Goal: Task Accomplishment & Management: Manage account settings

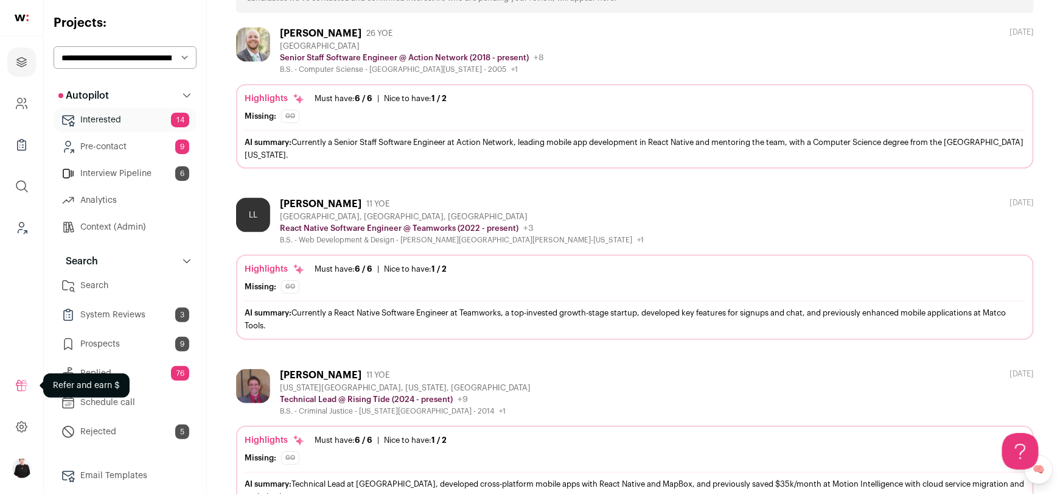
scroll to position [129, 0]
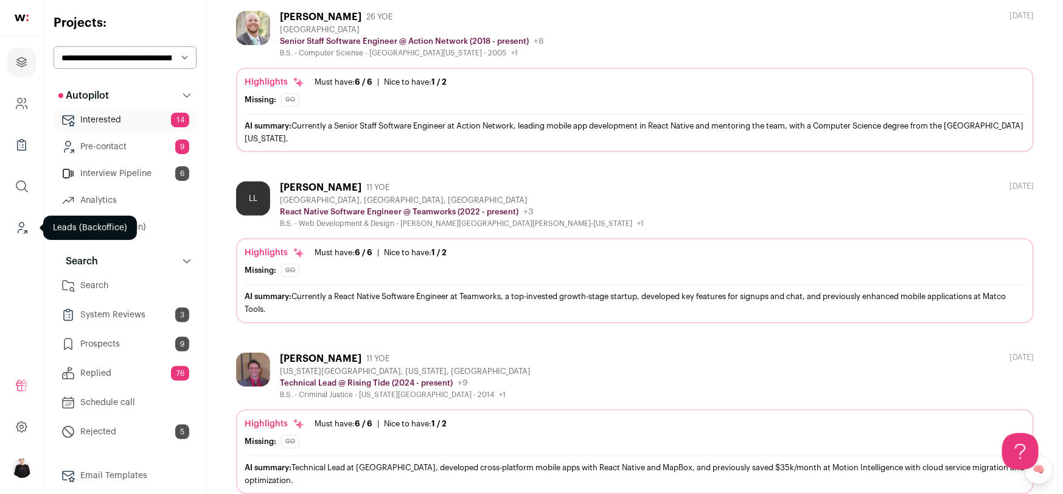
click at [24, 222] on icon "Leads (Backoffice)" at bounding box center [22, 227] width 14 height 15
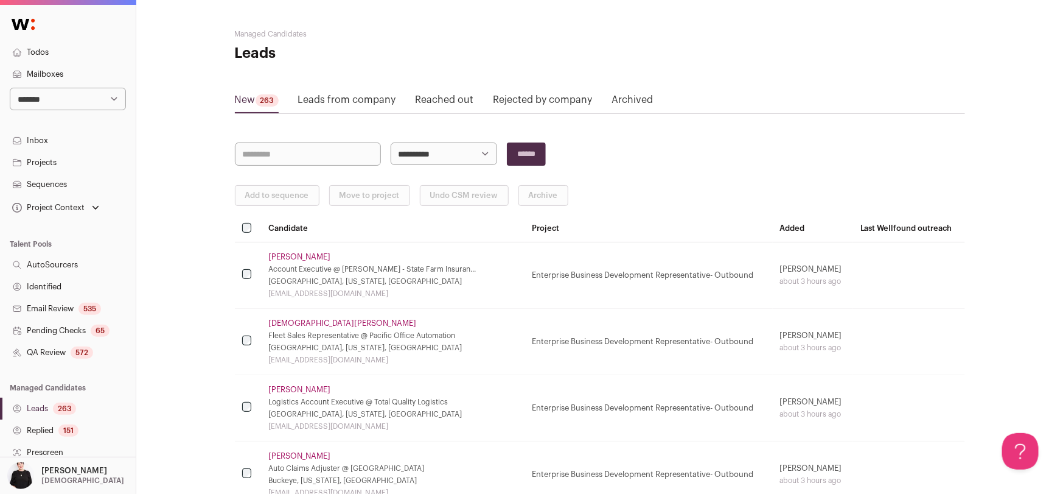
click at [40, 183] on link "Sequences" at bounding box center [68, 184] width 136 height 22
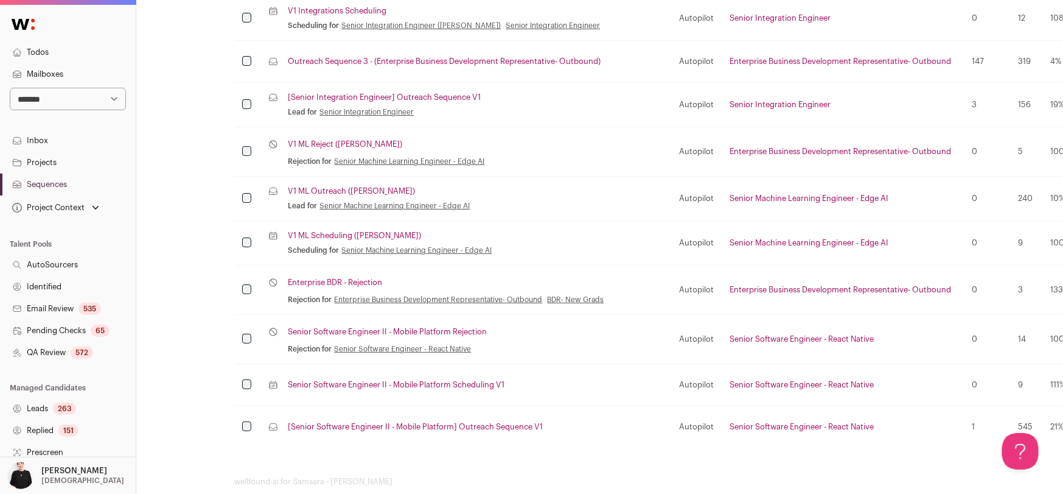
scroll to position [1025, 0]
click at [434, 379] on link "Senior Software Engineer II - Mobile Platform Scheduling V1" at bounding box center [396, 384] width 217 height 10
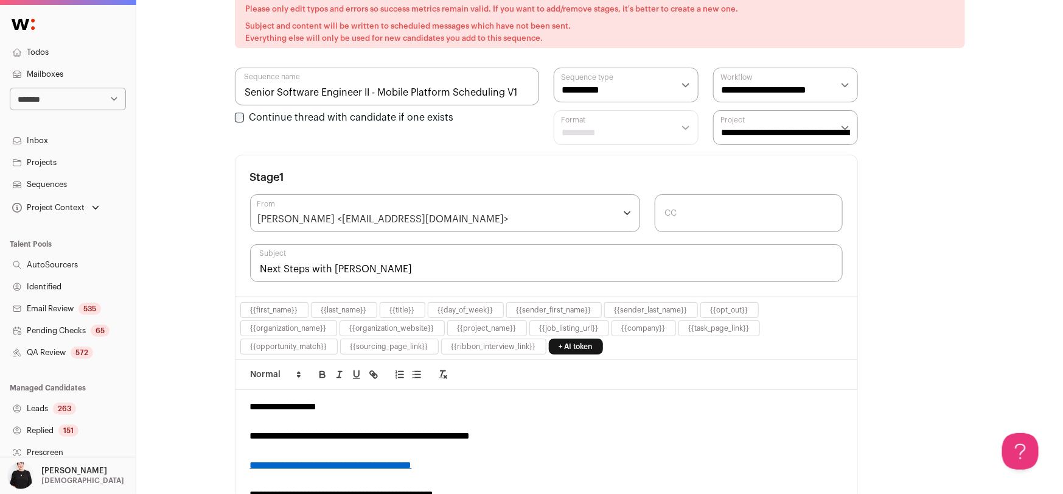
scroll to position [167, 0]
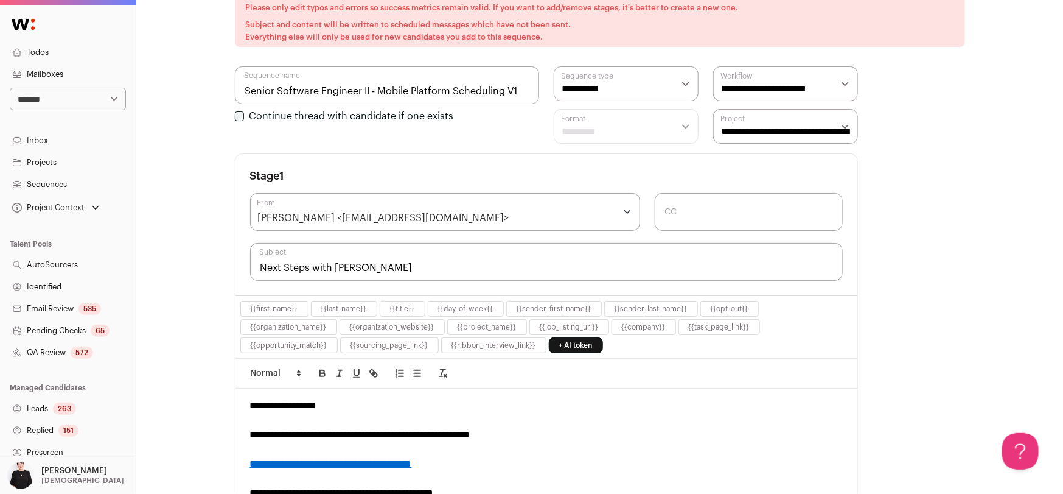
click at [378, 463] on link "**********" at bounding box center [331, 463] width 162 height 9
click at [344, 478] on link "https://calendar.google.com/calendar/u/0/appointments/schedules/AcZssZ1S2bMmXlc…" at bounding box center [326, 486] width 104 height 16
click at [522, 89] on input "Senior Software Engineer II - Mobile Platform Scheduling V1" at bounding box center [387, 85] width 304 height 38
click at [477, 218] on div "Michelle Smiley <samsara@wellfound.us>" at bounding box center [445, 212] width 391 height 38
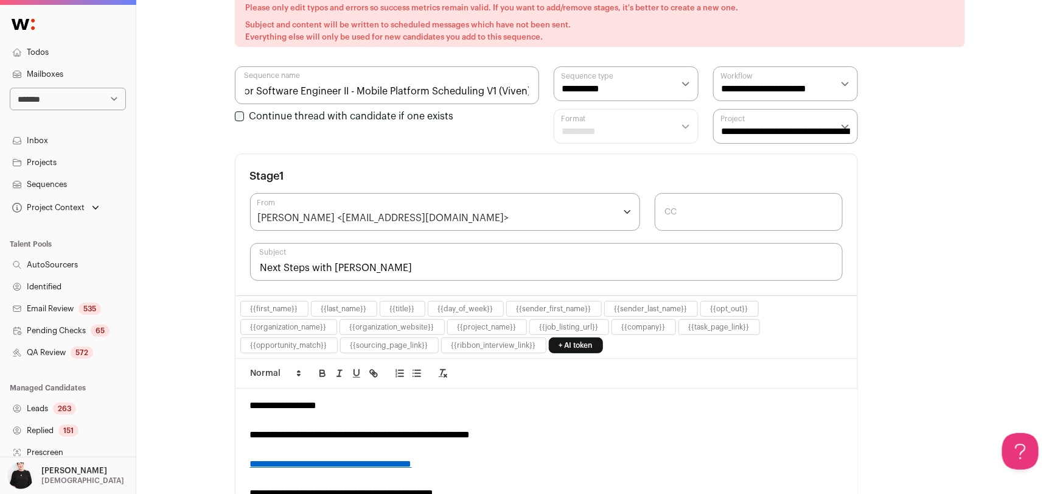
type input "Senior Software Engineer II - Mobile Platform Scheduling V1 (Viven)"
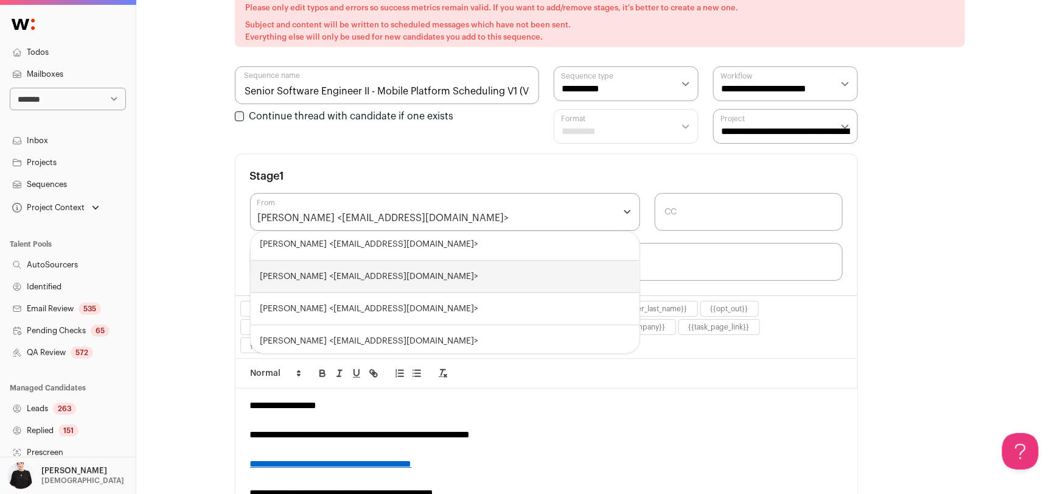
click at [451, 271] on div "Emily Rhodenbaugh <samsara-em@wellfound.us>" at bounding box center [445, 276] width 389 height 32
select select "****"
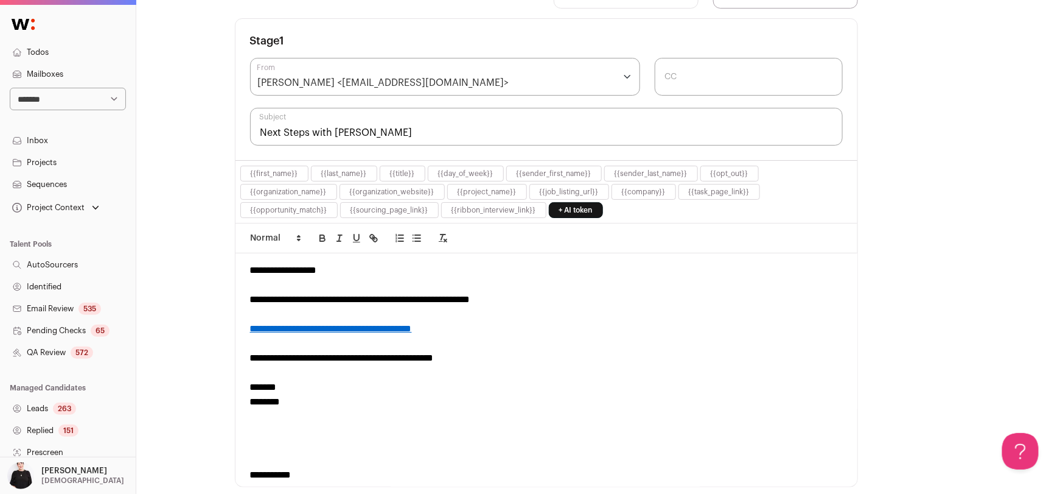
scroll to position [318, 0]
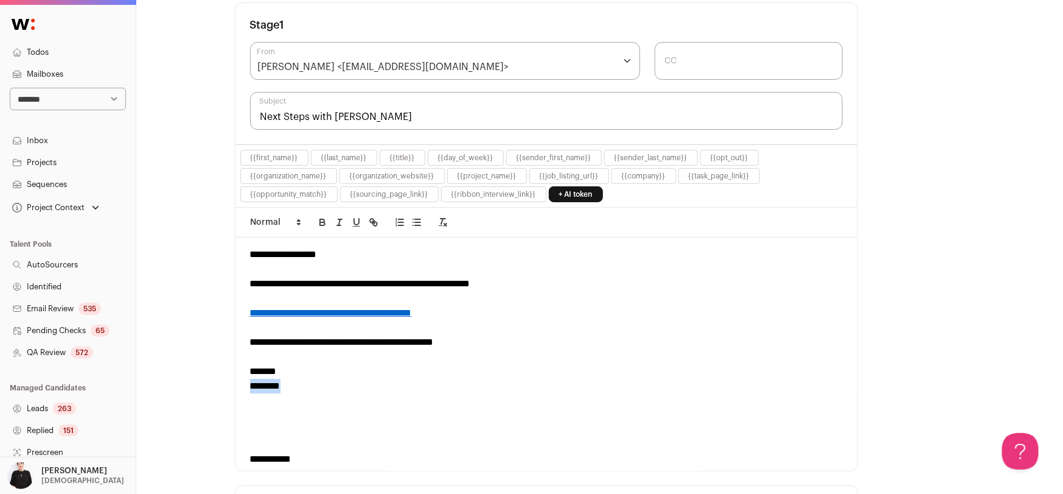
drag, startPoint x: 288, startPoint y: 381, endPoint x: 227, endPoint y: 380, distance: 60.9
click at [227, 380] on div "**********" at bounding box center [599, 387] width 927 height 1411
click at [568, 153] on button "{{sender_first_name}}" at bounding box center [554, 158] width 75 height 10
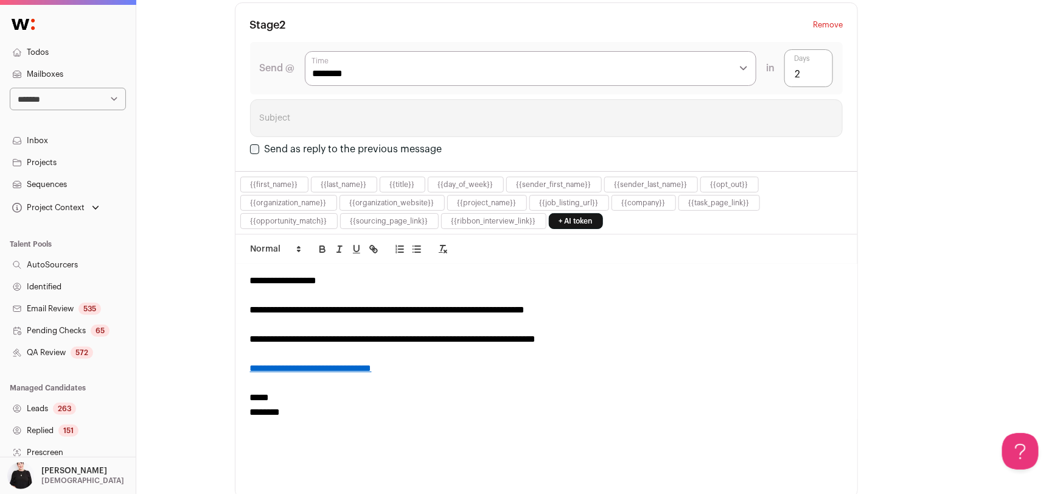
scroll to position [63, 0]
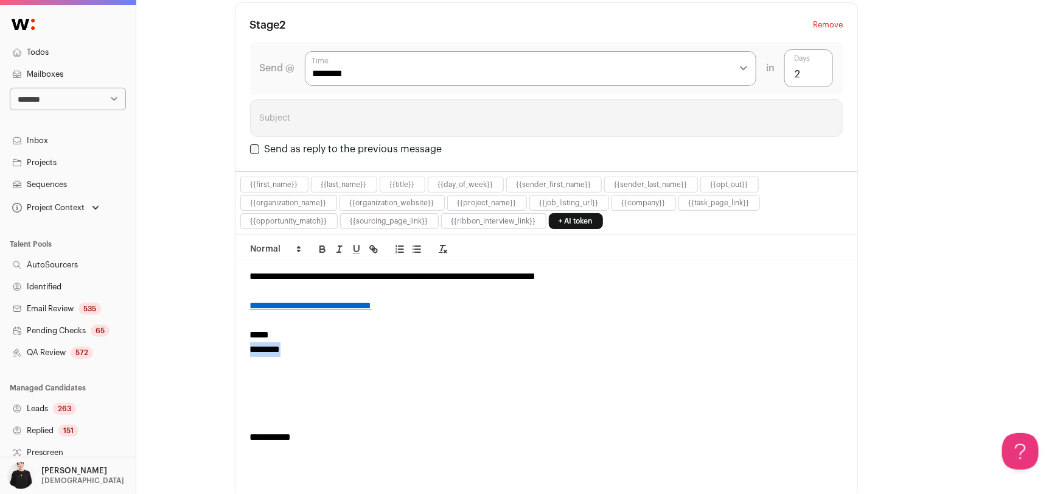
drag, startPoint x: 292, startPoint y: 341, endPoint x: 214, endPoint y: 341, distance: 77.9
click at [536, 180] on button "{{sender_first_name}}" at bounding box center [554, 185] width 75 height 10
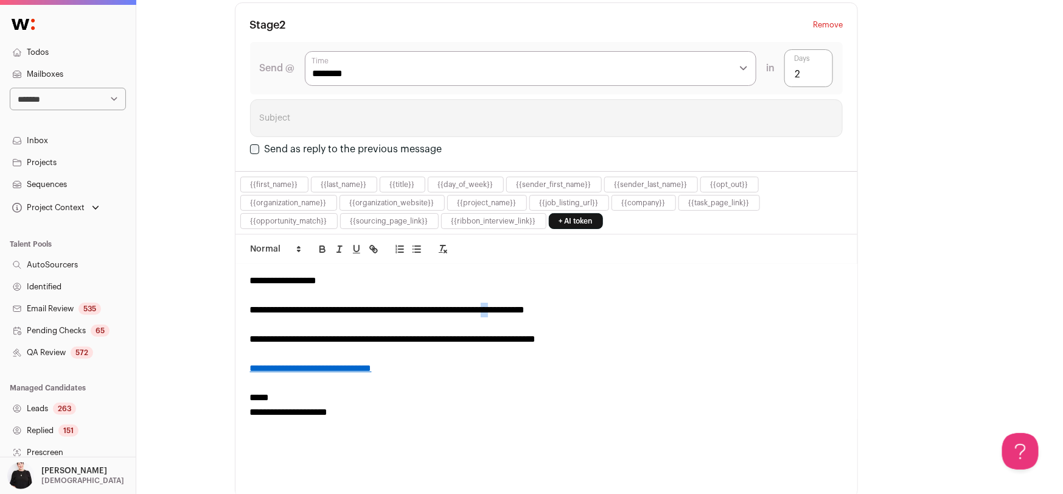
drag, startPoint x: 547, startPoint y: 303, endPoint x: 537, endPoint y: 303, distance: 9.7
click at [537, 303] on div "**********" at bounding box center [546, 310] width 593 height 15
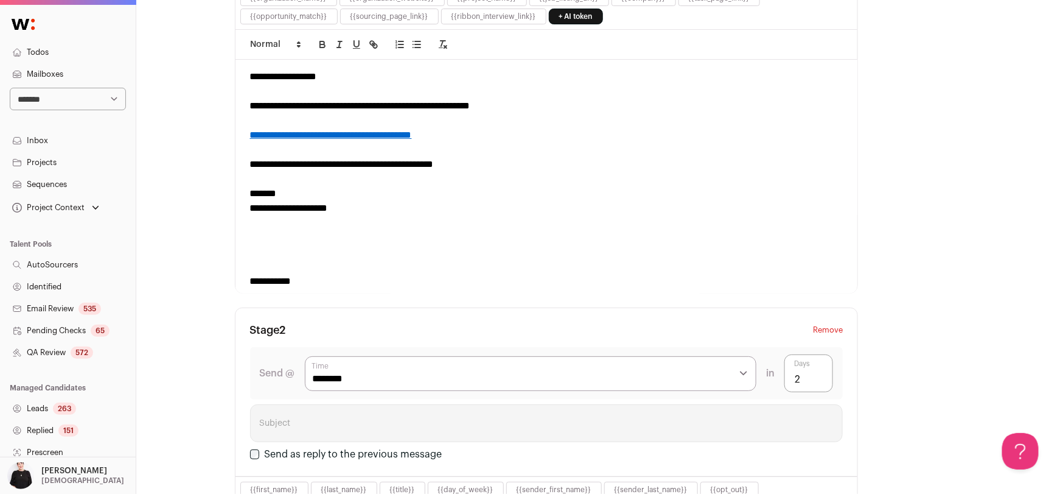
scroll to position [458, 0]
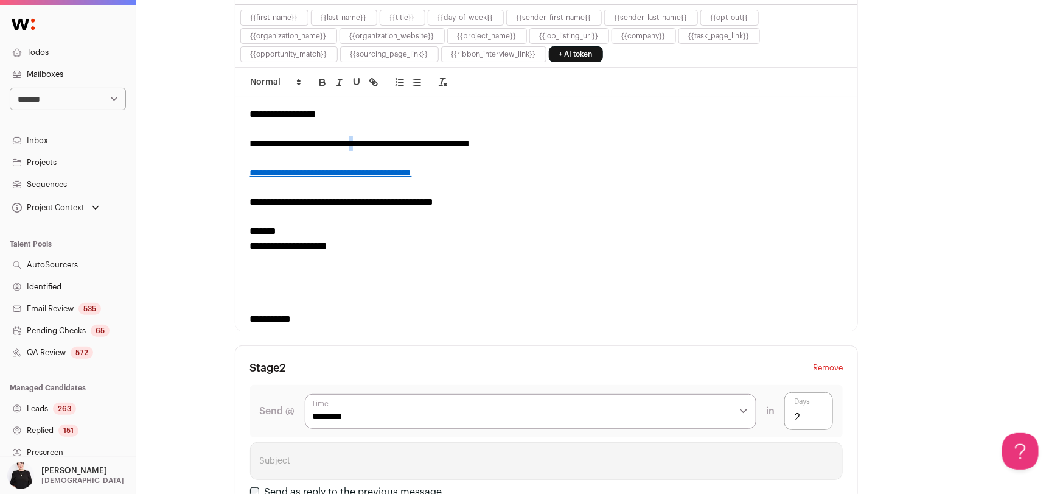
drag, startPoint x: 382, startPoint y: 139, endPoint x: 375, endPoint y: 138, distance: 7.3
click at [375, 138] on div "**********" at bounding box center [546, 143] width 593 height 15
drag, startPoint x: 391, startPoint y: 138, endPoint x: 368, endPoint y: 139, distance: 23.1
click at [368, 139] on div "**********" at bounding box center [546, 143] width 593 height 15
click at [549, 145] on div "**********" at bounding box center [546, 143] width 593 height 15
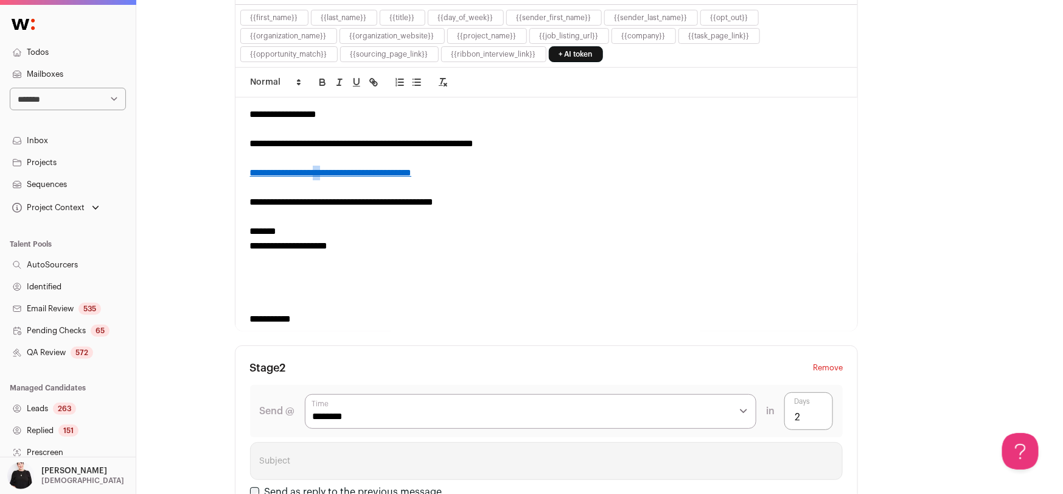
drag, startPoint x: 331, startPoint y: 169, endPoint x: 321, endPoint y: 169, distance: 9.7
click at [321, 169] on link "**********" at bounding box center [331, 172] width 162 height 9
click at [395, 169] on link "**********" at bounding box center [340, 172] width 180 height 9
click at [460, 190] on link at bounding box center [441, 195] width 43 height 10
drag, startPoint x: 469, startPoint y: 166, endPoint x: 248, endPoint y: 168, distance: 221.5
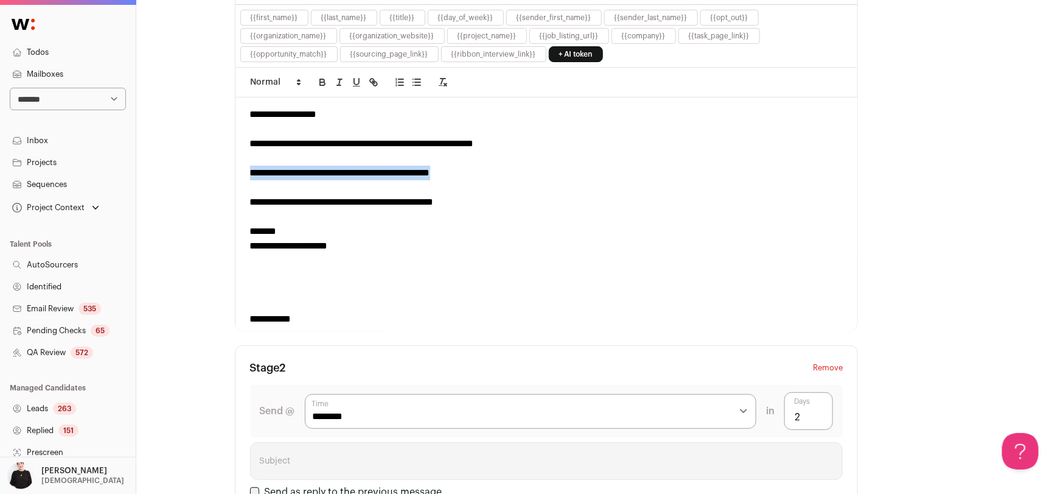
click at [246, 168] on div "**********" at bounding box center [547, 213] width 623 height 233
click at [373, 82] on icon "button" at bounding box center [375, 84] width 4 height 4
paste input "********"
type input "**********"
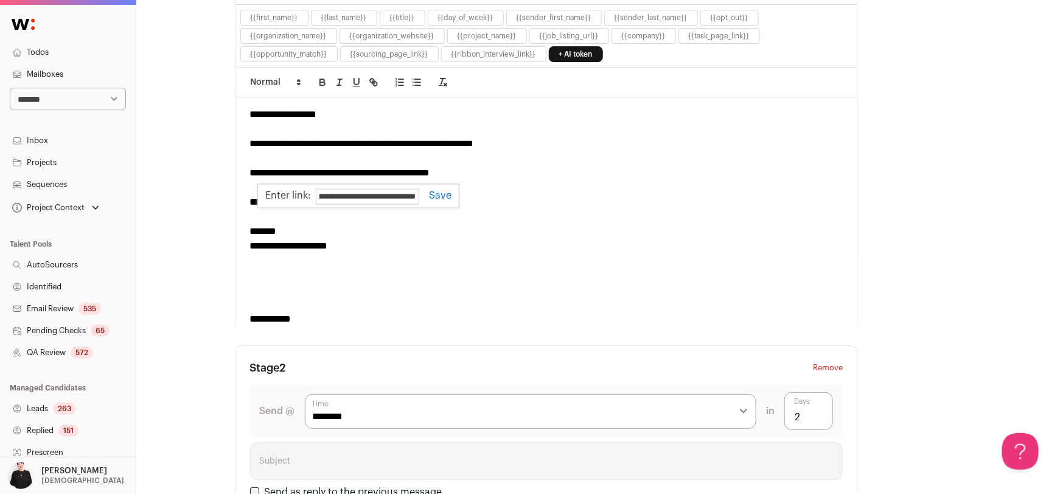
click at [441, 192] on link at bounding box center [435, 195] width 32 height 10
click at [497, 167] on div "**********" at bounding box center [546, 173] width 593 height 15
click at [542, 141] on div "**********" at bounding box center [546, 143] width 593 height 15
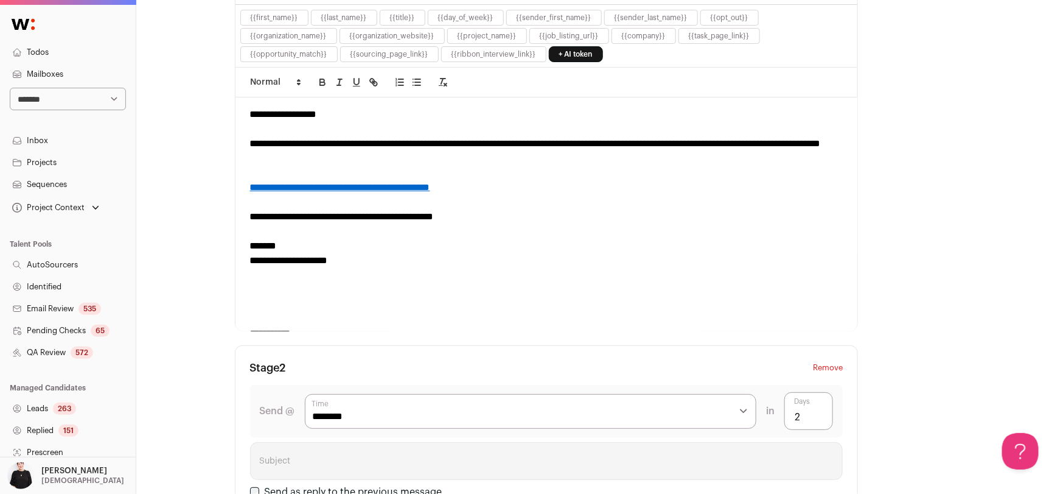
click at [332, 185] on link "**********" at bounding box center [340, 187] width 180 height 9
click at [455, 303] on div at bounding box center [546, 304] width 593 height 15
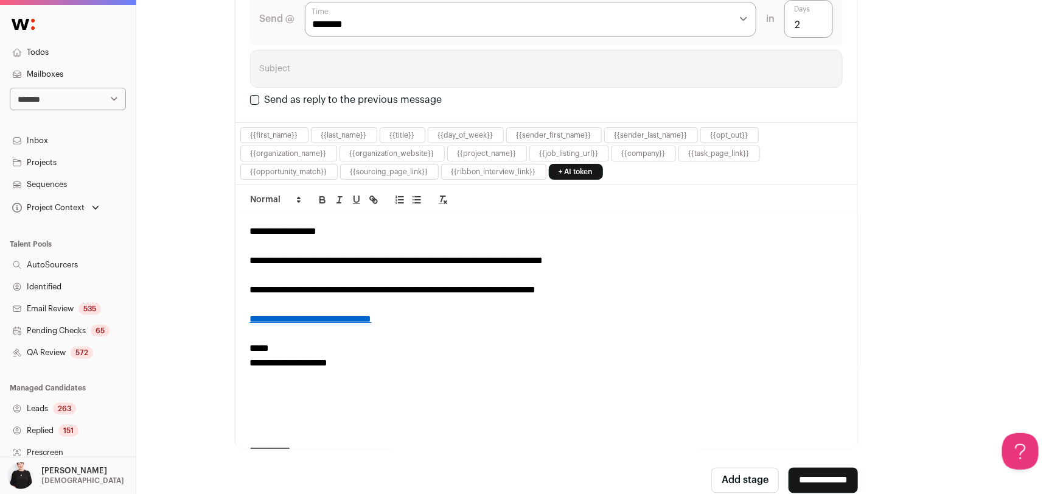
scroll to position [851, 0]
click at [547, 253] on div "**********" at bounding box center [546, 260] width 593 height 15
drag, startPoint x: 446, startPoint y: 284, endPoint x: 433, endPoint y: 284, distance: 13.4
click at [433, 284] on div "**********" at bounding box center [546, 289] width 593 height 15
click at [372, 314] on link "**********" at bounding box center [311, 318] width 122 height 9
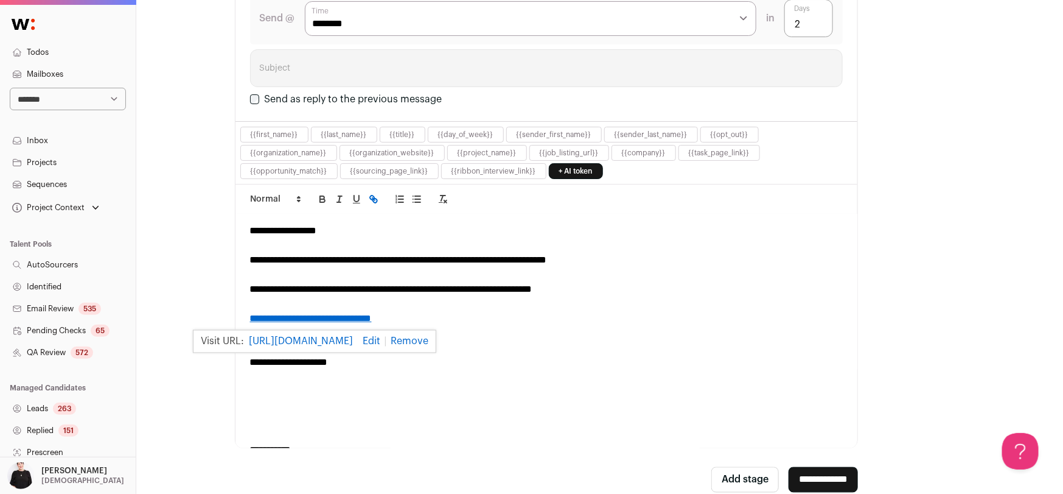
click at [386, 337] on link at bounding box center [369, 342] width 33 height 10
paste input "text"
type input "**********"
click at [477, 333] on div "**********" at bounding box center [384, 342] width 202 height 24
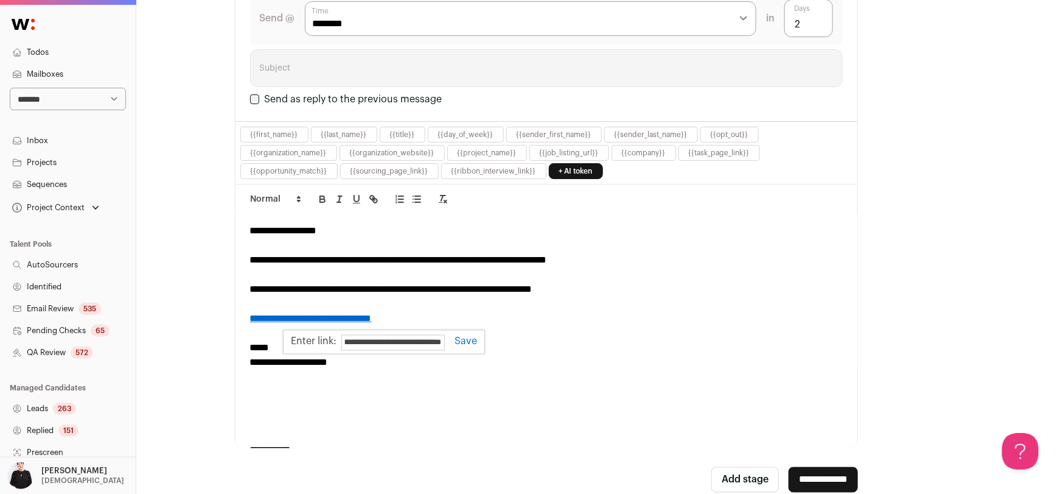
scroll to position [0, 0]
click at [467, 337] on link at bounding box center [461, 342] width 32 height 10
drag, startPoint x: 292, startPoint y: 310, endPoint x: 284, endPoint y: 310, distance: 7.3
click at [284, 314] on link "**********" at bounding box center [311, 318] width 122 height 9
click at [360, 330] on div at bounding box center [546, 333] width 593 height 15
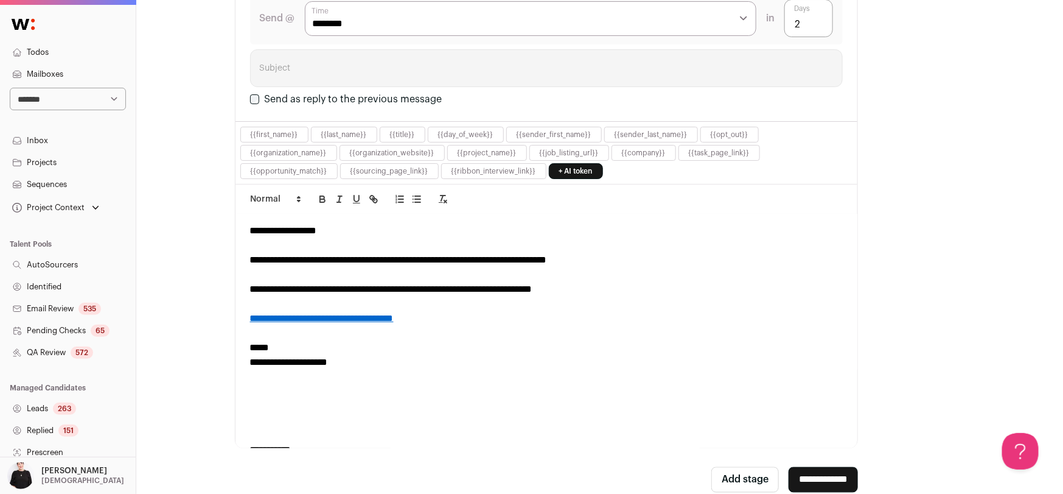
click at [382, 314] on link "**********" at bounding box center [322, 318] width 144 height 9
click at [343, 333] on link "https://calendly.com/vivienly/samsara-intro?month=2025-08" at bounding box center [311, 341] width 104 height 16
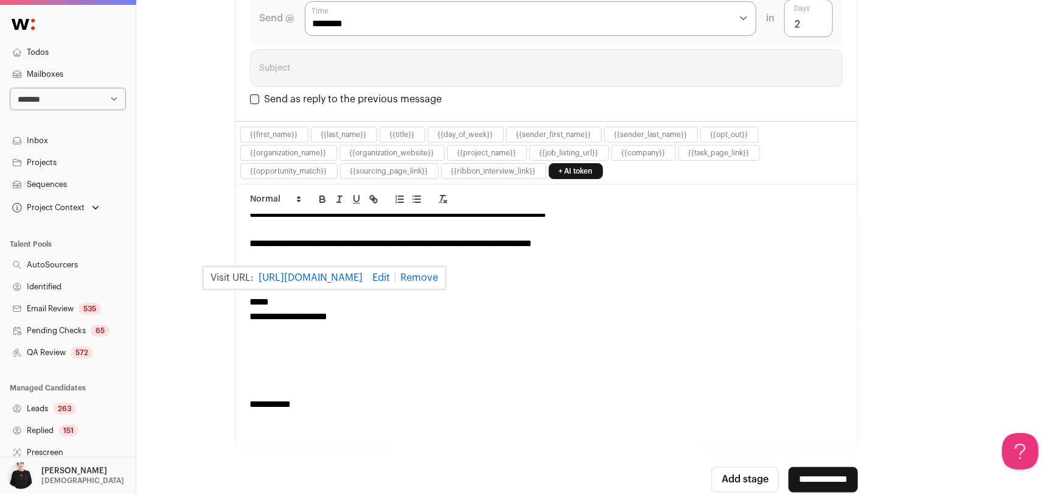
scroll to position [63, 0]
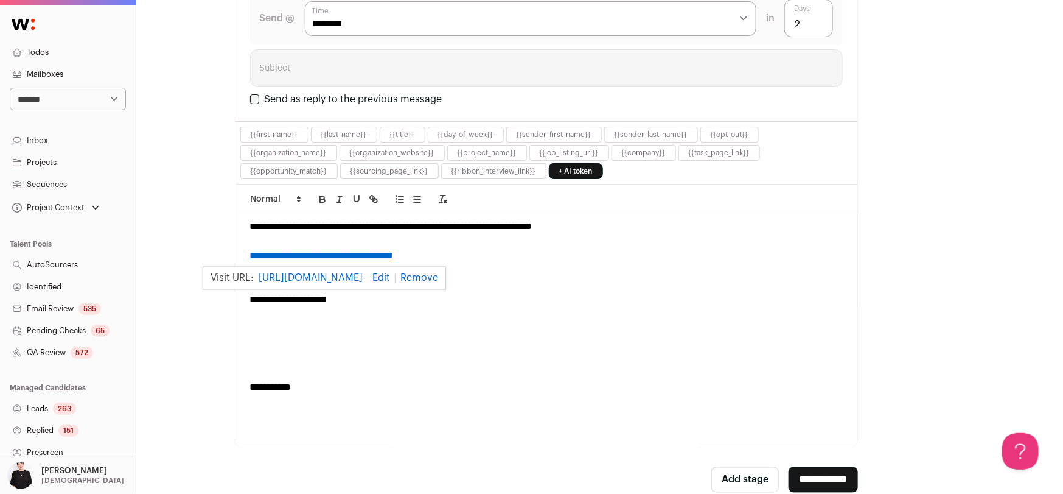
click at [806, 482] on input "**********" at bounding box center [823, 480] width 69 height 26
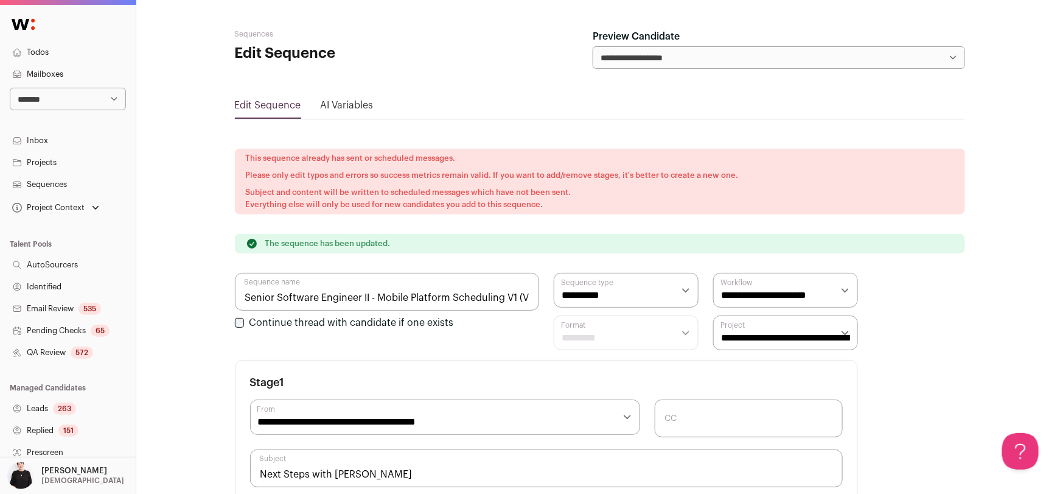
scroll to position [0, 0]
click at [848, 330] on select "**********" at bounding box center [785, 332] width 145 height 35
click at [51, 167] on link "Projects" at bounding box center [68, 163] width 136 height 22
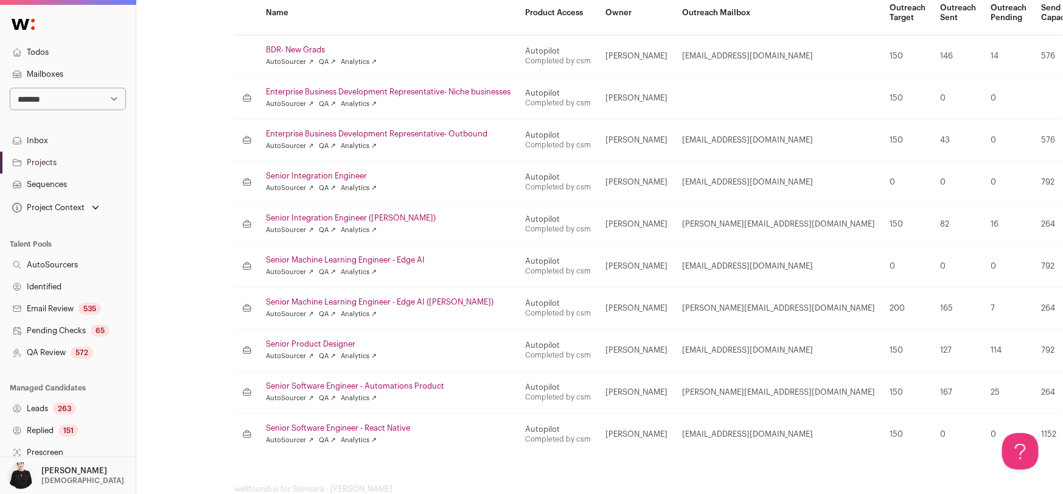
scroll to position [206, 0]
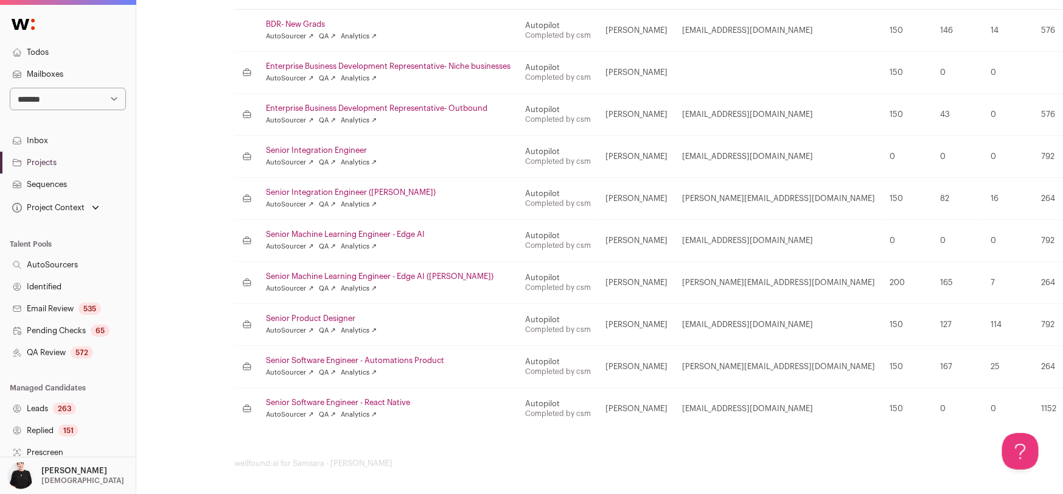
click at [327, 400] on link "Senior Software Engineer - React Native" at bounding box center [389, 402] width 245 height 10
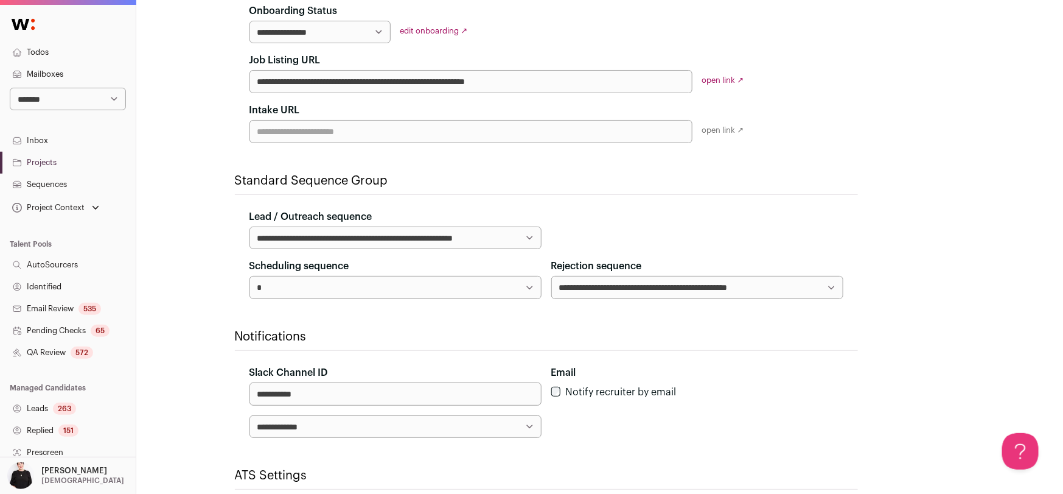
scroll to position [290, 0]
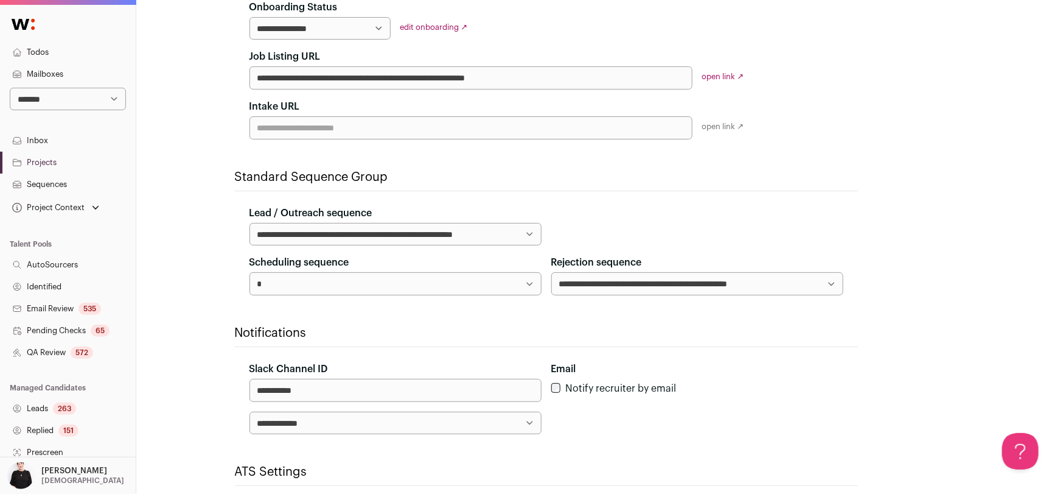
click at [531, 280] on select "**********" at bounding box center [396, 283] width 292 height 23
select select "*****"
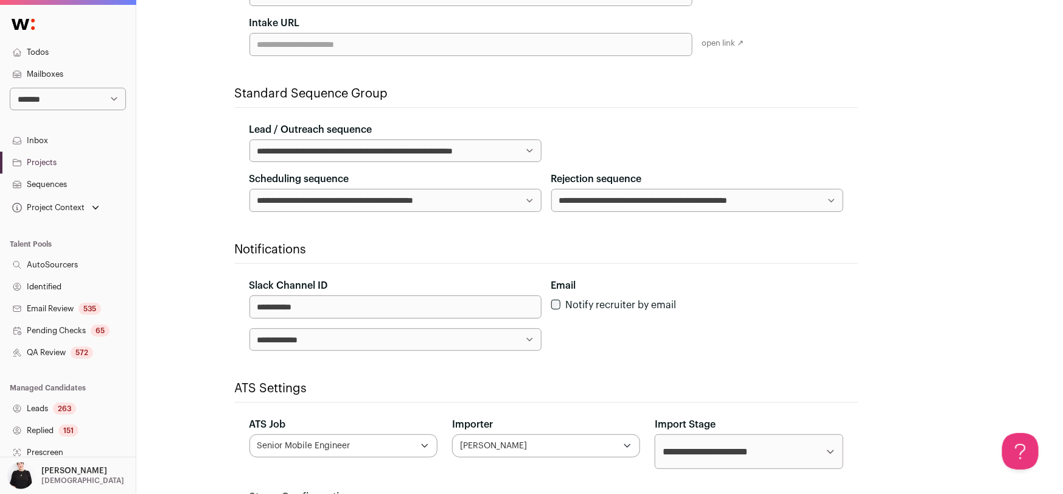
scroll to position [375, 0]
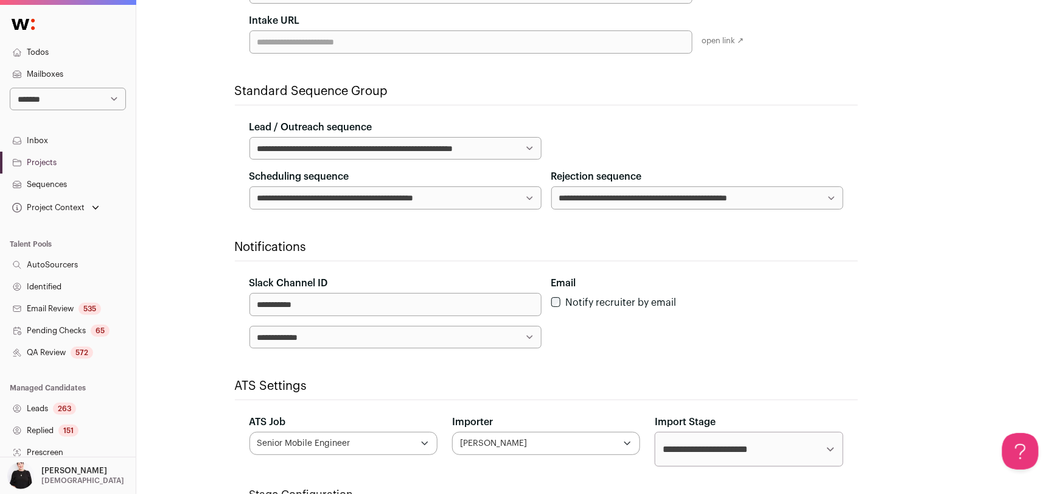
click at [530, 331] on select "**********" at bounding box center [396, 337] width 292 height 23
select select
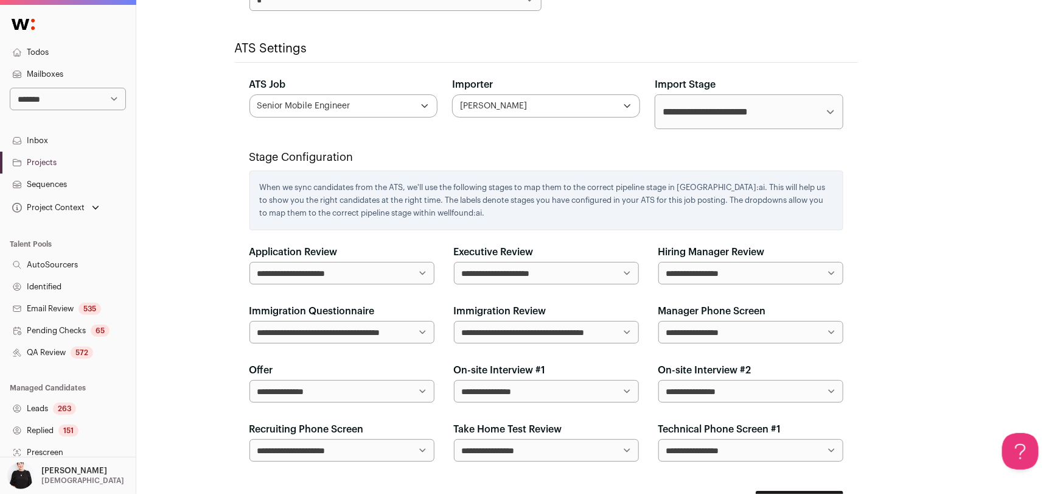
scroll to position [794, 0]
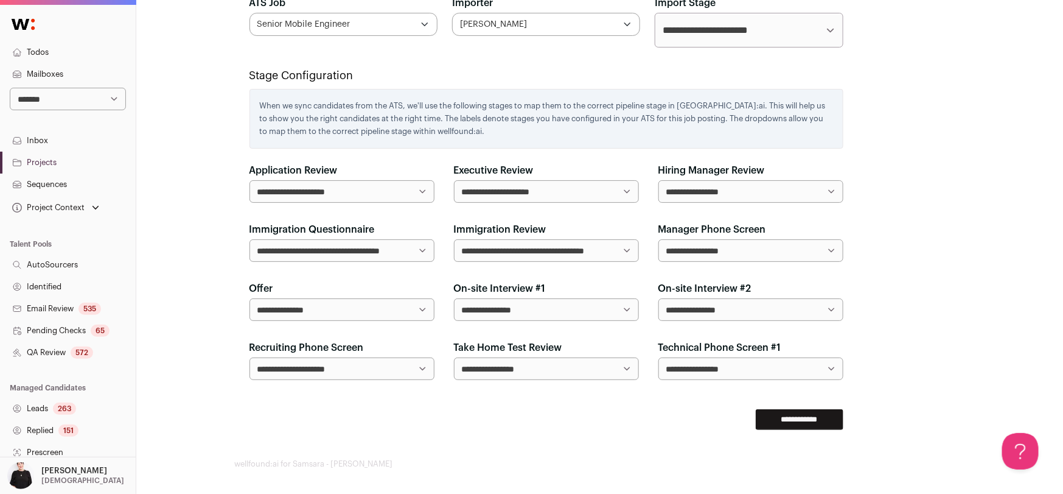
click at [784, 411] on input "**********" at bounding box center [800, 419] width 88 height 21
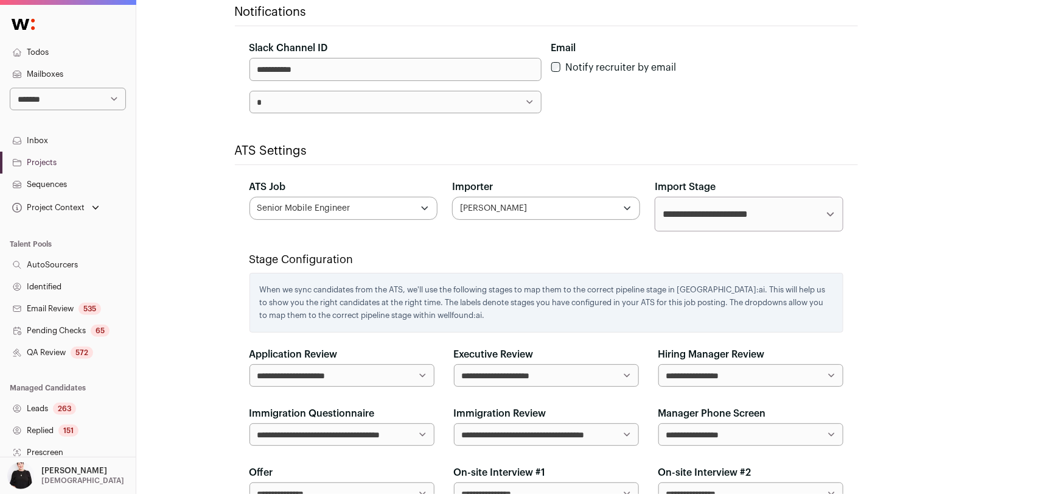
scroll to position [833, 0]
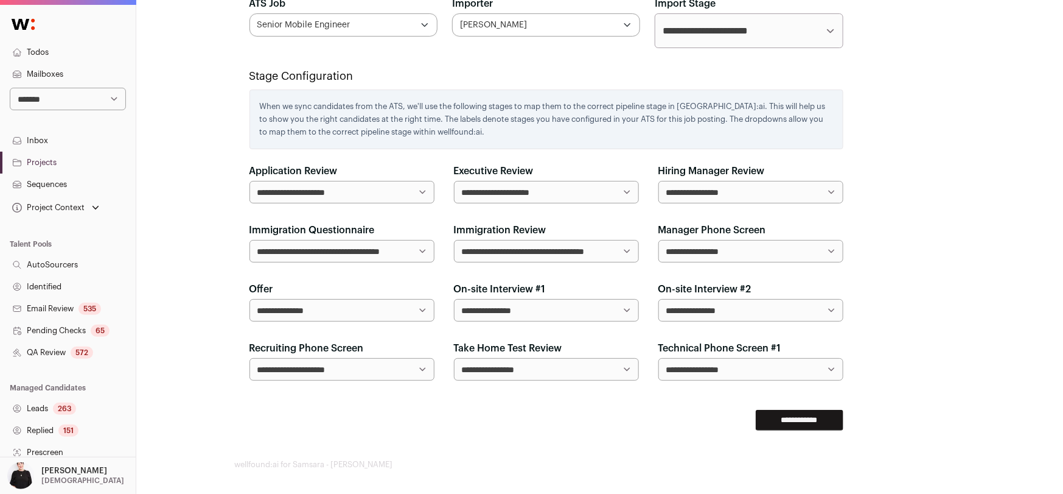
click at [820, 417] on input "**********" at bounding box center [800, 420] width 88 height 21
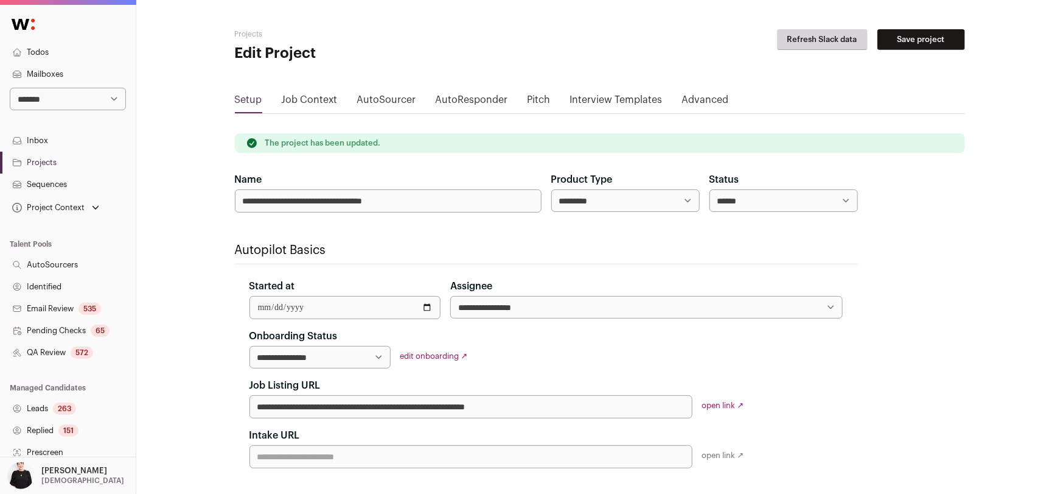
click at [51, 184] on link "Sequences" at bounding box center [68, 184] width 136 height 22
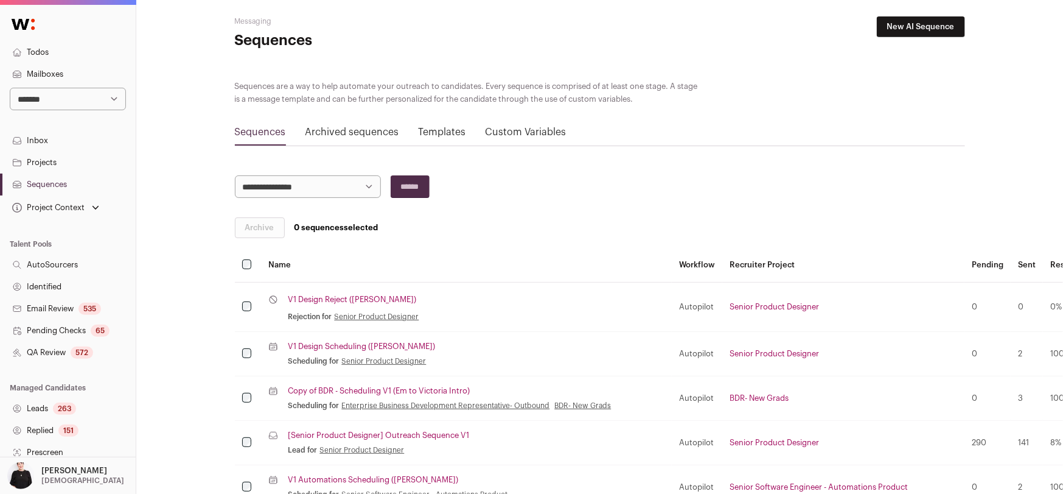
scroll to position [1041, 0]
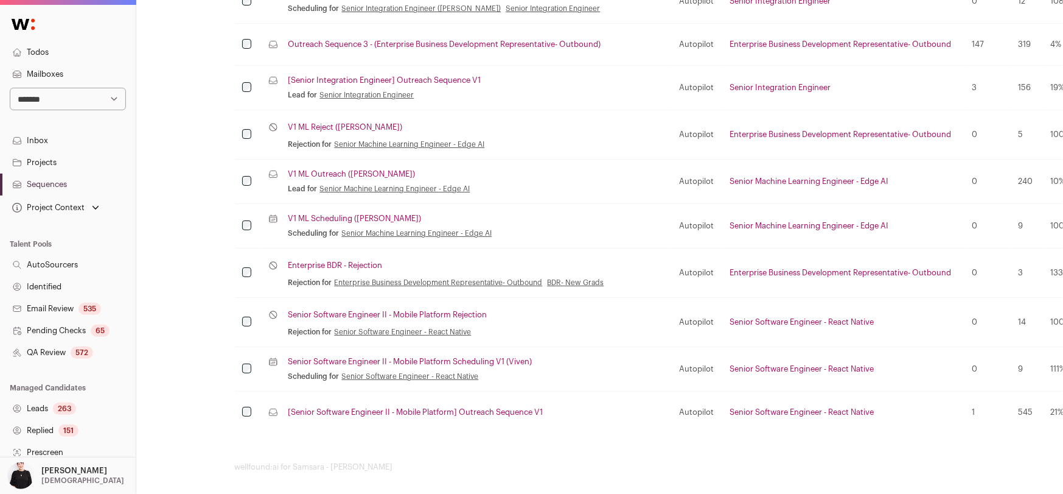
click at [385, 357] on link "Senior Software Engineer II - Mobile Platform Scheduling V1 (Viven)" at bounding box center [410, 362] width 244 height 10
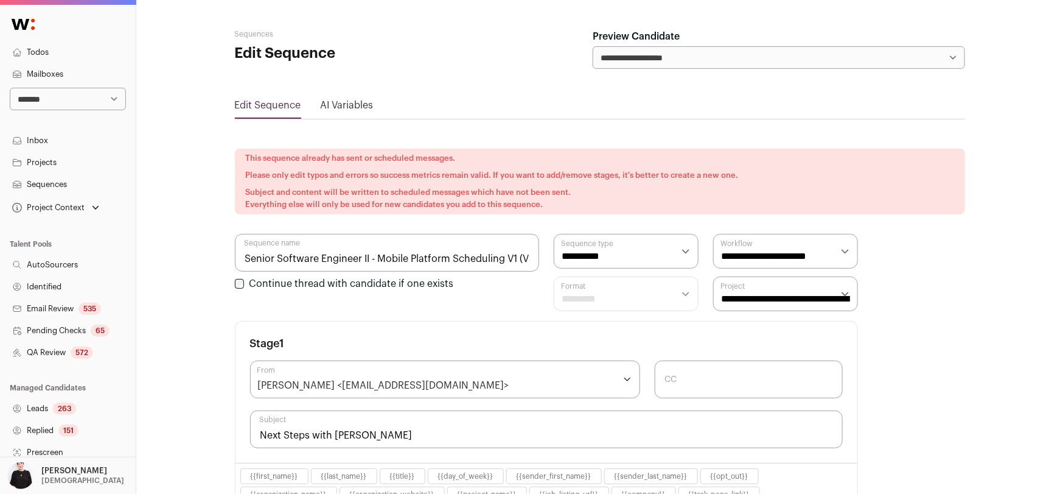
click at [516, 254] on input "Senior Software Engineer II - Mobile Platform Scheduling V1 (Viven)" at bounding box center [387, 253] width 304 height 38
type input "Senior Software Engineer II - Mobile Platform Scheduling V1 (Vivien)"
click at [696, 376] on input "CC" at bounding box center [749, 379] width 188 height 38
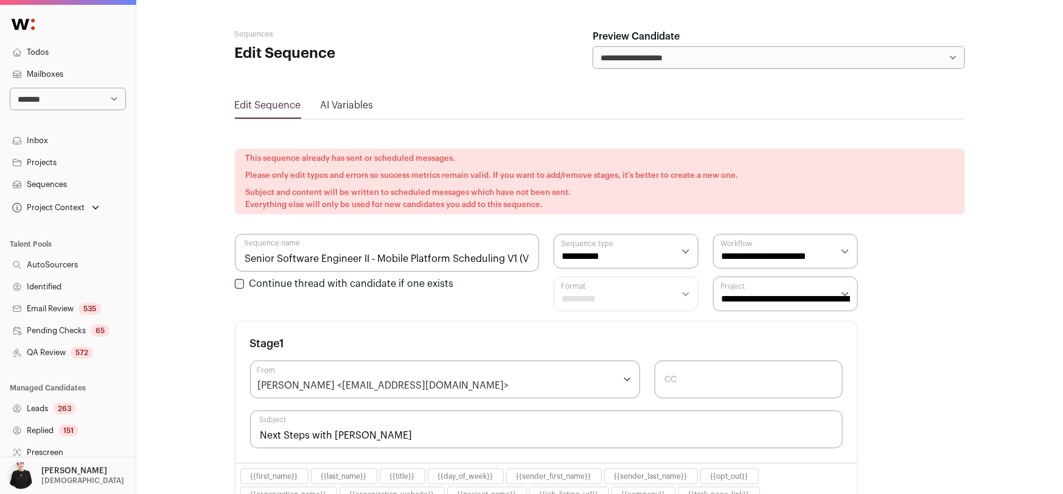
paste input "vivien.ly@samsara.com"
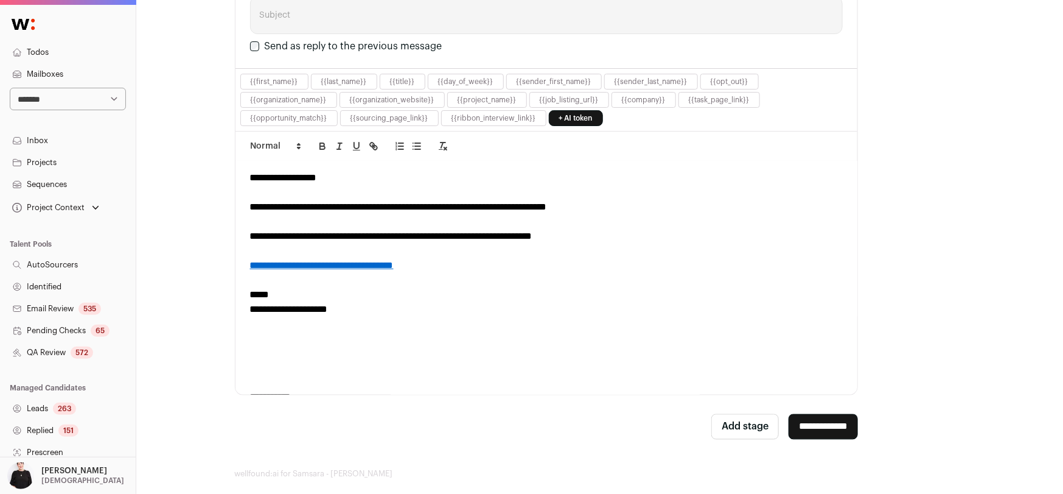
scroll to position [910, 0]
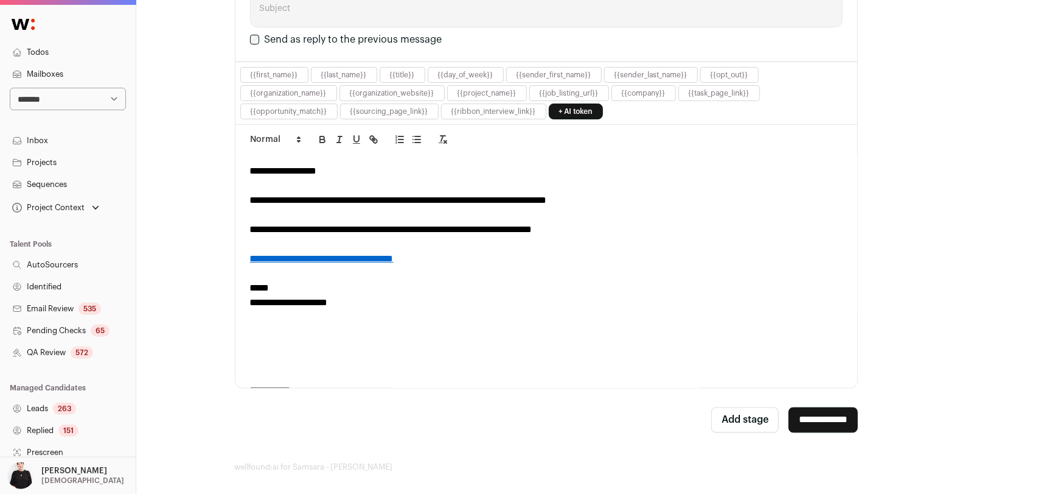
type input "vivien.ly@samsara.com"
click at [840, 407] on input "**********" at bounding box center [823, 420] width 69 height 26
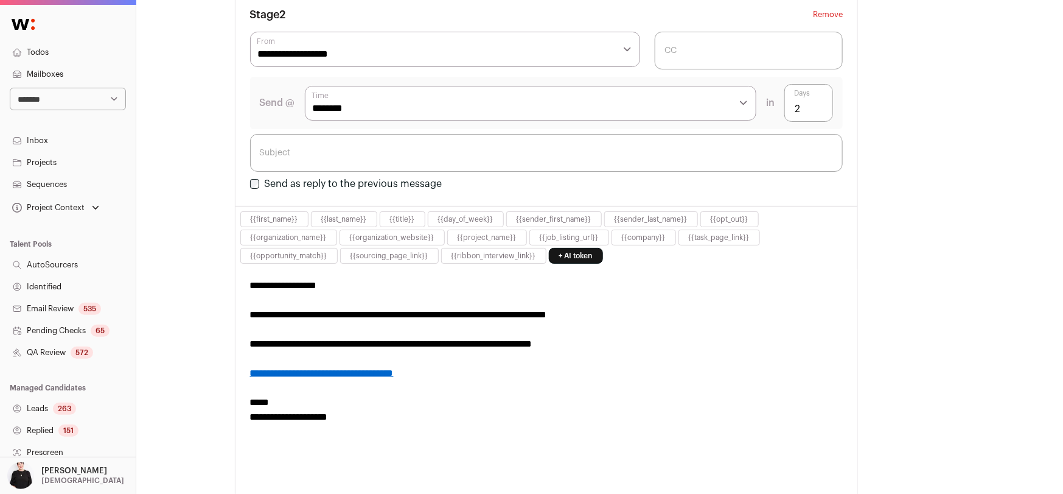
scroll to position [851, 0]
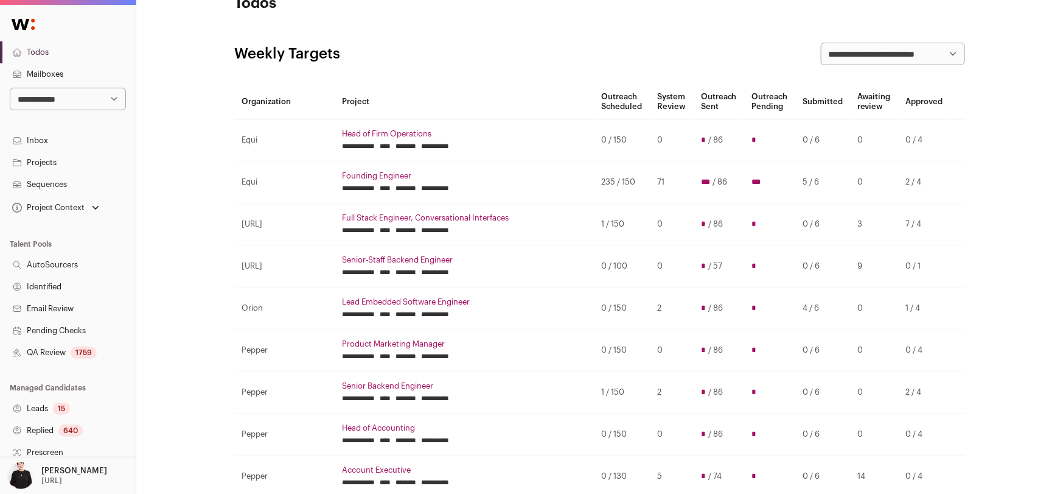
scroll to position [37, 0]
click at [113, 101] on select "**********" at bounding box center [68, 99] width 116 height 23
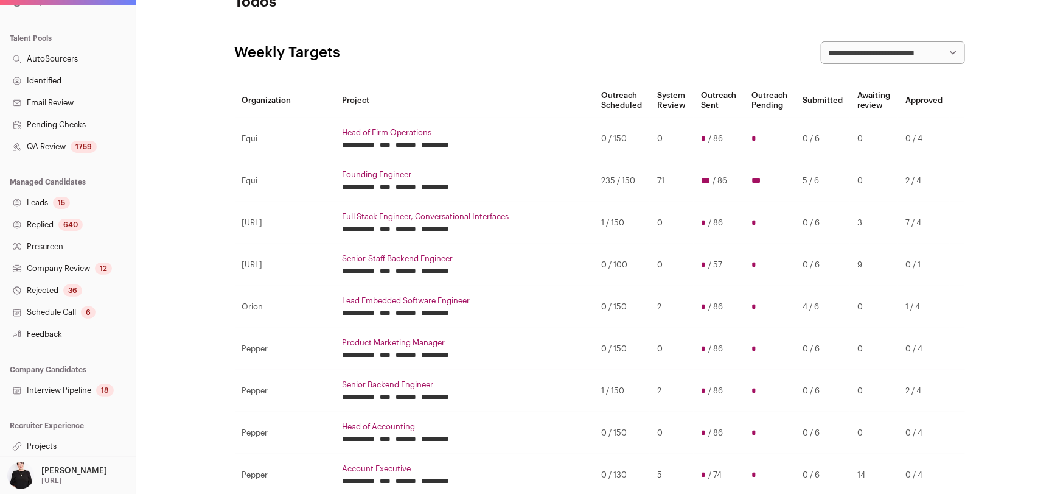
click at [41, 441] on link "Projects" at bounding box center [68, 446] width 136 height 22
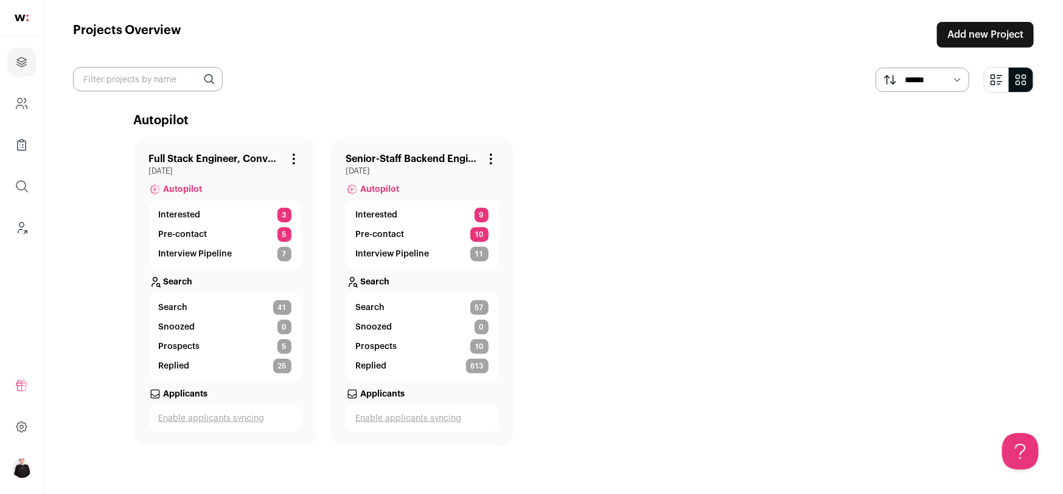
click at [251, 158] on link "Full Stack Engineer, Conversational Interfaces" at bounding box center [215, 159] width 133 height 15
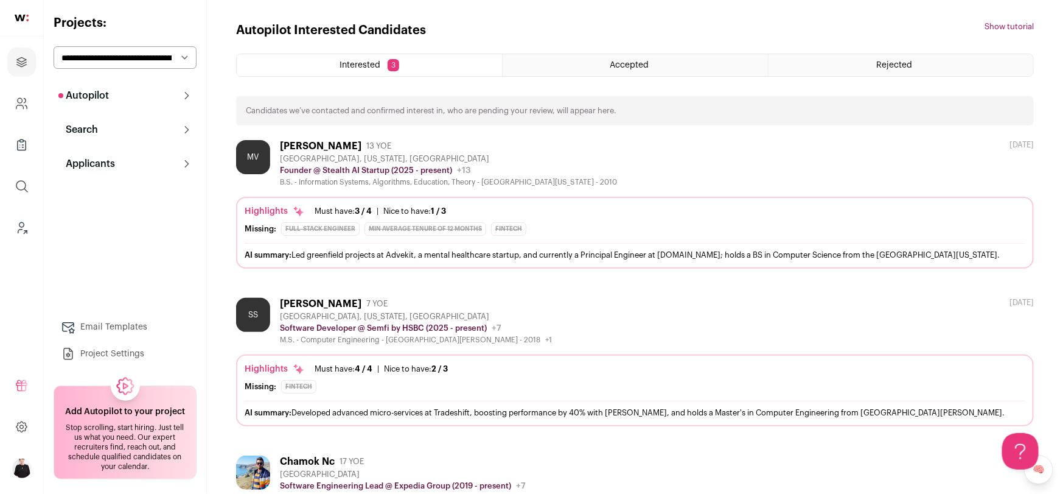
click at [99, 134] on button "Search" at bounding box center [125, 129] width 143 height 24
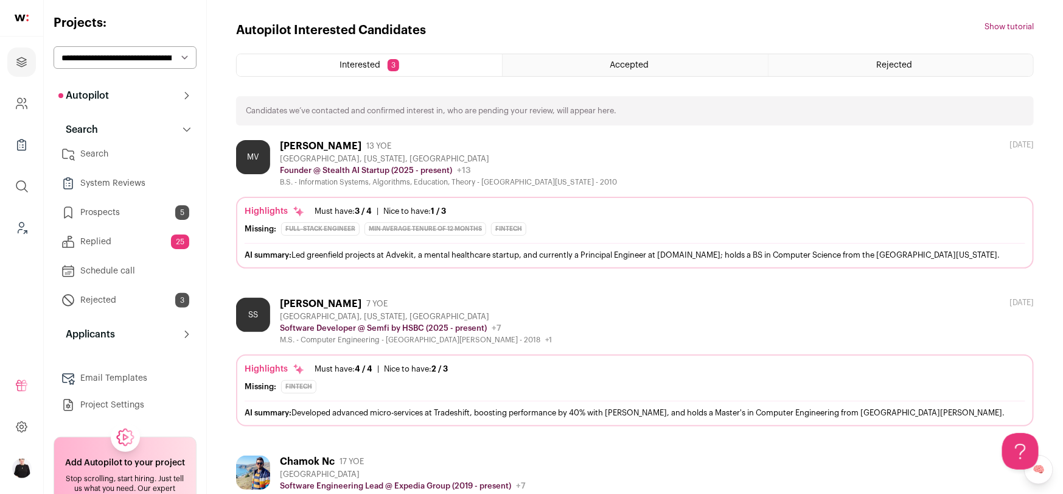
click at [99, 147] on link "Search" at bounding box center [125, 154] width 143 height 24
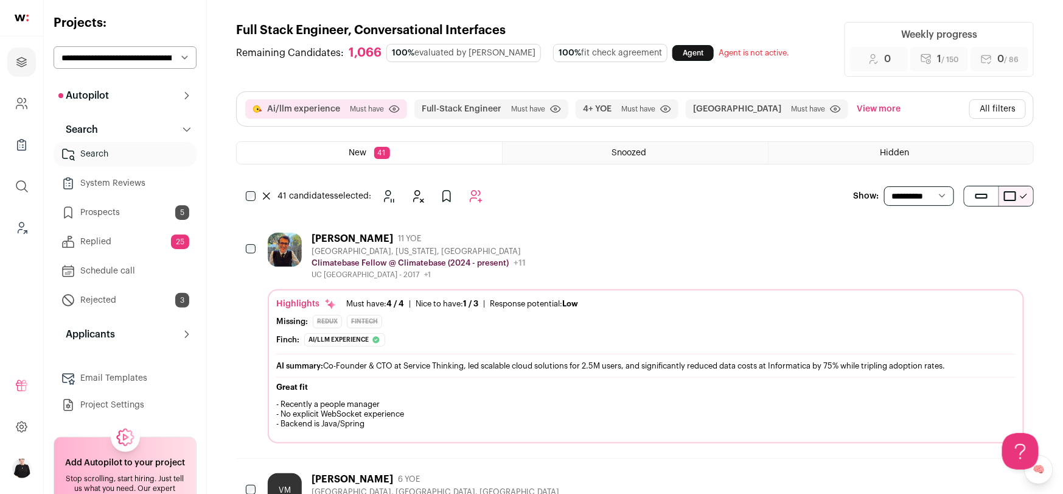
click at [985, 111] on button "All filters" at bounding box center [997, 108] width 57 height 19
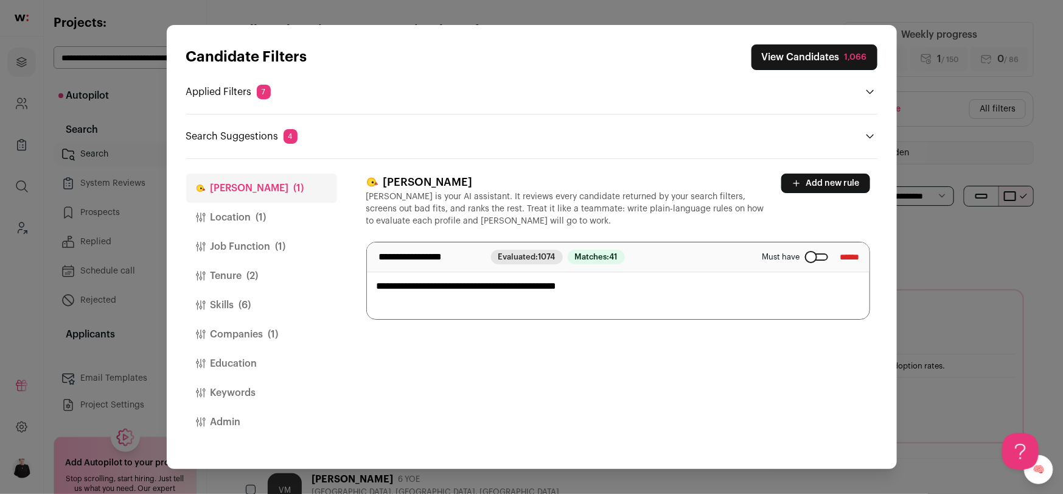
click at [215, 215] on button "Location (1)" at bounding box center [261, 217] width 151 height 29
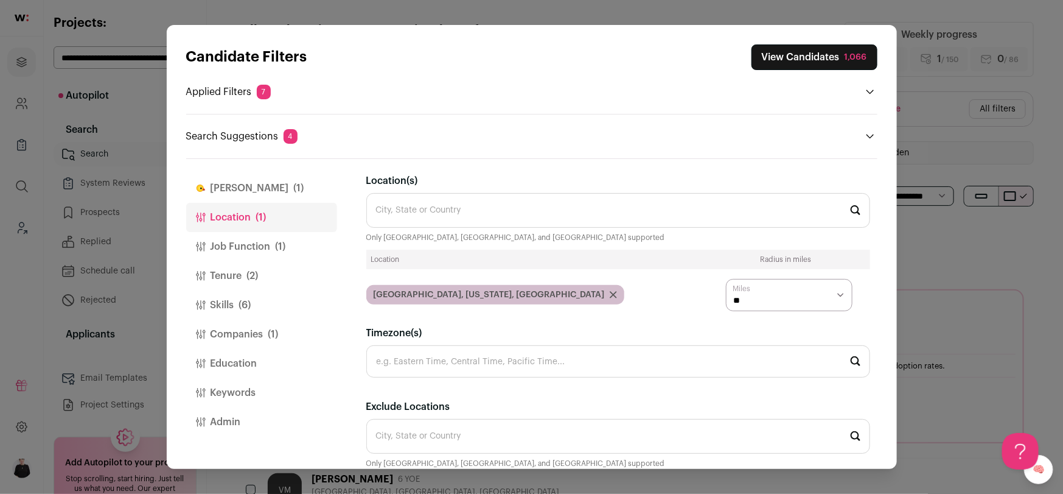
click at [215, 237] on button "Job Function (1)" at bounding box center [261, 246] width 151 height 29
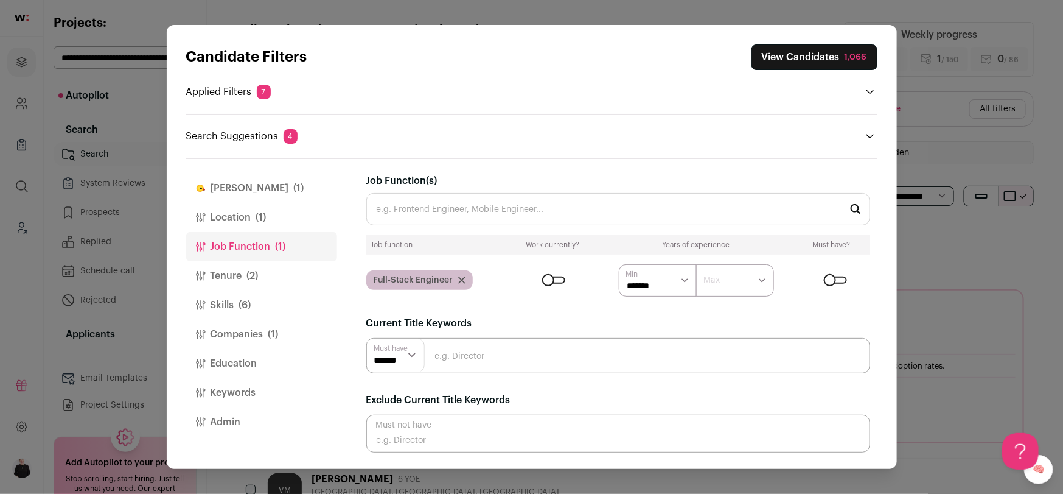
click at [798, 60] on button "View Candidates 1,066" at bounding box center [815, 57] width 126 height 26
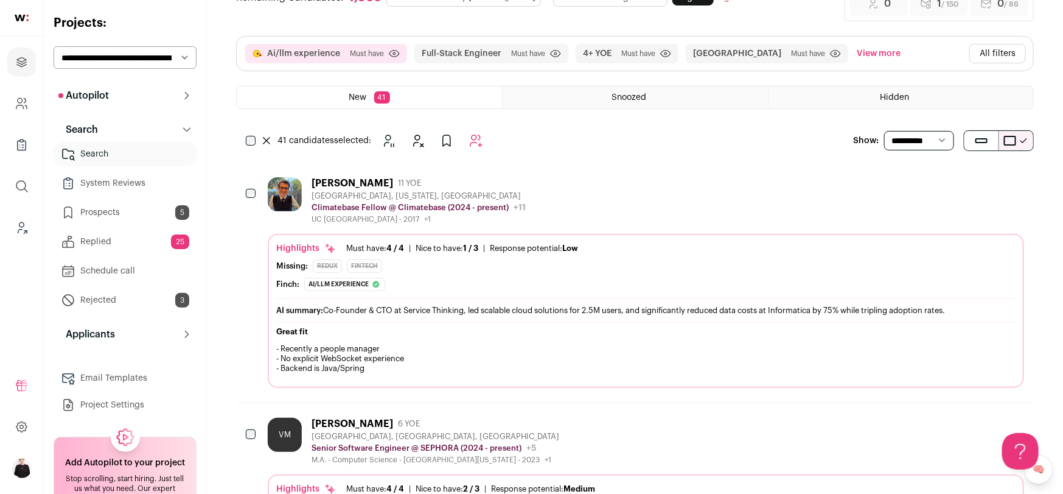
scroll to position [61, 0]
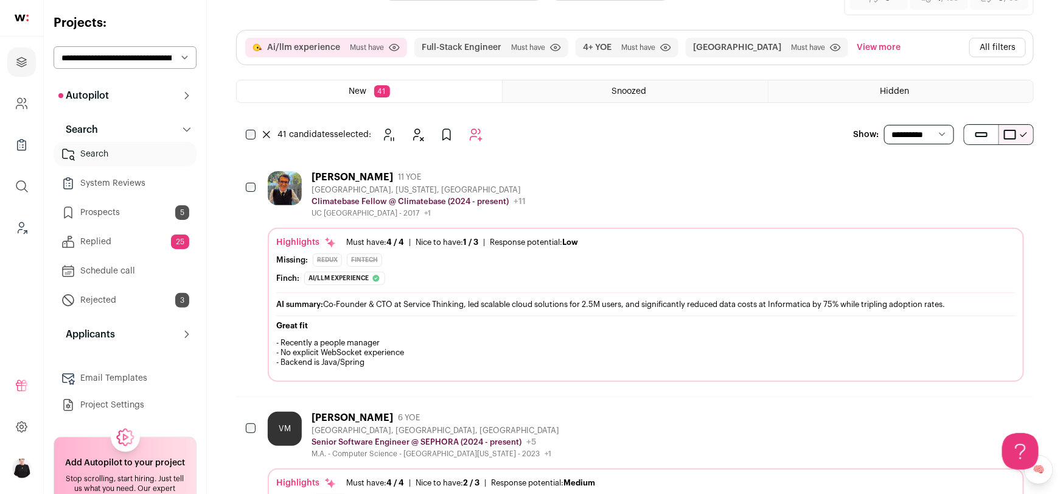
click at [522, 167] on div "Michael Brevard 11 YOE Menlo Park, California, United States Climatebase Fellow…" at bounding box center [635, 276] width 798 height 240
click at [351, 167] on div "Michael Brevard 11 YOE Menlo Park, California, United States Climatebase Fellow…" at bounding box center [635, 276] width 798 height 240
click at [351, 175] on div "Michael Brevard" at bounding box center [353, 177] width 82 height 12
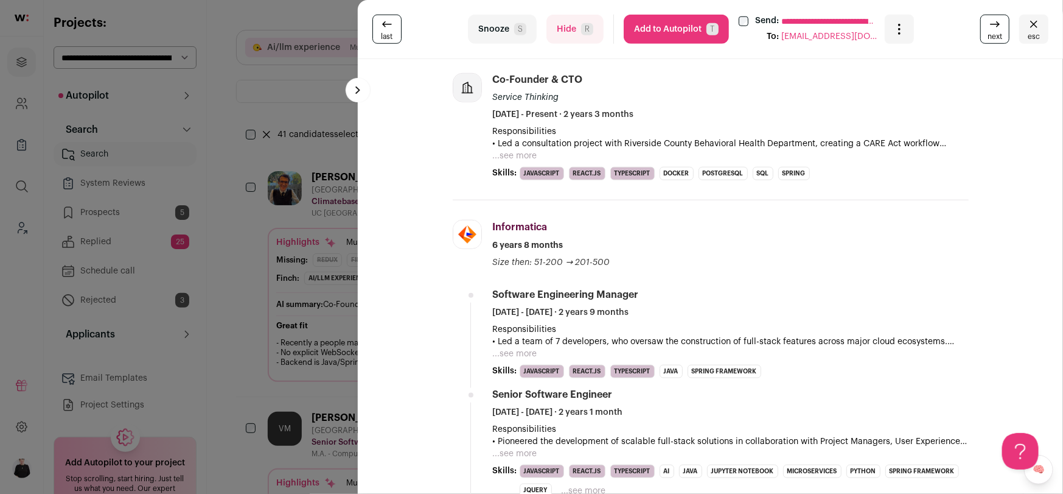
scroll to position [464, 0]
click at [580, 41] on button "Hide R" at bounding box center [575, 29] width 57 height 29
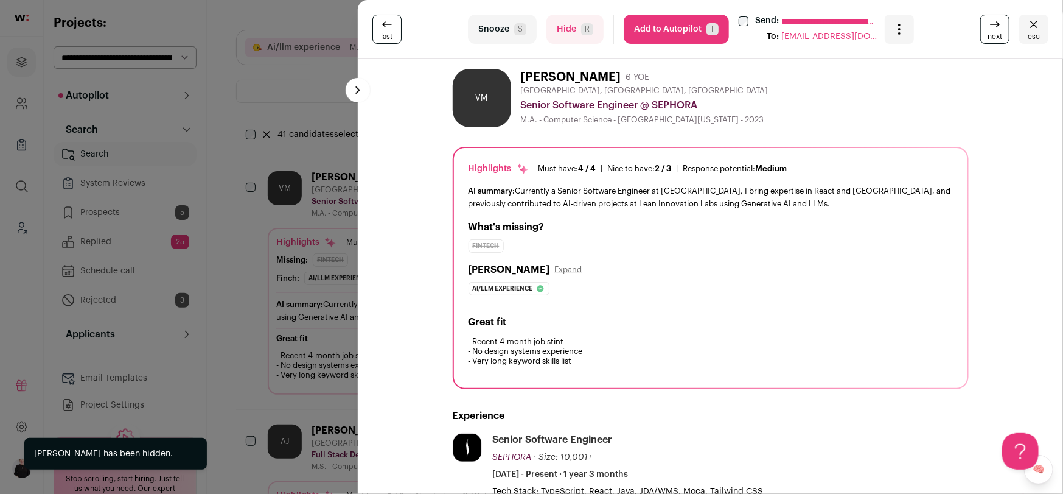
click at [1037, 37] on span "esc" at bounding box center [1034, 37] width 12 height 10
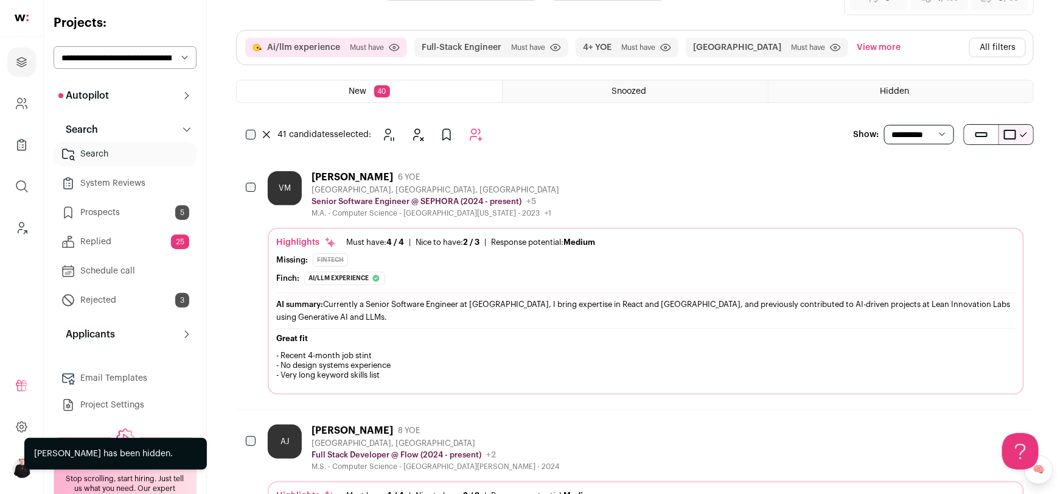
click at [1002, 51] on button "All filters" at bounding box center [997, 47] width 57 height 19
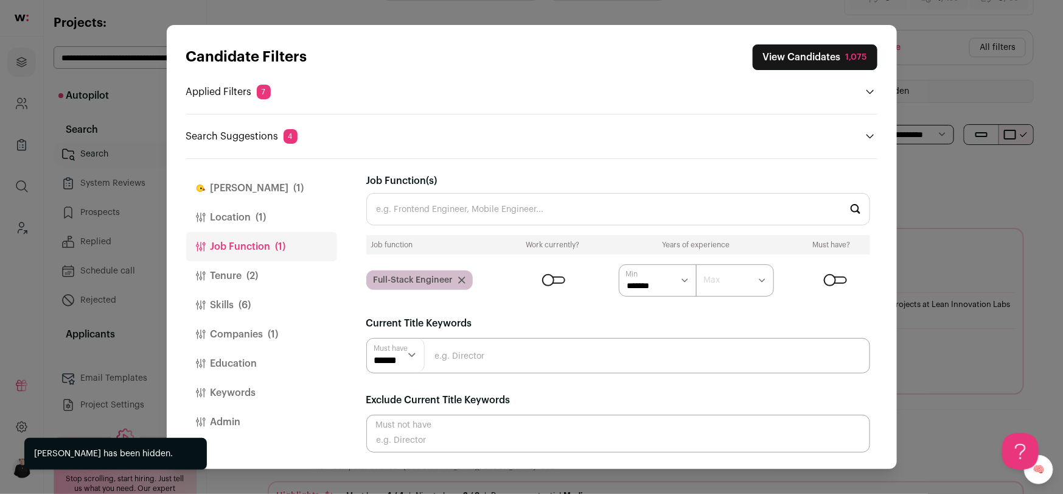
click at [224, 389] on button "Keywords" at bounding box center [261, 392] width 151 height 29
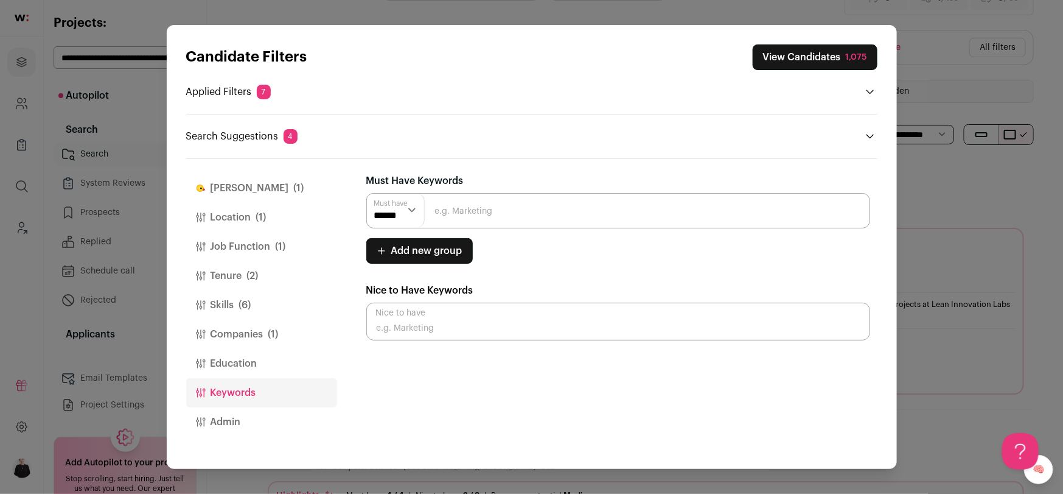
click at [227, 299] on button "Skills (6)" at bounding box center [261, 304] width 151 height 29
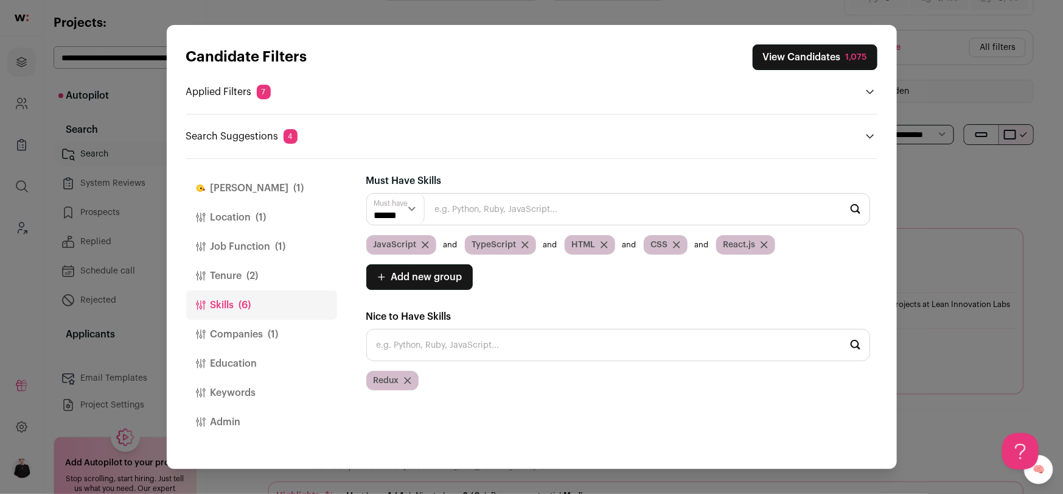
click at [220, 391] on button "Keywords" at bounding box center [261, 392] width 151 height 29
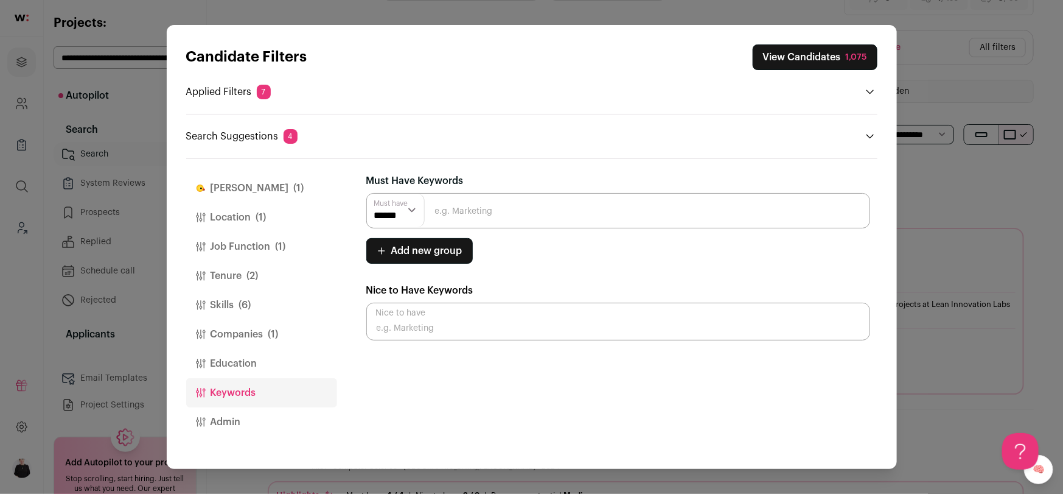
click at [236, 364] on button "Education" at bounding box center [261, 363] width 151 height 29
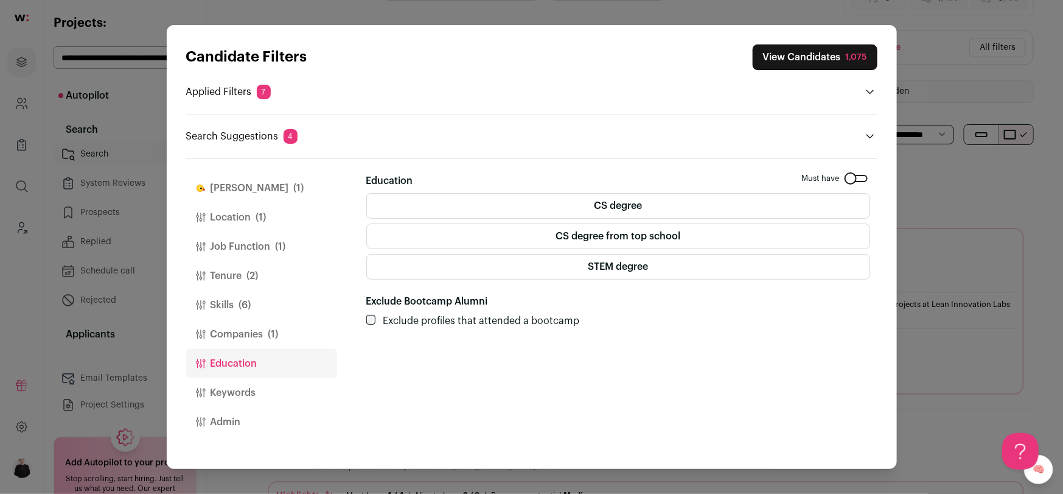
click at [239, 332] on button "Companies (1)" at bounding box center [261, 334] width 151 height 29
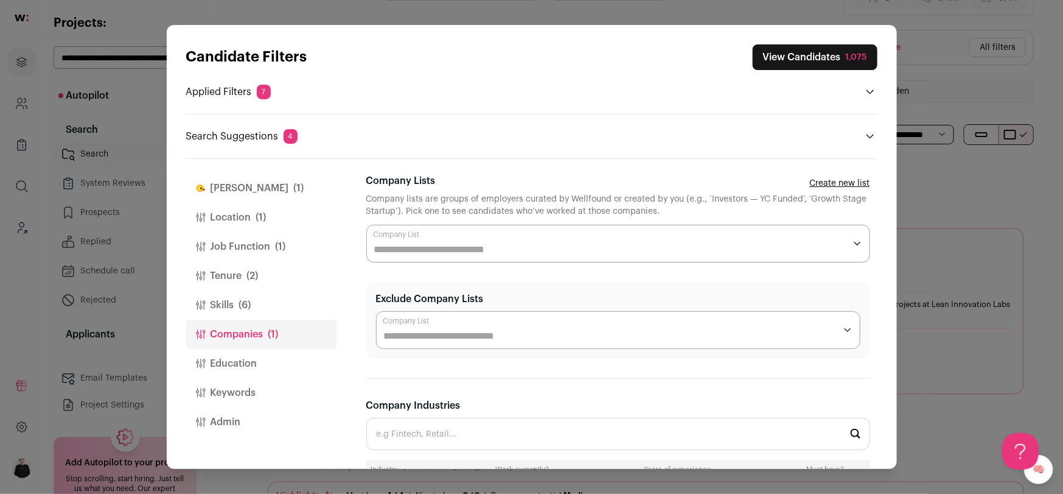
click at [231, 234] on button "Job Function (1)" at bounding box center [261, 246] width 151 height 29
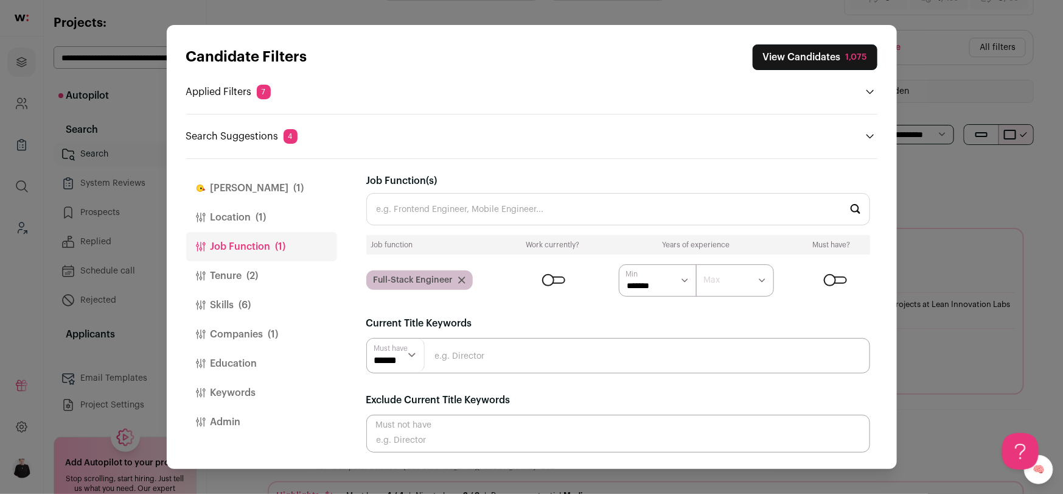
click at [454, 439] on input "Close modal via background" at bounding box center [618, 433] width 504 height 38
type input "Director"
click at [433, 444] on input "Director" at bounding box center [618, 433] width 504 height 38
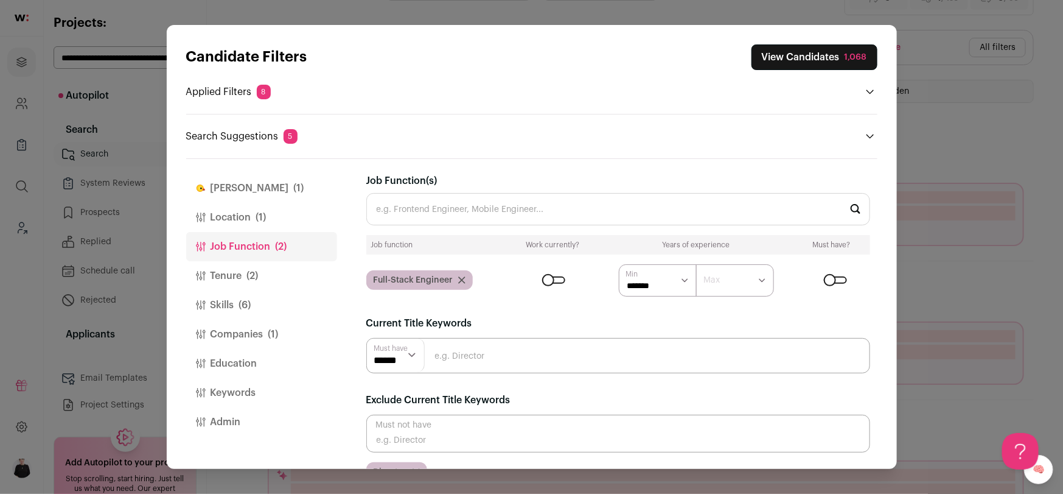
scroll to position [24, 0]
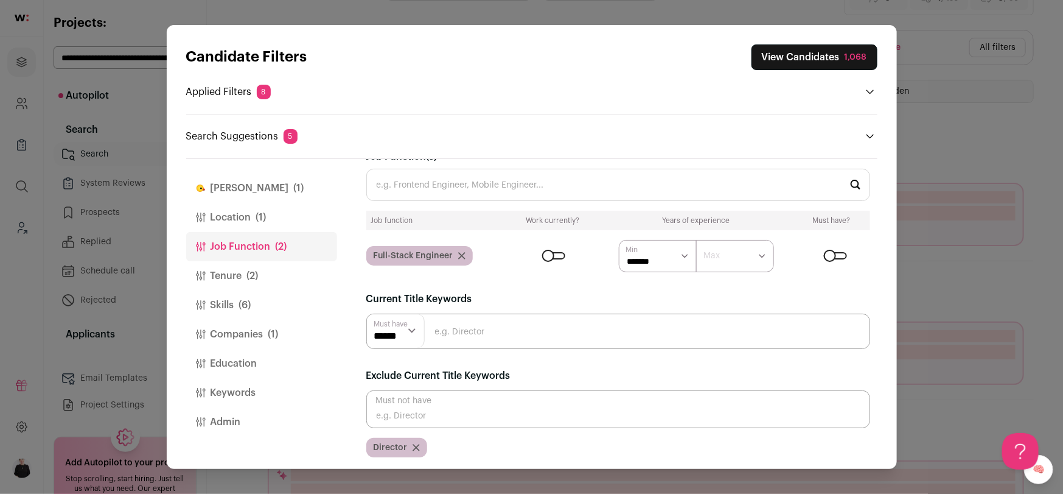
click at [420, 413] on input "Close modal via background" at bounding box center [618, 409] width 504 height 38
type input "manager"
click at [430, 416] on input "manager" at bounding box center [618, 409] width 504 height 38
click at [397, 408] on input "Close modal via background" at bounding box center [618, 409] width 504 height 38
type input "CTO"
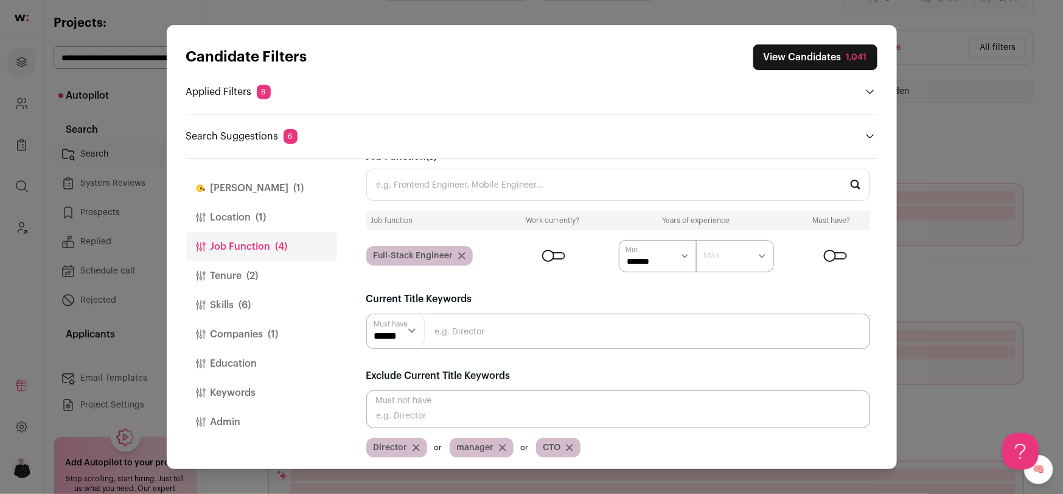
click at [781, 57] on button "View Candidates 1,041" at bounding box center [815, 57] width 124 height 26
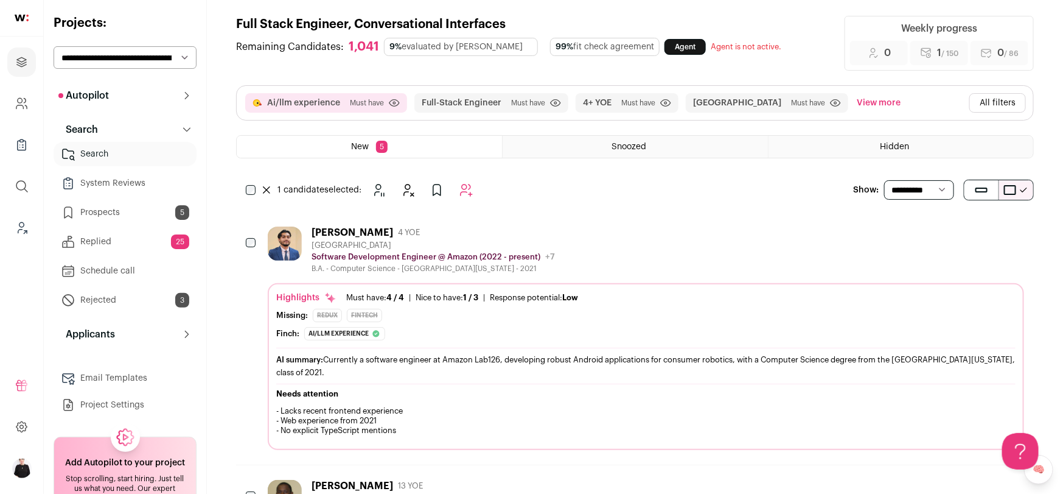
scroll to position [0, 0]
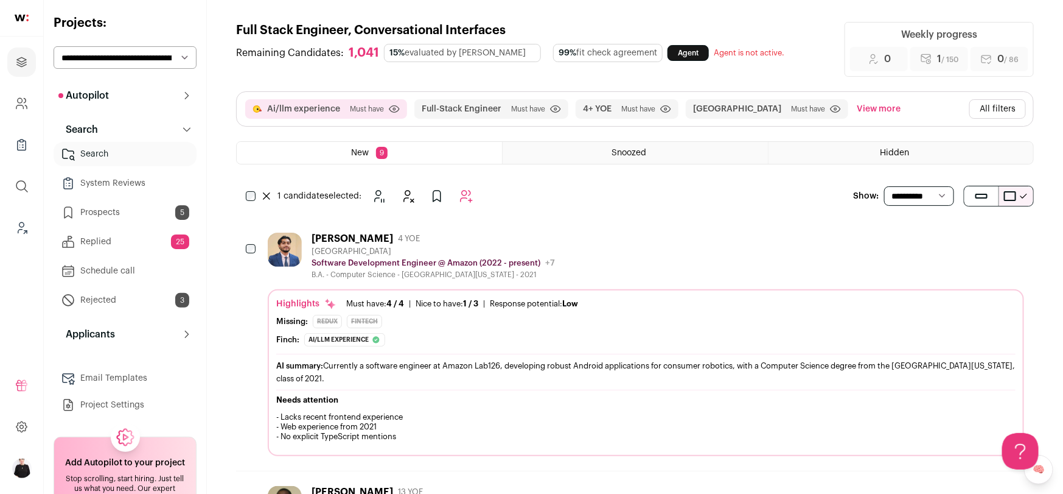
click at [978, 110] on button "All filters" at bounding box center [997, 108] width 57 height 19
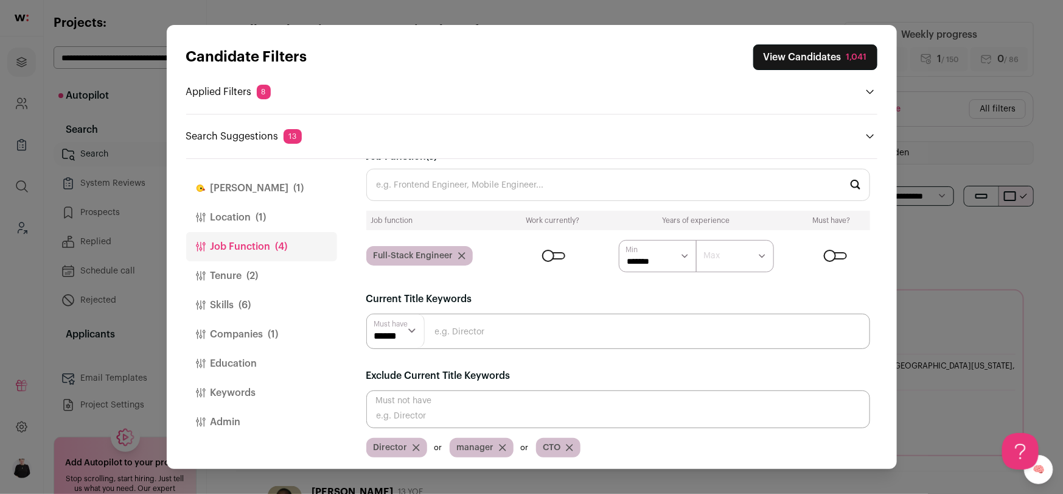
click at [868, 138] on icon "Close modal via background" at bounding box center [870, 136] width 10 height 10
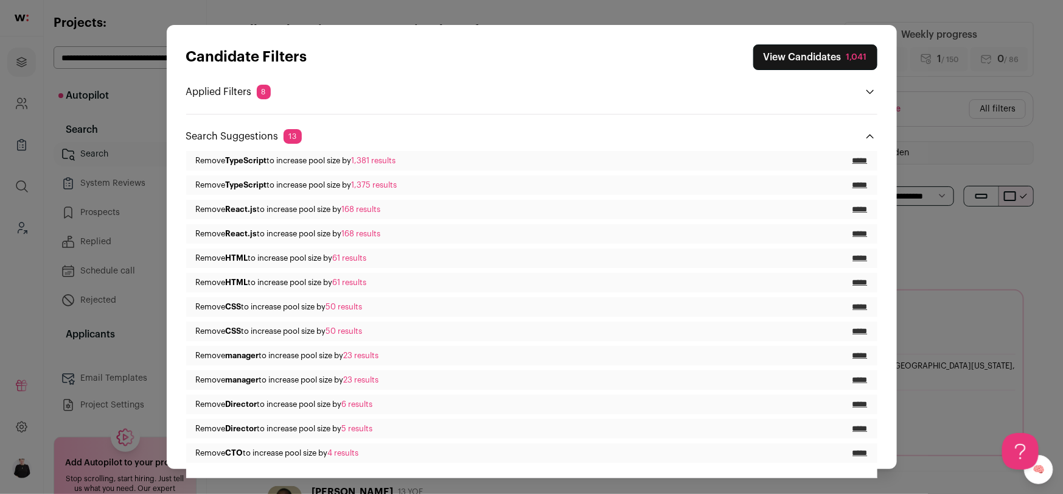
click at [868, 138] on icon "Close modal via background" at bounding box center [870, 136] width 10 height 10
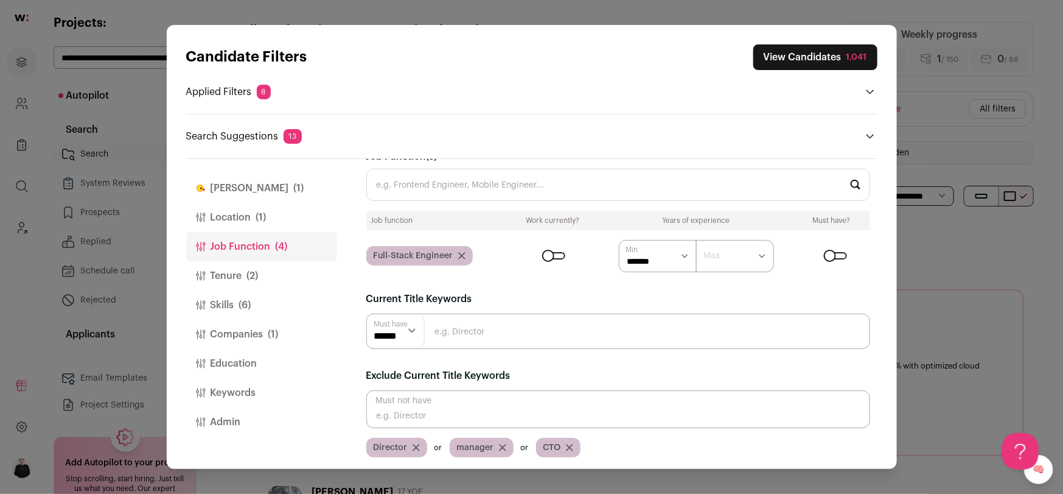
click at [772, 58] on button "View Candidates 1,041" at bounding box center [815, 57] width 124 height 26
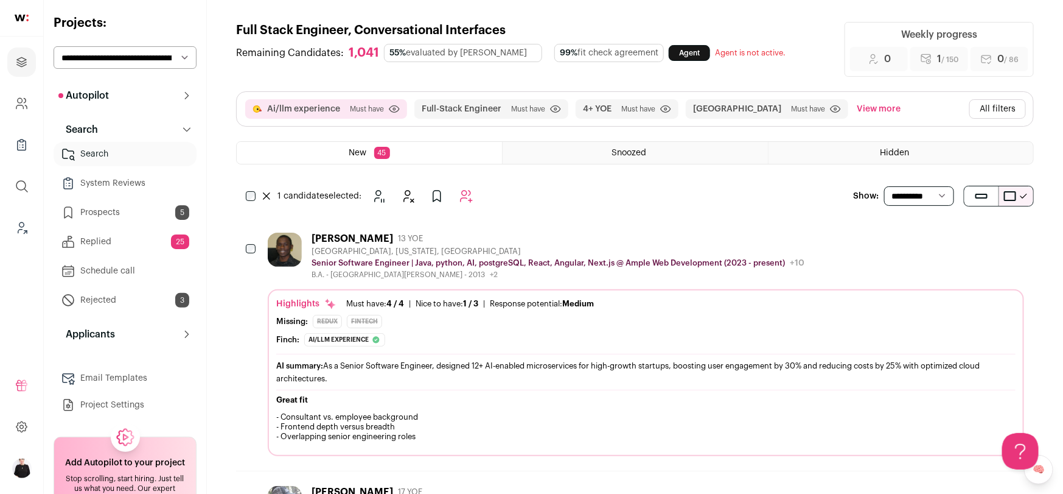
click at [333, 240] on div "Andrae Browne" at bounding box center [353, 238] width 82 height 12
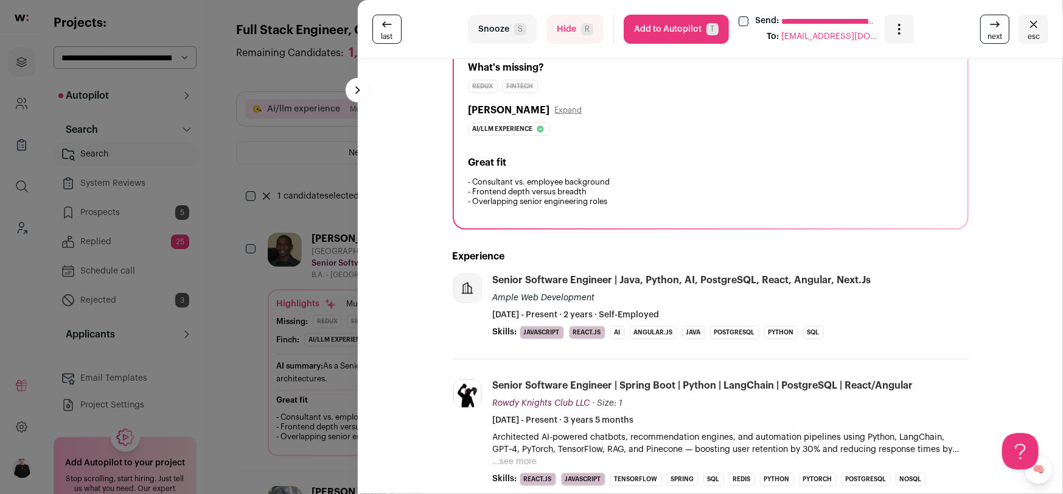
click at [1036, 23] on icon "Close" at bounding box center [1034, 24] width 15 height 15
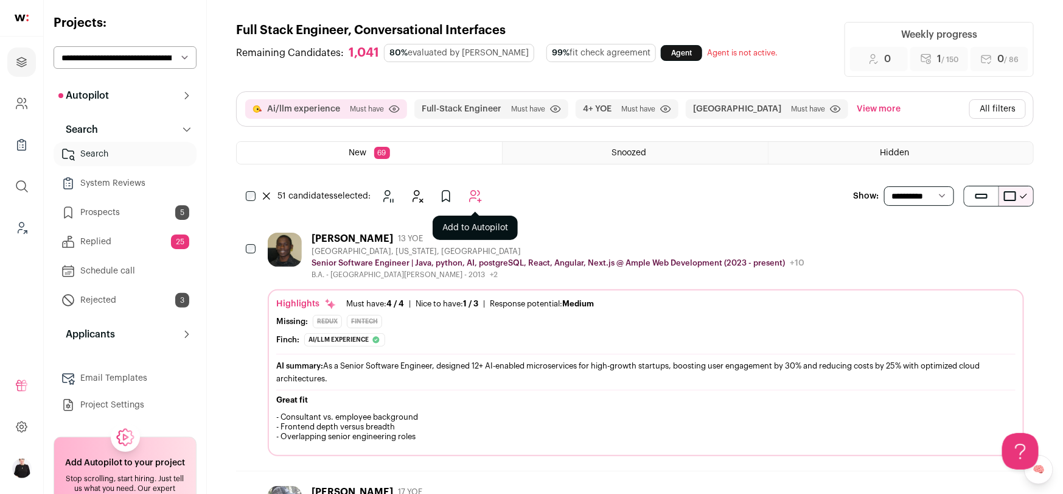
click at [481, 195] on icon "Add to Autopilot" at bounding box center [475, 196] width 15 height 15
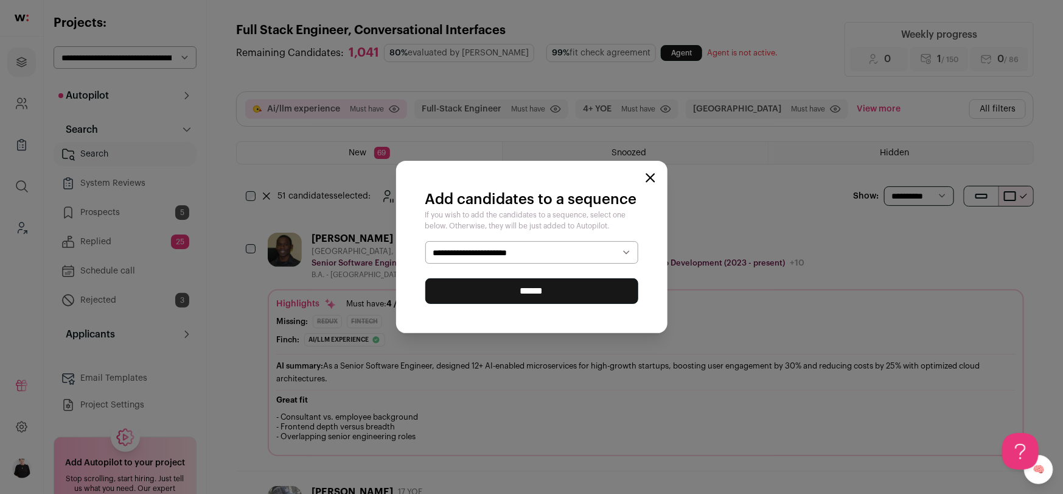
select select "*****"
click at [568, 292] on input "******" at bounding box center [531, 291] width 213 height 26
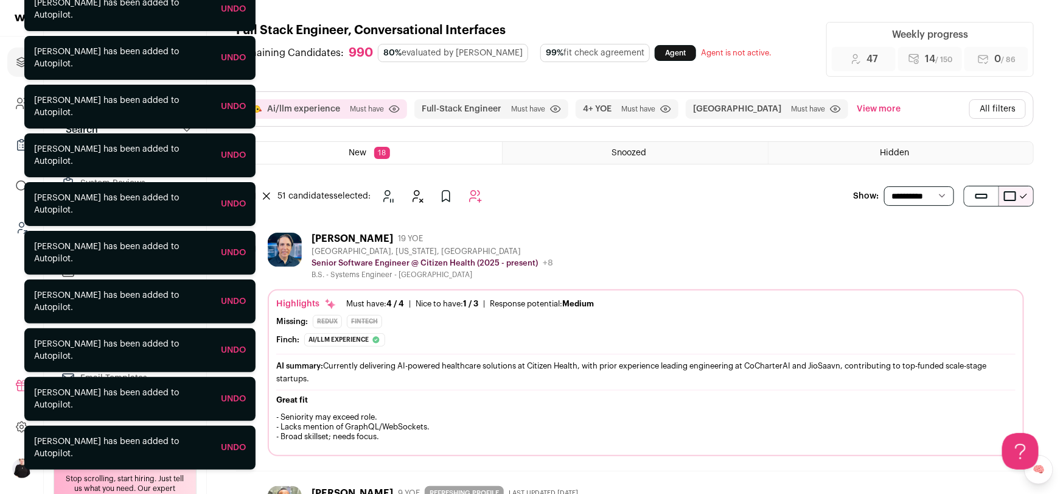
click at [346, 236] on div "Rafael Archila" at bounding box center [353, 238] width 82 height 12
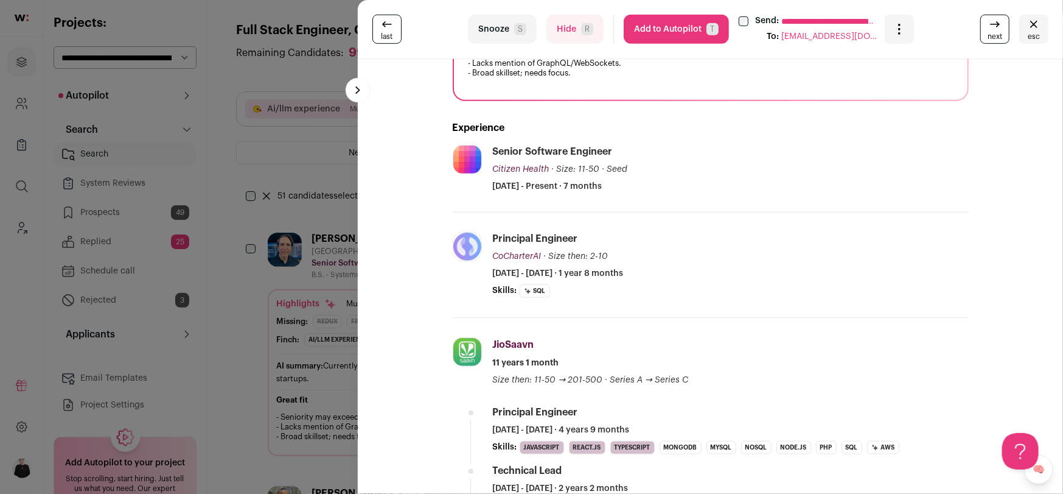
scroll to position [303, 0]
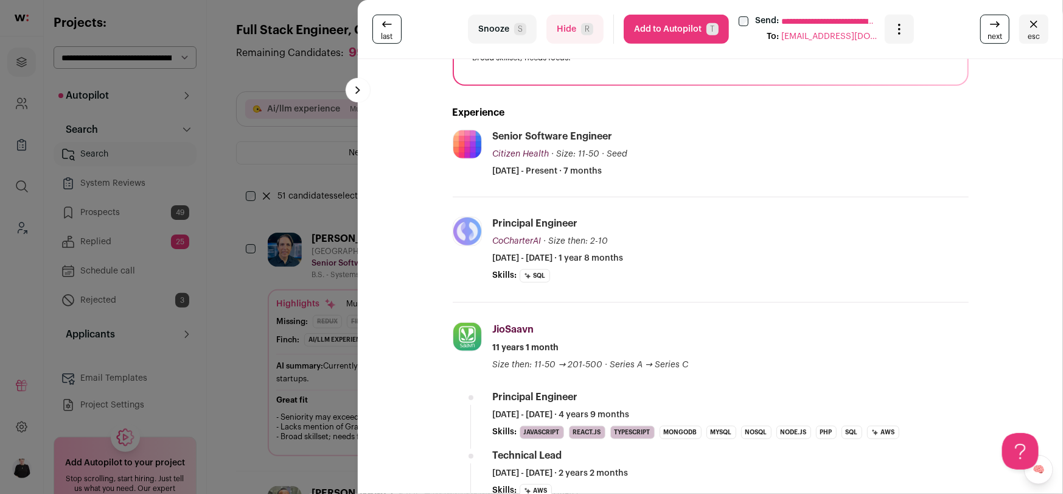
click at [1032, 38] on span "esc" at bounding box center [1034, 37] width 12 height 10
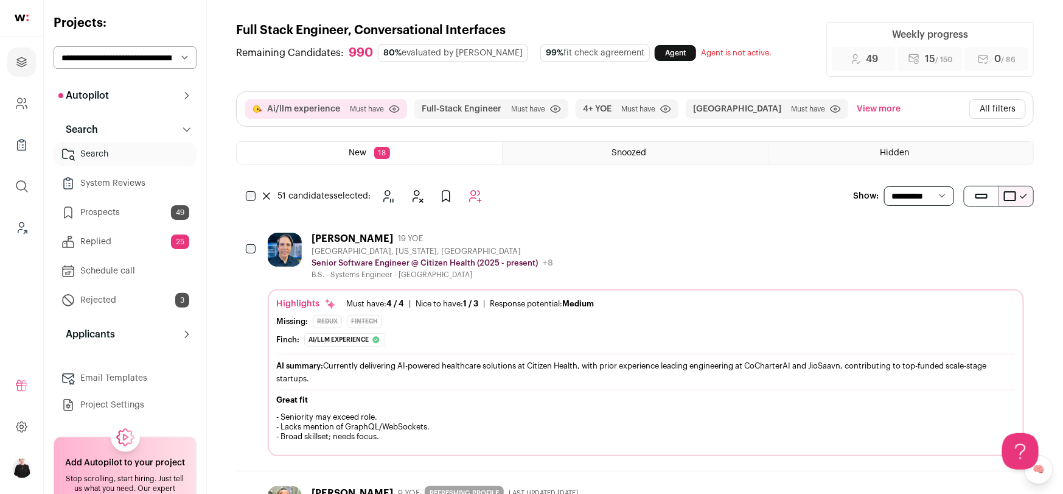
click at [999, 104] on button "All filters" at bounding box center [997, 108] width 57 height 19
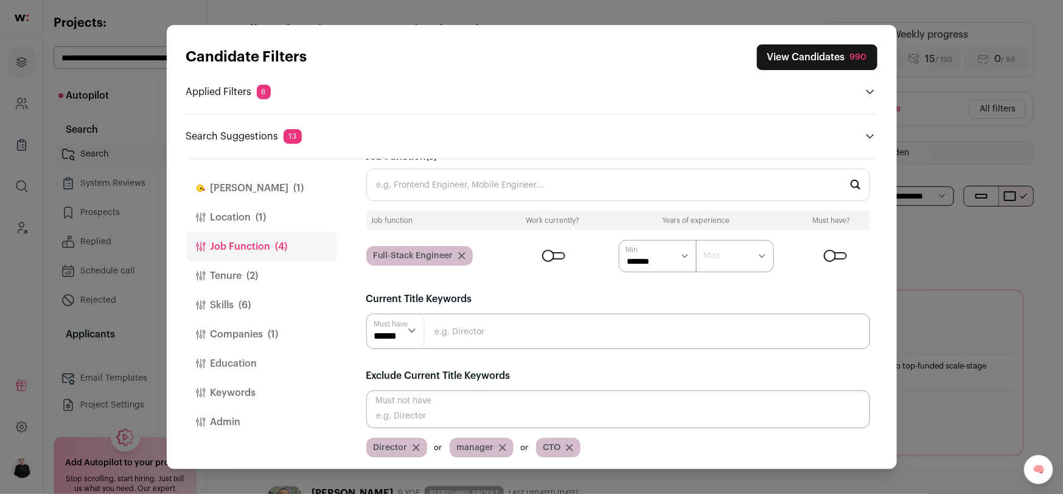
click at [240, 277] on button "Tenure (2)" at bounding box center [261, 275] width 151 height 29
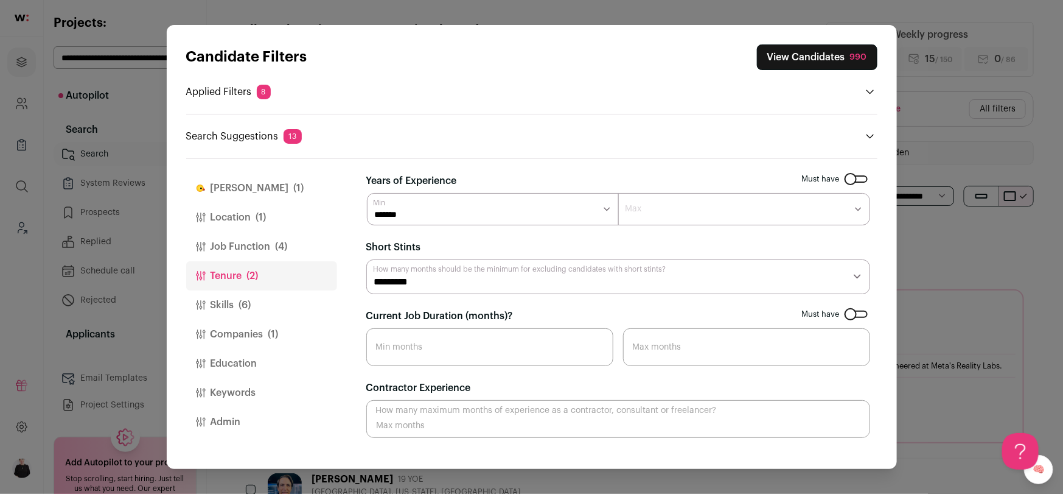
scroll to position [0, 0]
click at [488, 348] on input "Current Job Duration (months)?" at bounding box center [489, 347] width 247 height 38
type input "12"
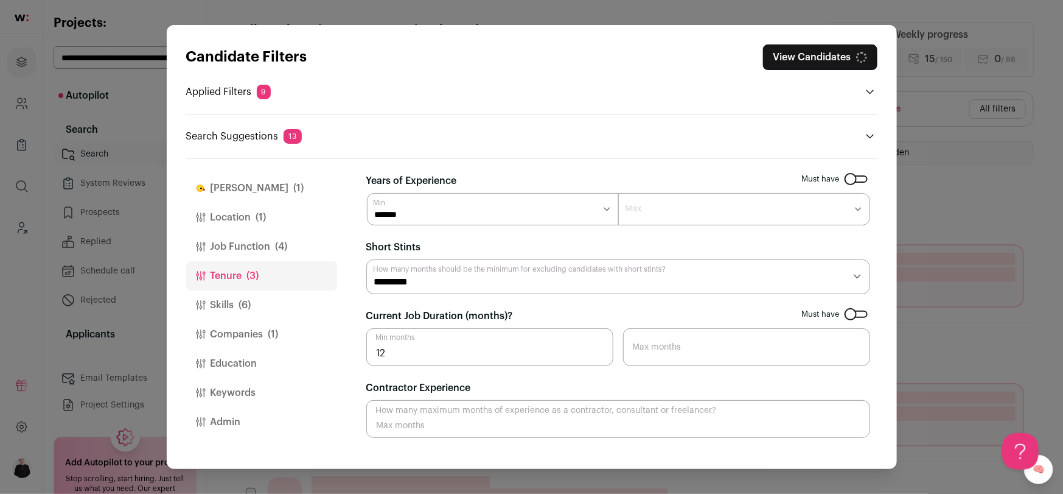
click at [808, 58] on button "View Candidates" at bounding box center [820, 57] width 114 height 26
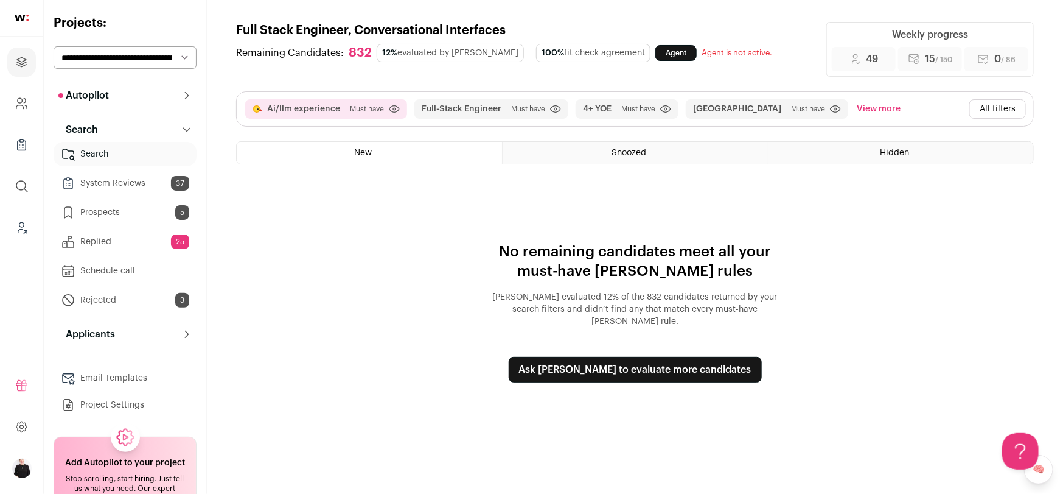
click at [615, 360] on button "Ask Finch to evaluate more candidates" at bounding box center [635, 370] width 253 height 26
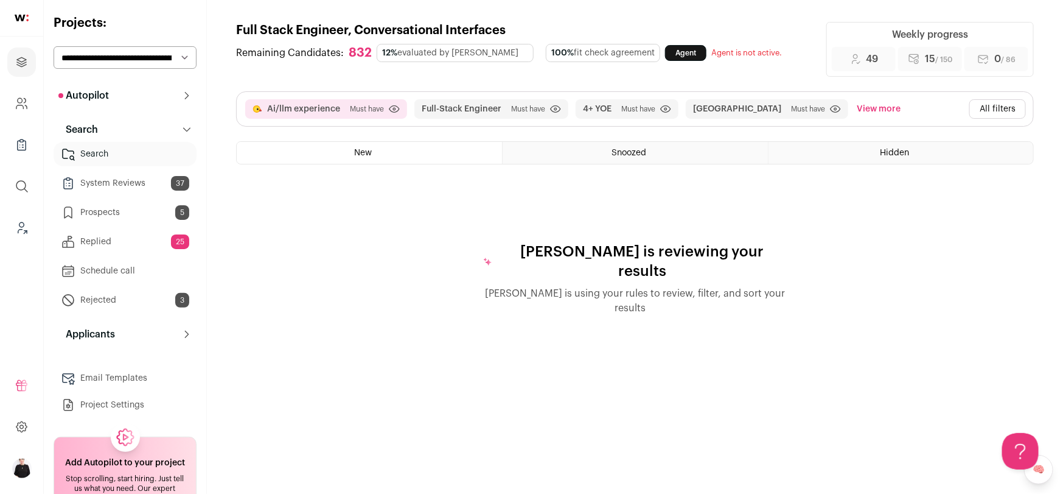
click at [989, 110] on button "All filters" at bounding box center [997, 108] width 57 height 19
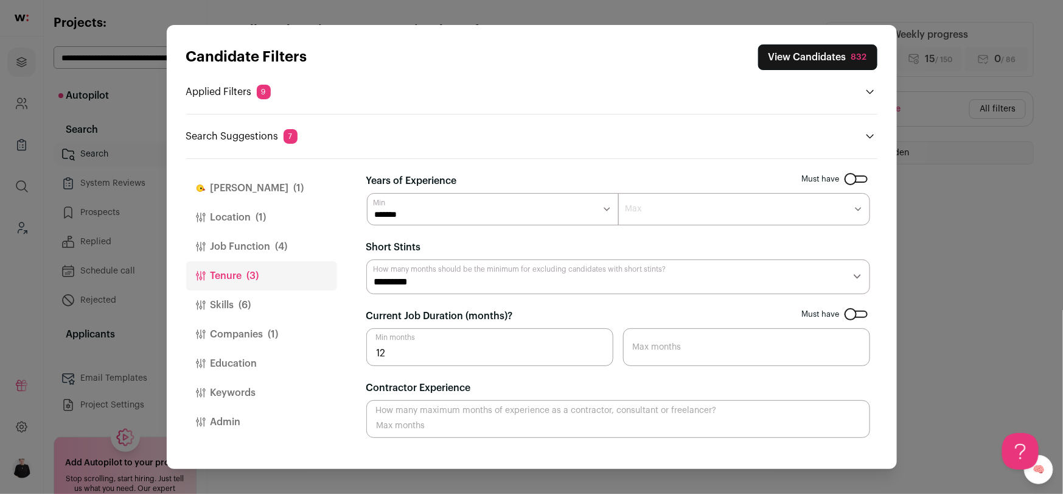
click at [870, 138] on icon "Close modal via background" at bounding box center [870, 136] width 10 height 10
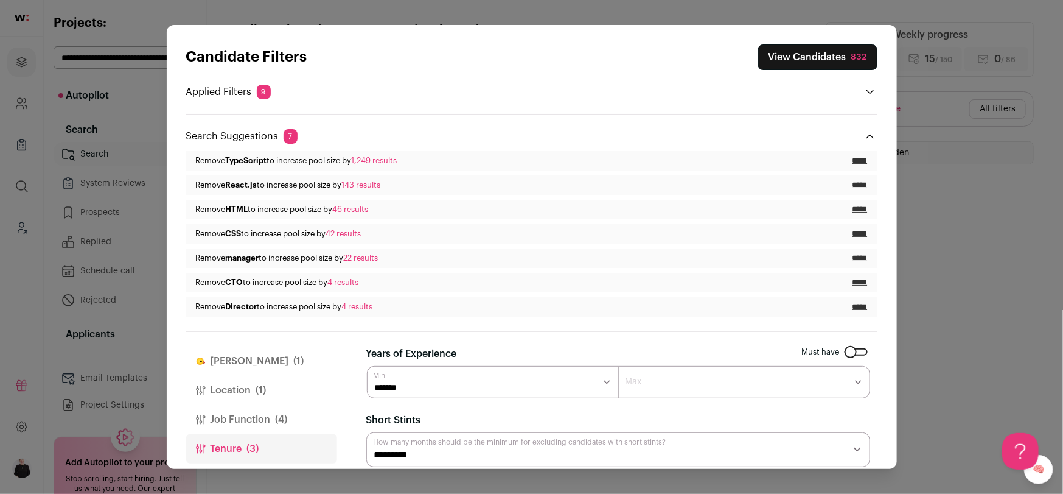
click at [857, 185] on input "*****" at bounding box center [860, 185] width 15 height 10
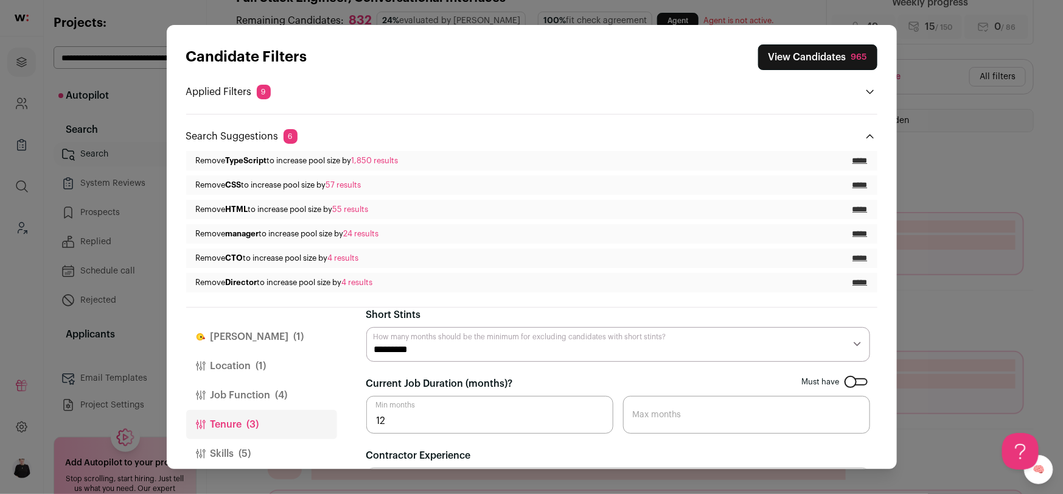
scroll to position [82, 0]
click at [797, 65] on button "View Candidates 965" at bounding box center [817, 57] width 119 height 26
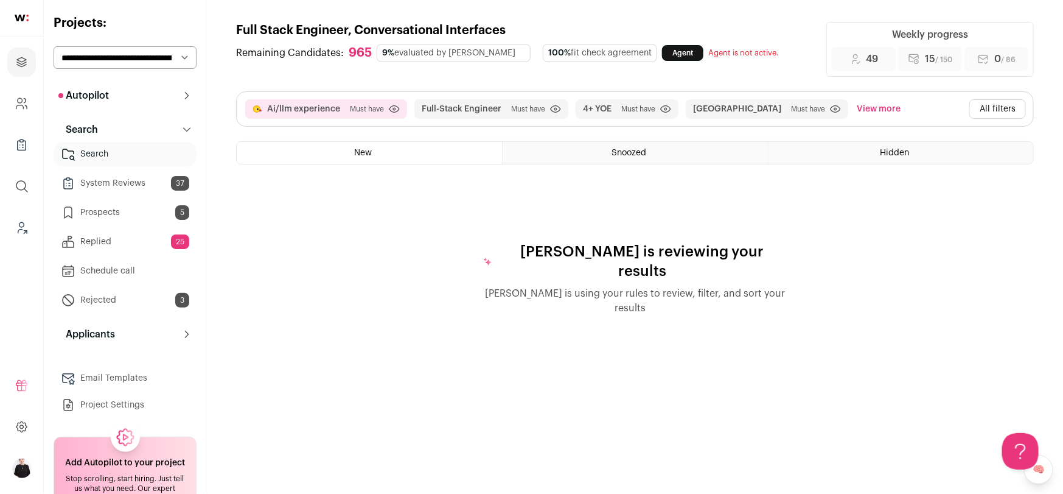
scroll to position [0, 0]
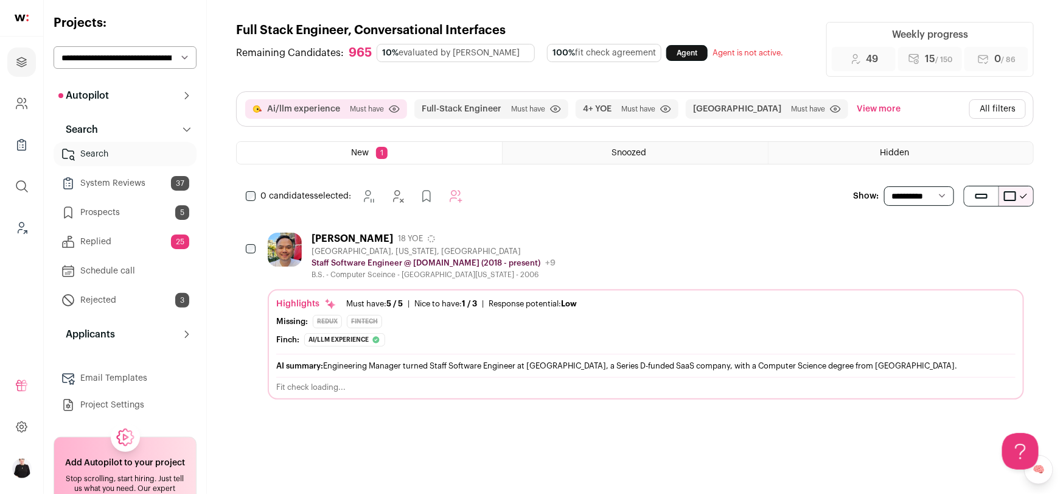
click at [343, 240] on div "Tuyen Tran" at bounding box center [353, 238] width 82 height 12
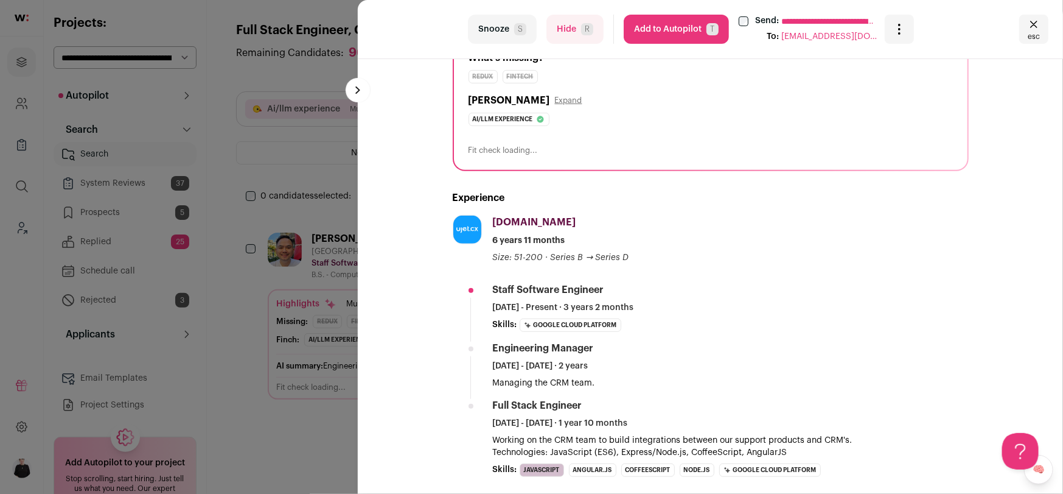
scroll to position [153, 0]
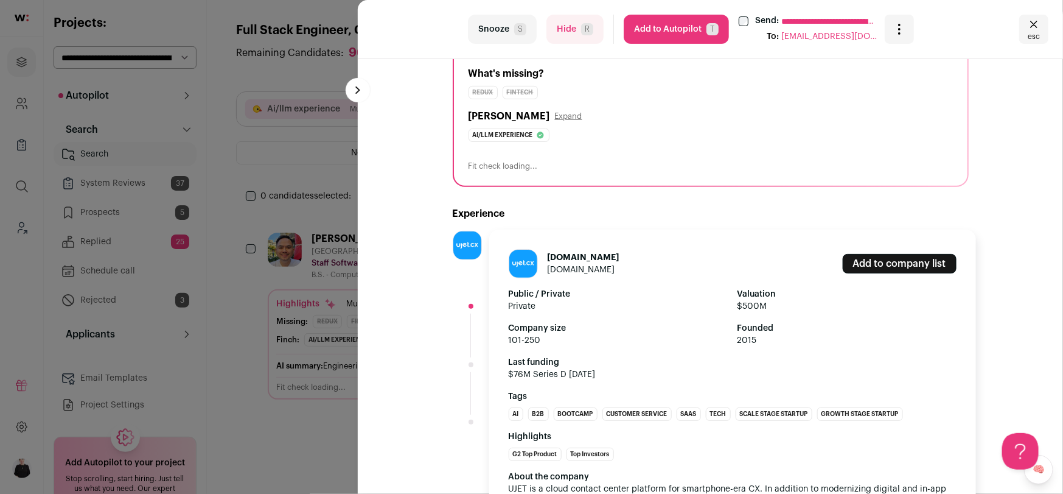
click at [469, 242] on img at bounding box center [467, 245] width 28 height 28
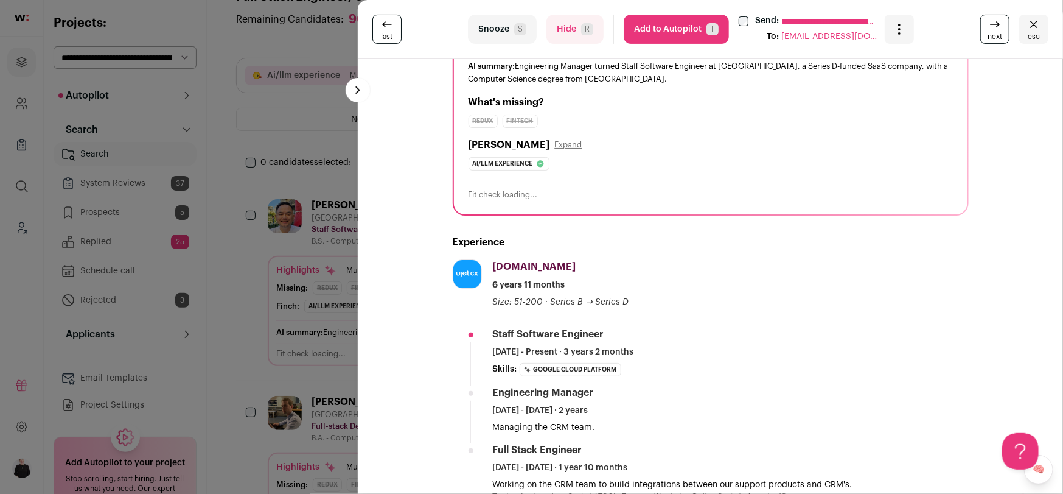
scroll to position [123, 0]
click at [566, 21] on button "Hide R" at bounding box center [575, 29] width 57 height 29
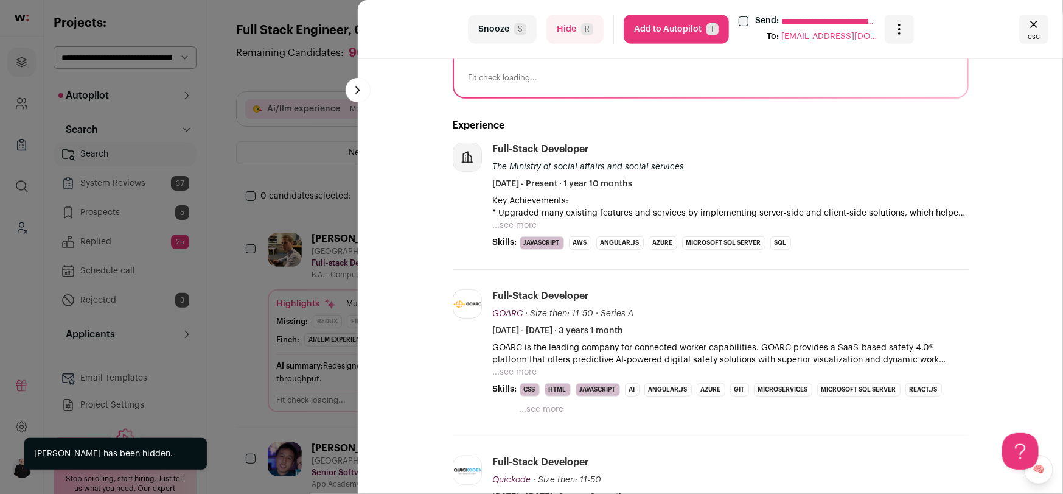
scroll to position [0, 0]
click at [1040, 30] on icon "Close" at bounding box center [1034, 24] width 15 height 15
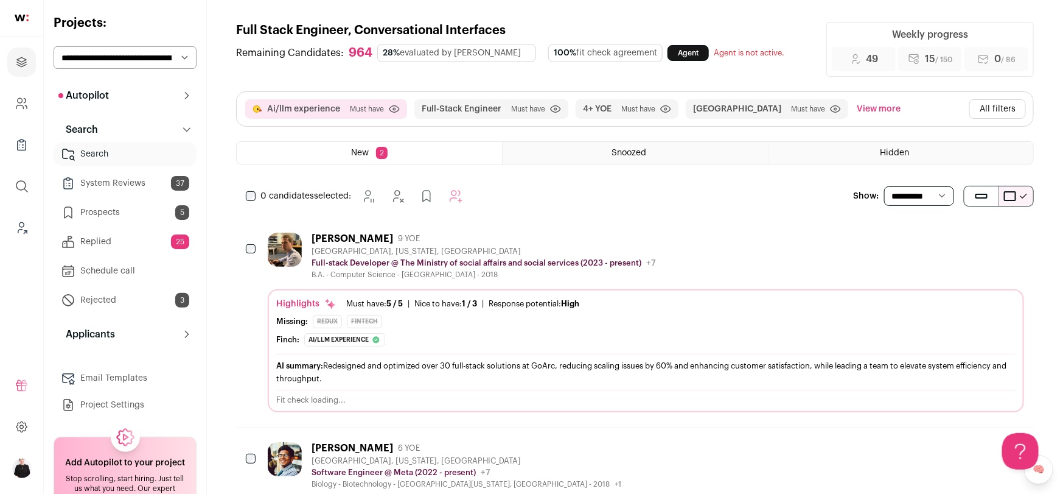
click at [461, 349] on div "Highlights Must have: 5 / 5 How many must haves have been fulfilled? | Nice to …" at bounding box center [645, 354] width 739 height 112
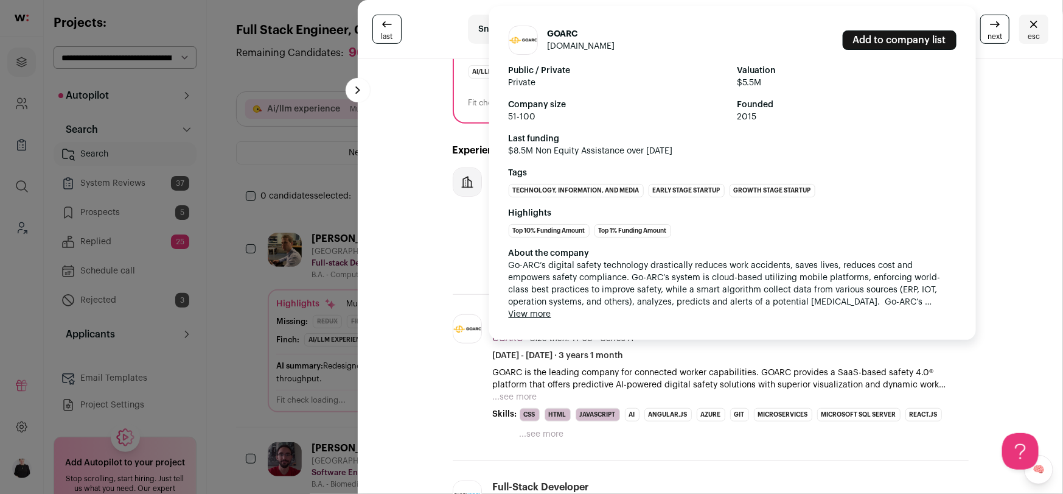
scroll to position [229, 0]
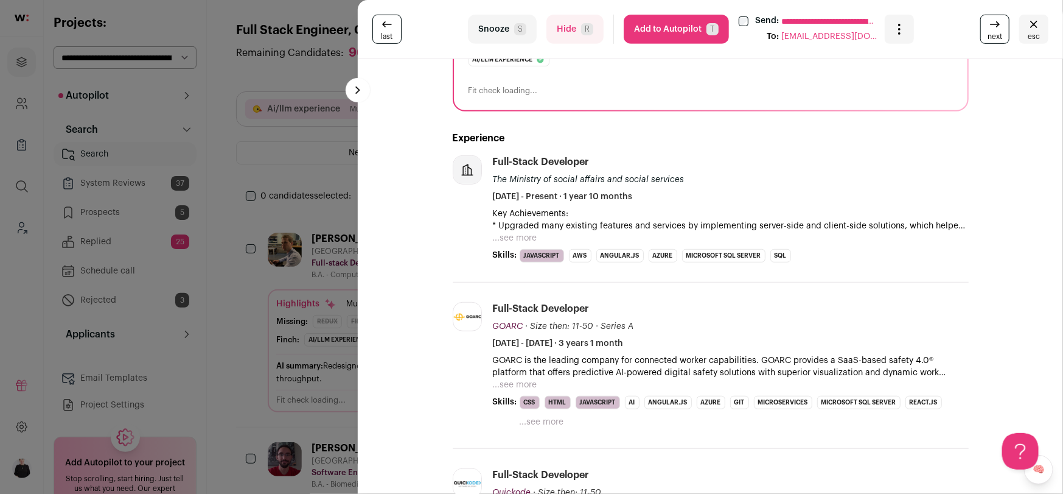
click at [571, 30] on button "Hide R" at bounding box center [575, 29] width 57 height 29
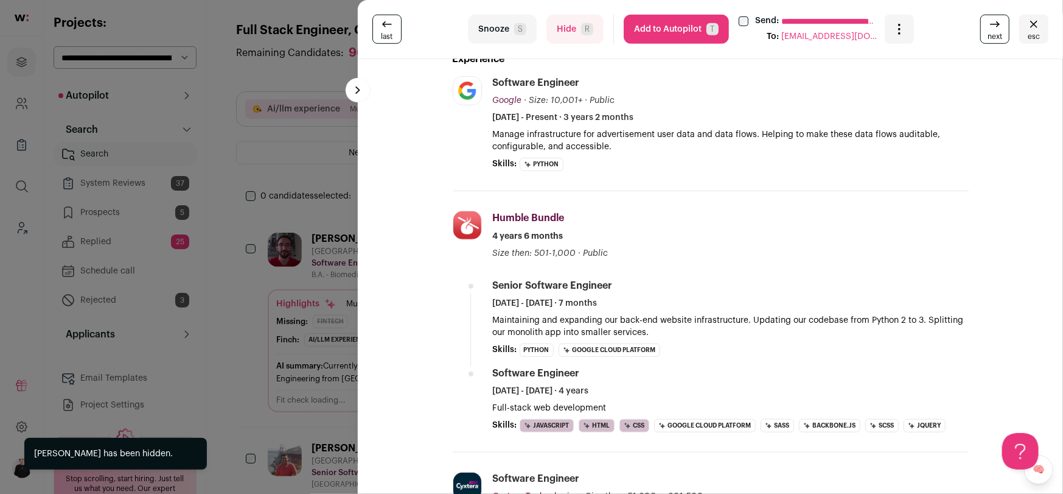
scroll to position [312, 0]
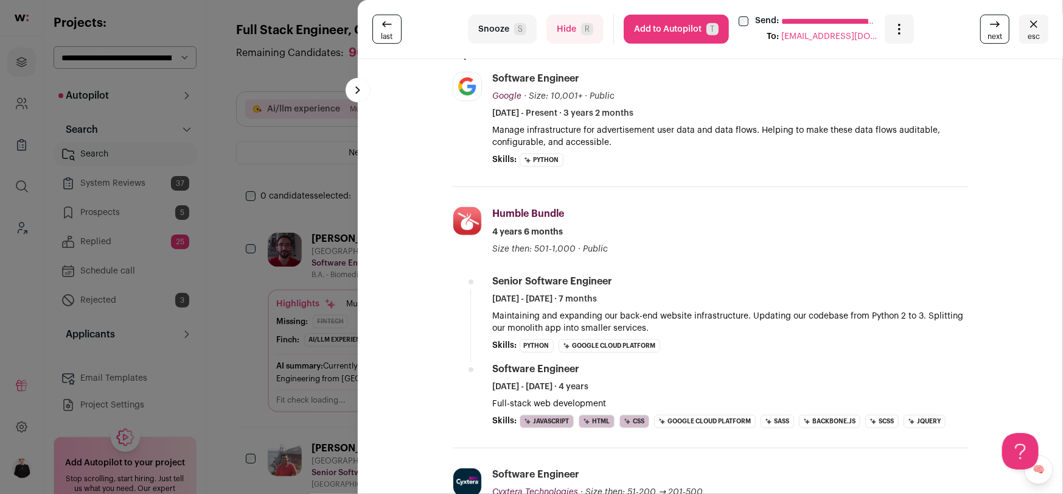
click at [1035, 32] on span "esc" at bounding box center [1034, 37] width 12 height 10
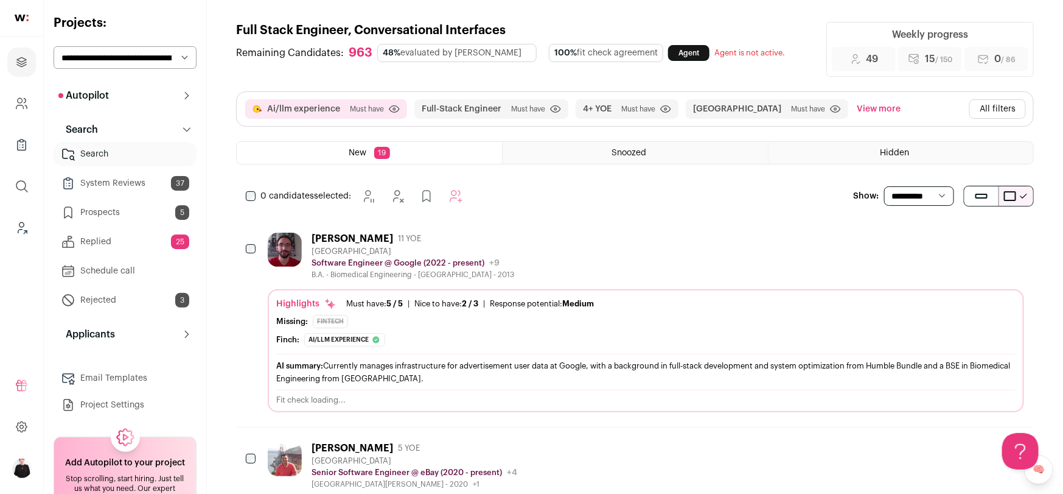
click at [1002, 103] on button "All filters" at bounding box center [997, 108] width 57 height 19
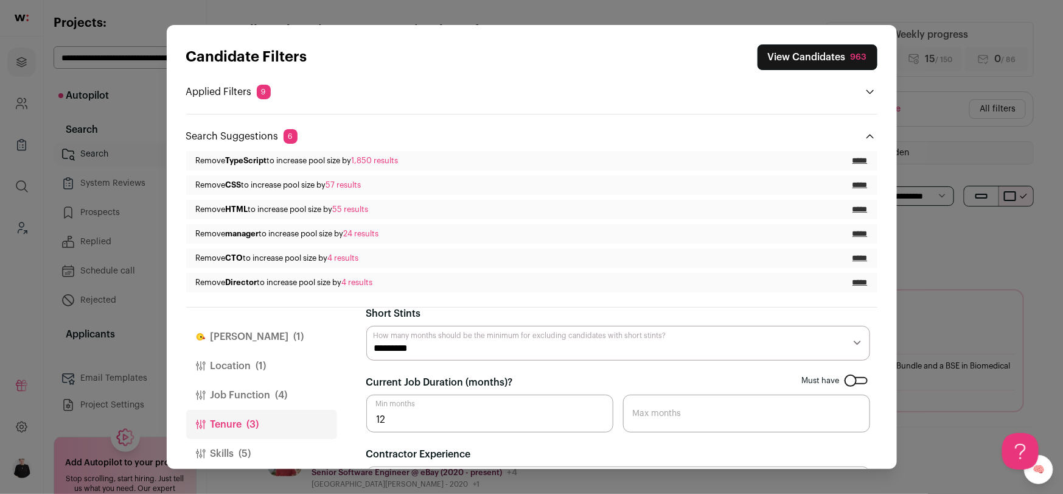
scroll to position [0, 0]
click at [239, 327] on button "Finch (1)" at bounding box center [261, 336] width 151 height 29
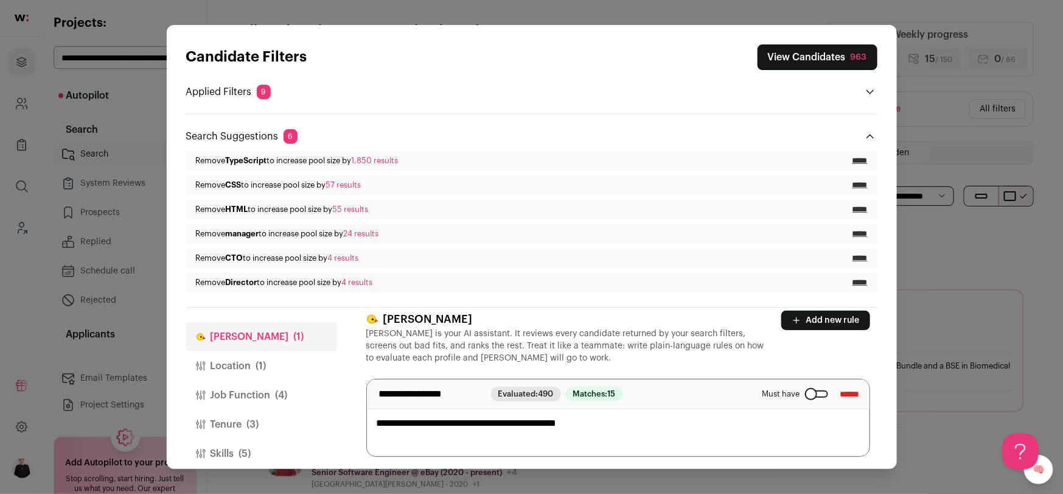
click at [801, 61] on button "View Candidates 963" at bounding box center [818, 57] width 120 height 26
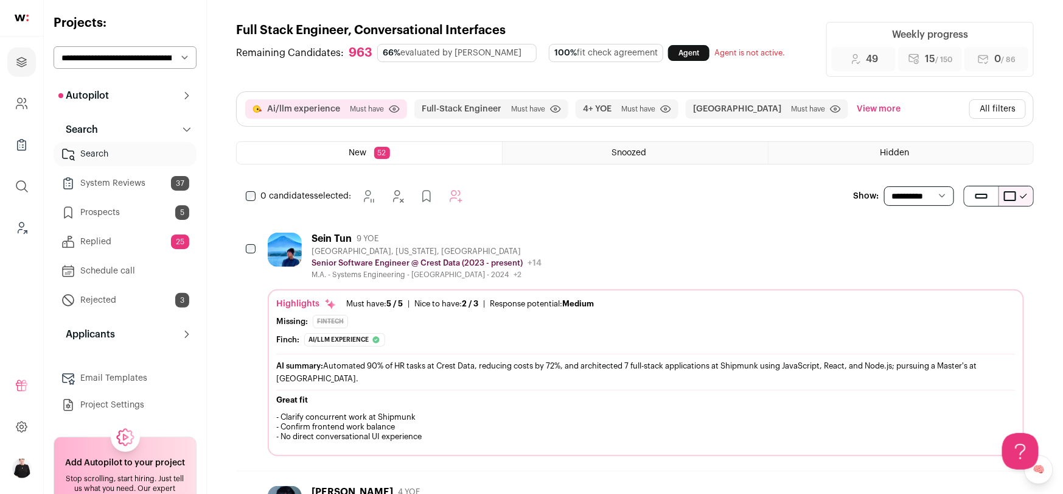
click at [993, 107] on button "All filters" at bounding box center [997, 108] width 57 height 19
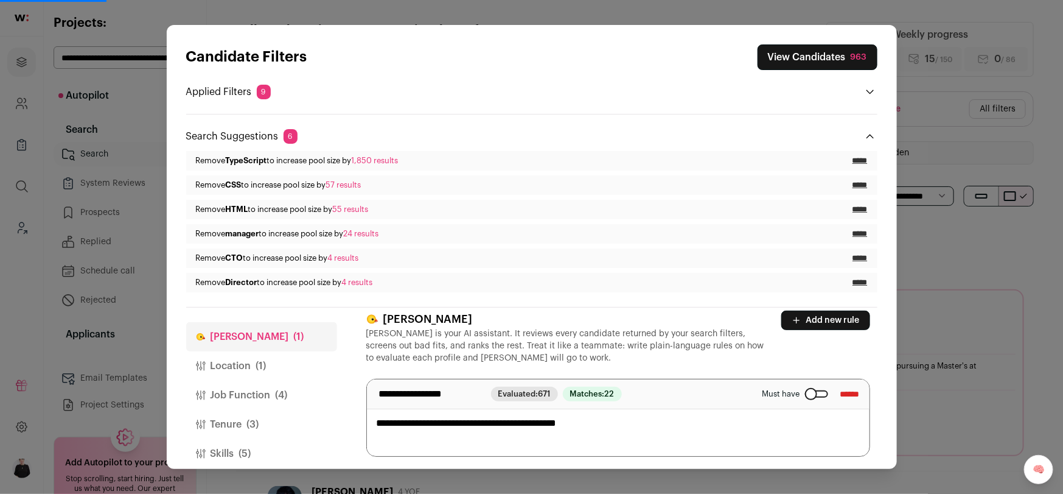
click at [228, 363] on button "Location (1)" at bounding box center [261, 365] width 151 height 29
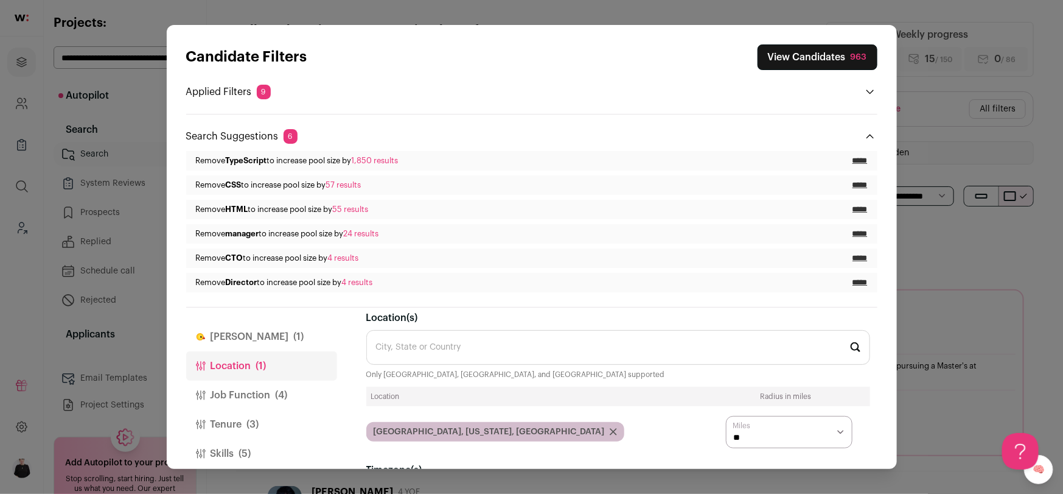
scroll to position [73, 0]
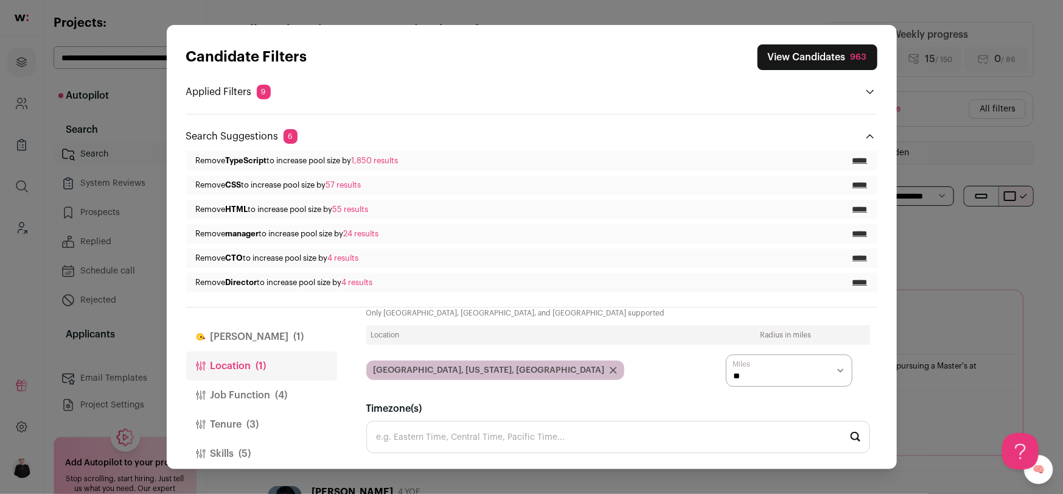
click at [231, 390] on button "Job Function (4)" at bounding box center [261, 394] width 151 height 29
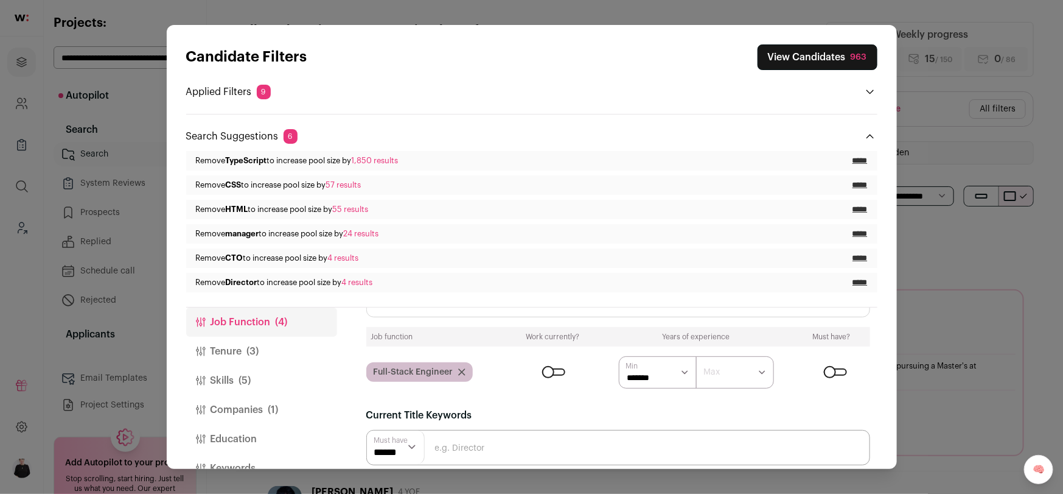
scroll to position [75, 0]
click at [259, 350] on span "(3)" at bounding box center [253, 349] width 12 height 15
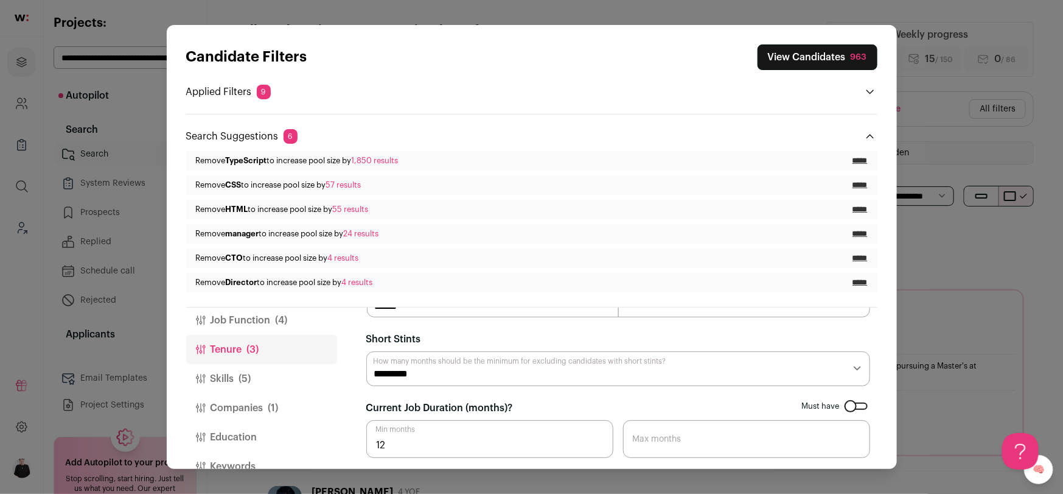
click at [234, 380] on button "Skills (5)" at bounding box center [261, 378] width 151 height 29
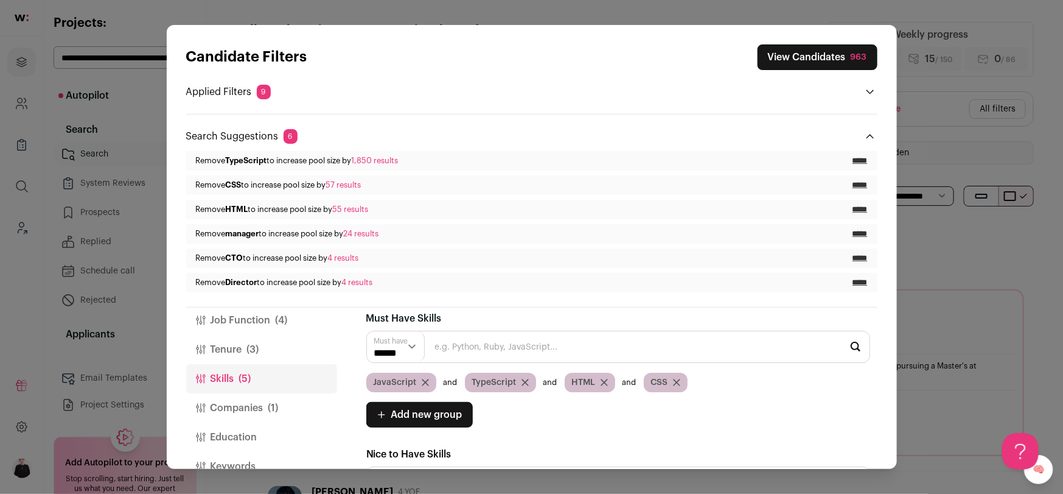
scroll to position [9, 0]
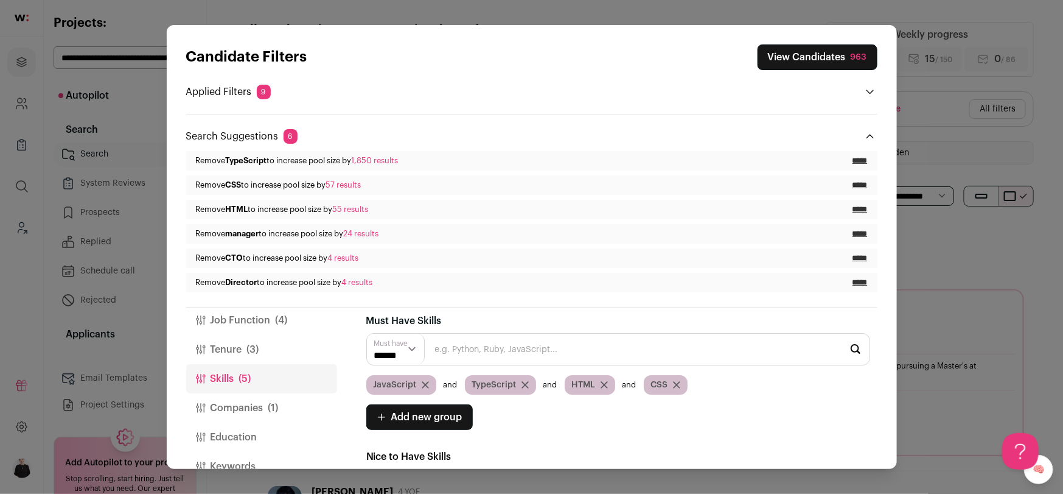
click at [602, 383] on icon "Close modal via background" at bounding box center [604, 385] width 6 height 6
click at [595, 383] on icon "Close modal via background" at bounding box center [597, 384] width 7 height 7
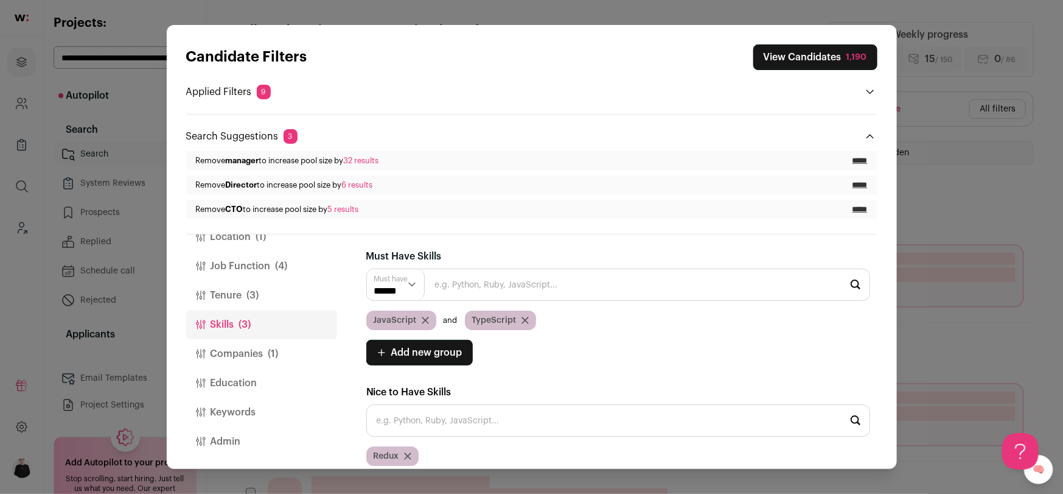
scroll to position [75, 0]
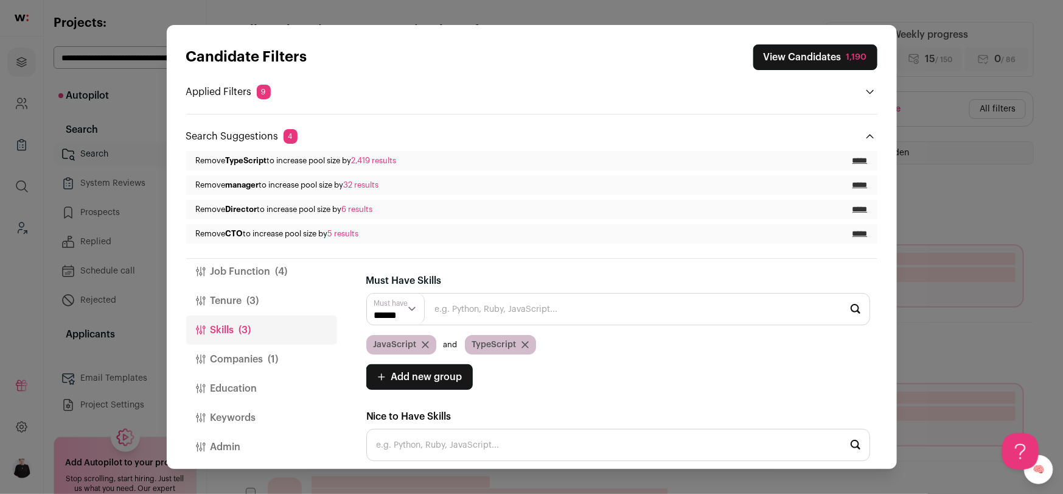
click at [773, 51] on button "View Candidates 1,190" at bounding box center [815, 57] width 124 height 26
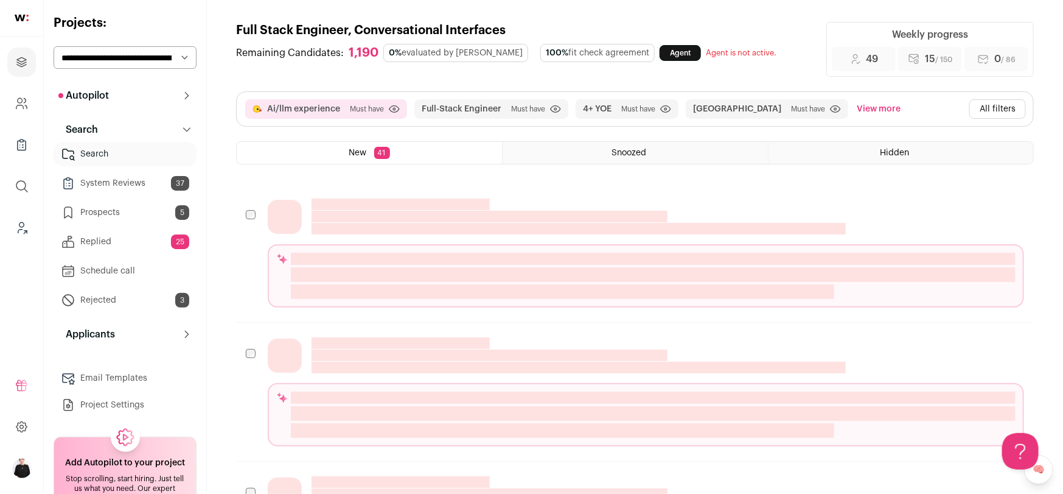
click at [120, 102] on button "Autopilot" at bounding box center [125, 95] width 143 height 24
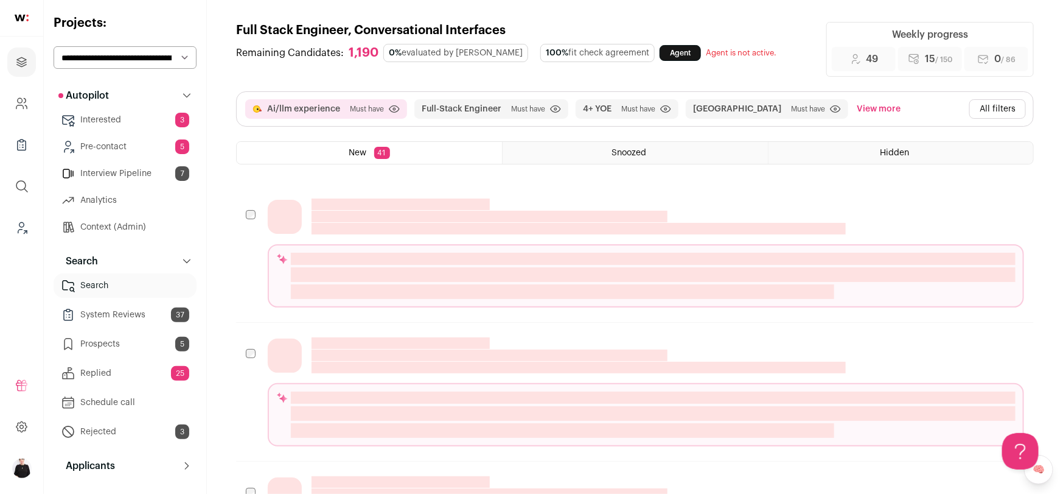
click at [114, 223] on link "Context (Admin)" at bounding box center [125, 227] width 143 height 24
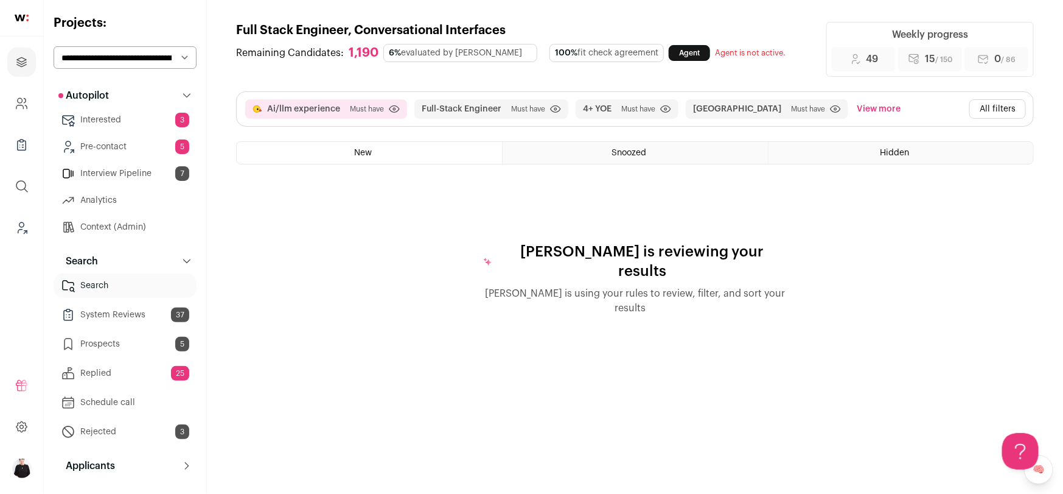
scroll to position [0, 0]
click at [124, 230] on link "Context (Admin)" at bounding box center [125, 227] width 143 height 24
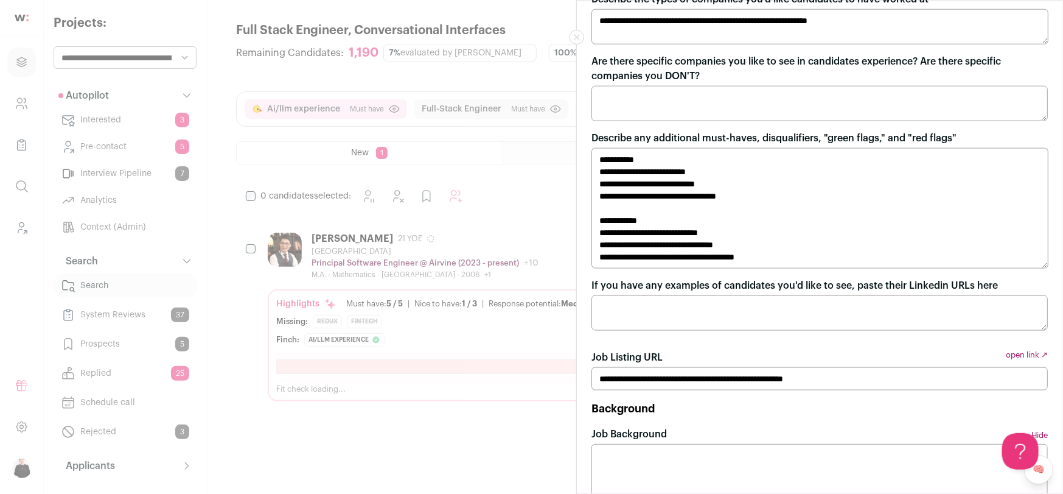
scroll to position [585, 0]
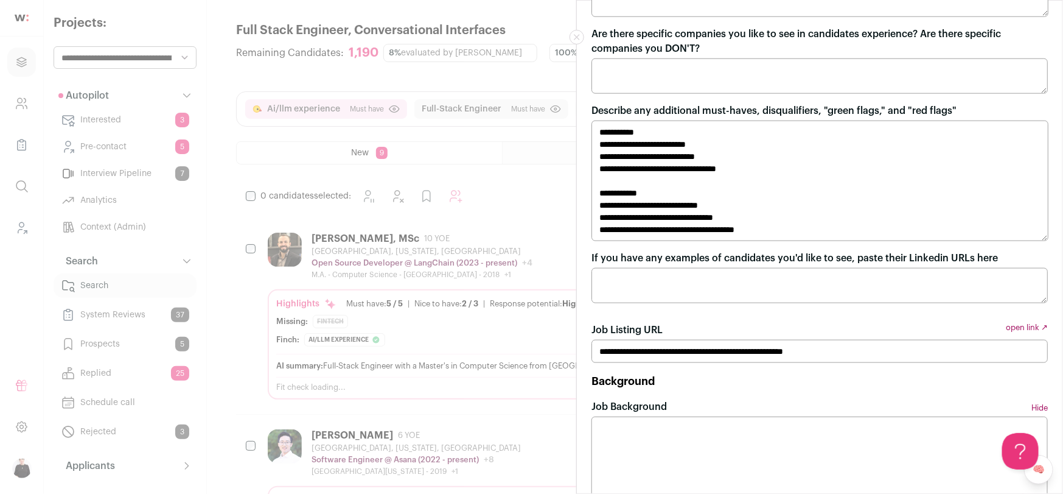
click at [1025, 329] on link "open link ↗" at bounding box center [1027, 331] width 42 height 17
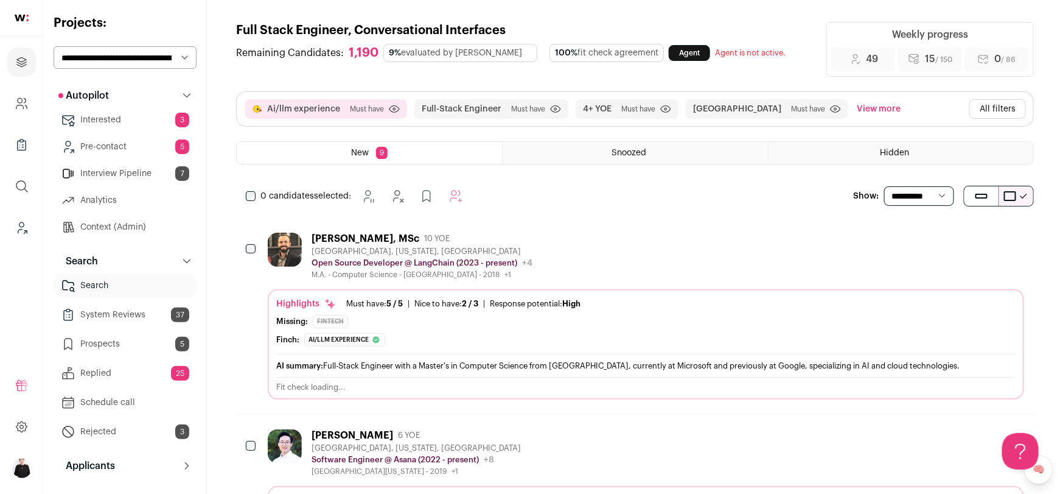
scroll to position [0, 0]
click at [990, 109] on button "All filters" at bounding box center [997, 108] width 57 height 19
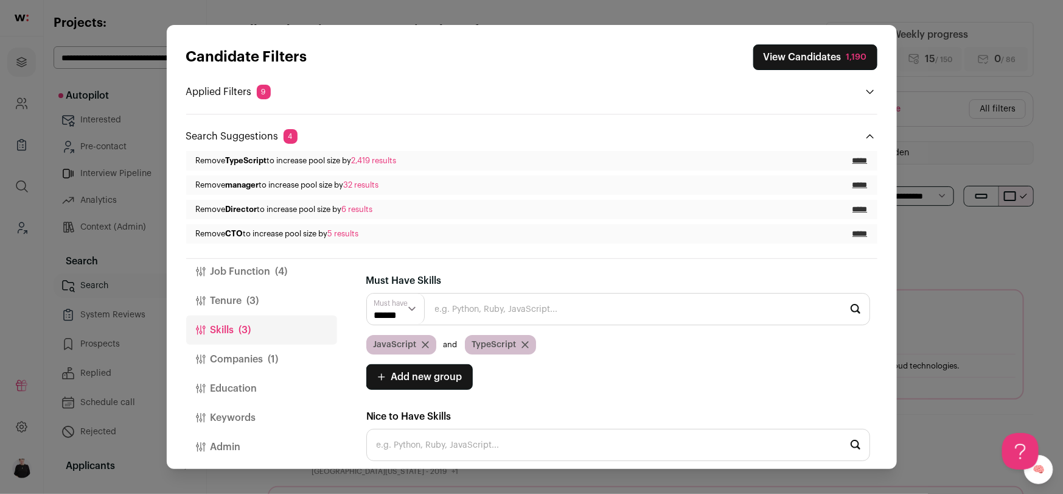
click at [455, 312] on input "Close modal via background" at bounding box center [618, 309] width 504 height 32
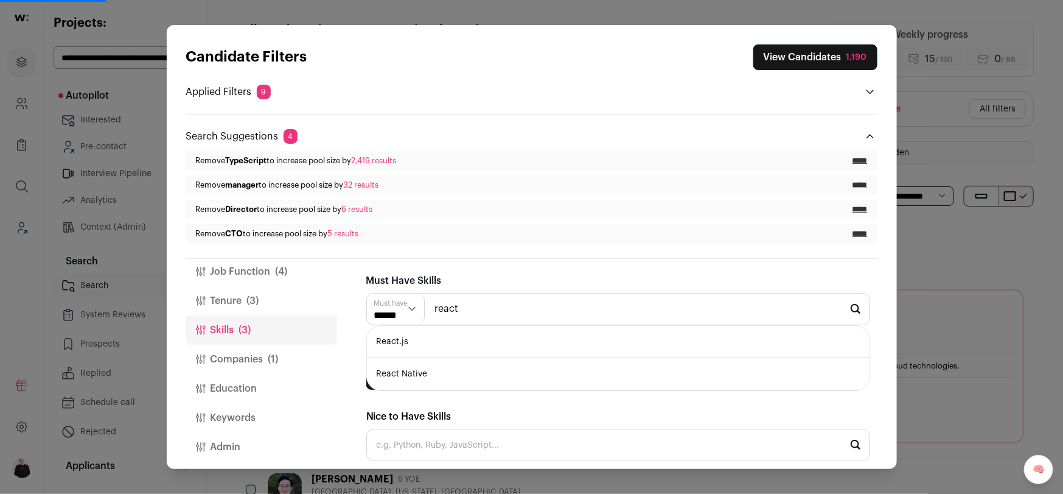
click at [393, 344] on li "React.js" at bounding box center [618, 342] width 503 height 32
type input "React.js"
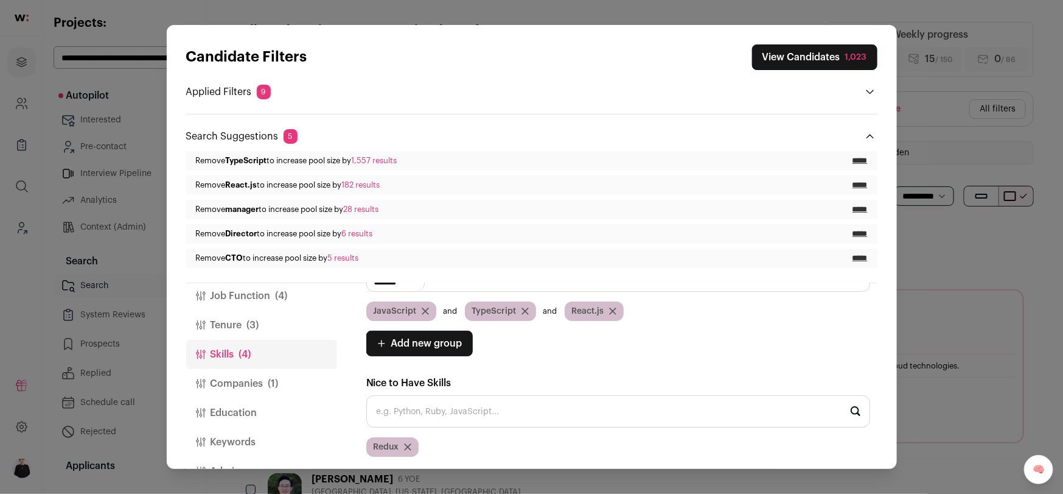
scroll to position [57, 0]
click at [422, 312] on icon "Close modal via background" at bounding box center [425, 312] width 6 height 6
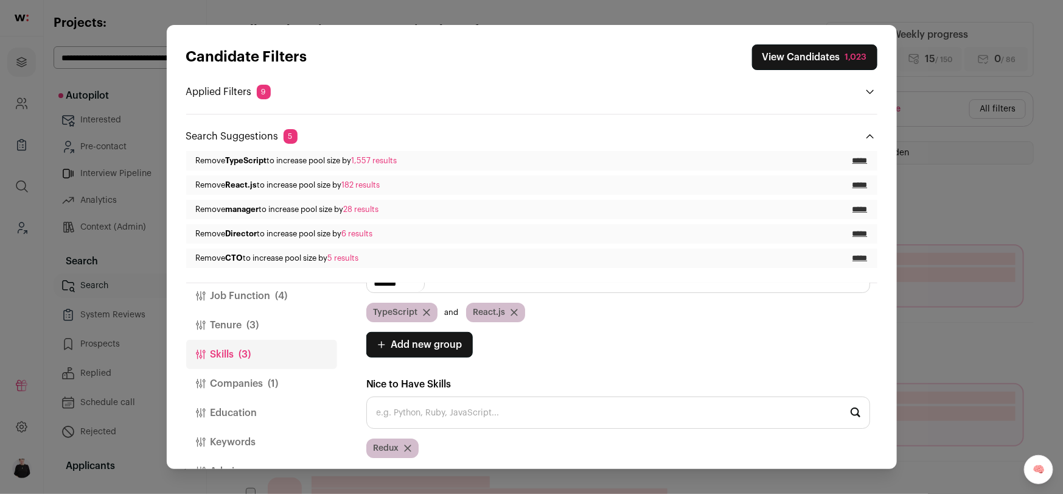
click at [402, 407] on input "Close modal via background" at bounding box center [618, 412] width 504 height 32
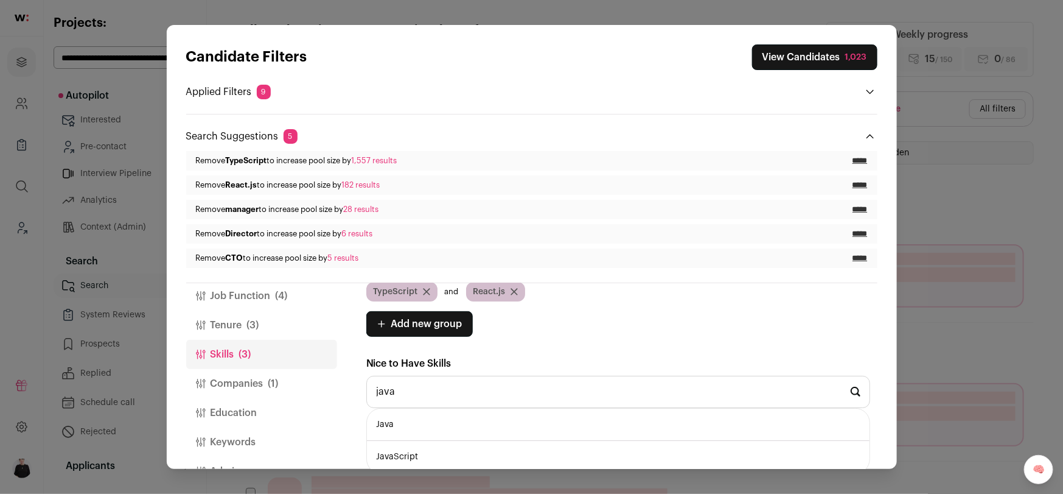
scroll to position [79, 0]
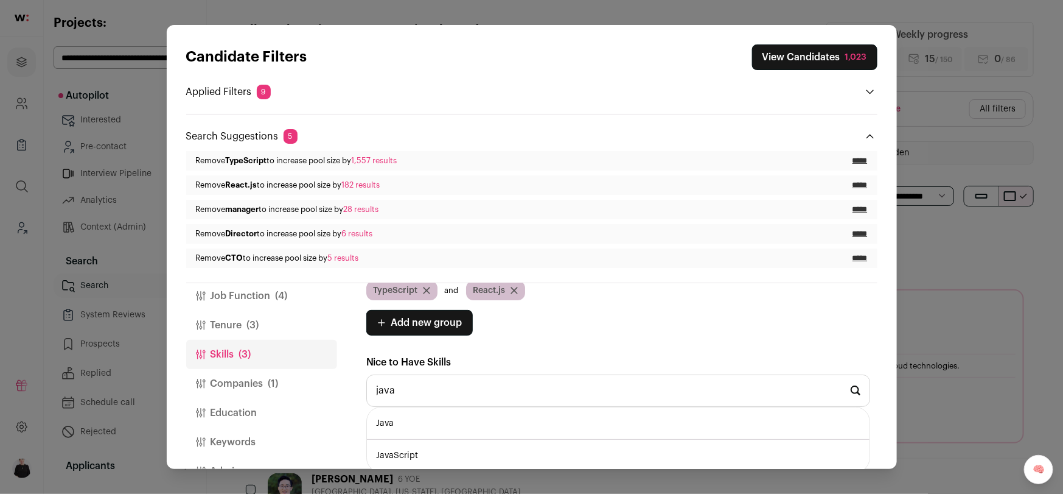
click at [408, 445] on li "JavaScript" at bounding box center [618, 455] width 503 height 32
type input "JavaScript"
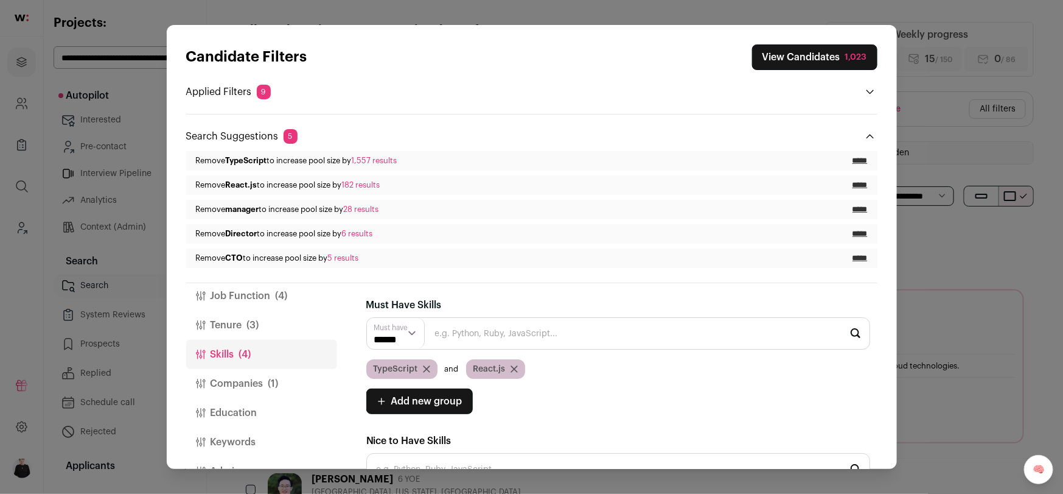
scroll to position [58, 0]
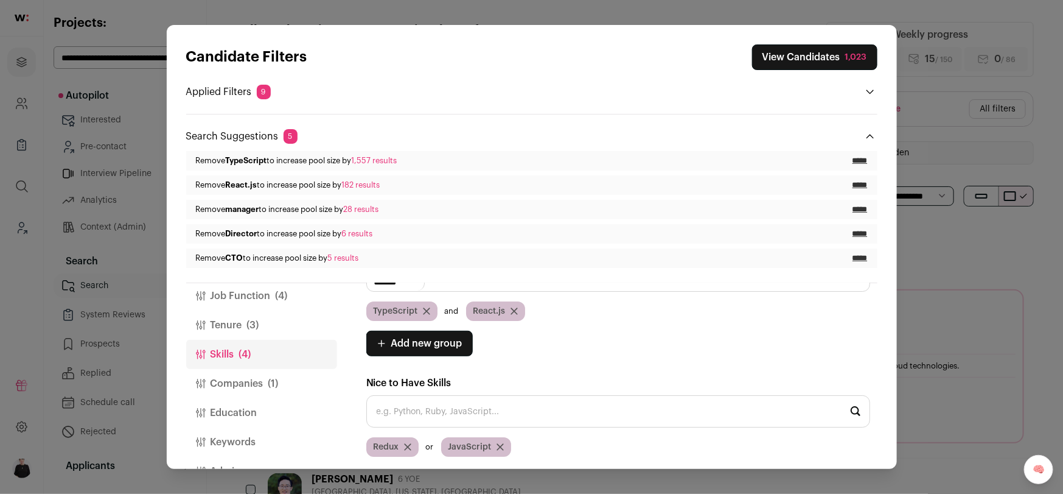
click at [463, 405] on input "Close modal via background" at bounding box center [618, 411] width 504 height 32
click at [410, 442] on li "HTML" at bounding box center [618, 444] width 503 height 32
type input "HTML"
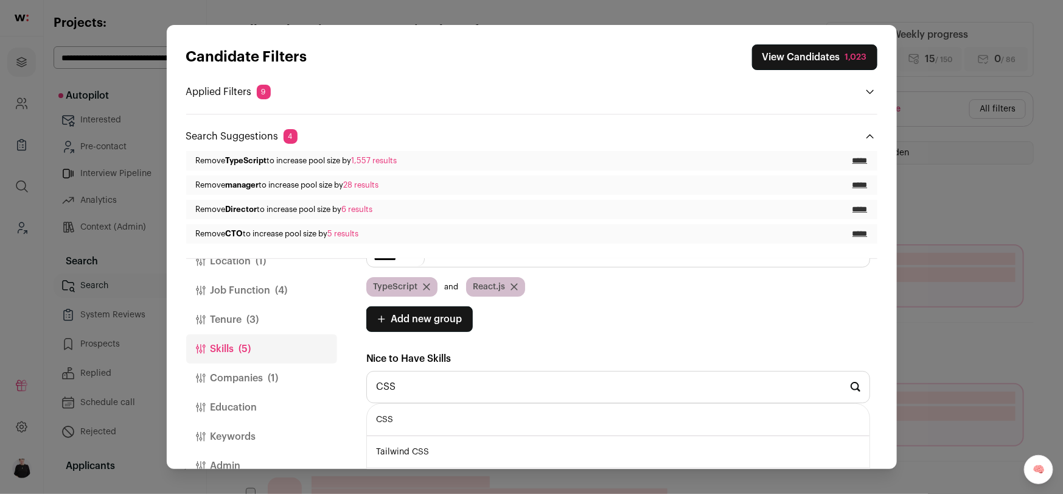
scroll to position [75, 0]
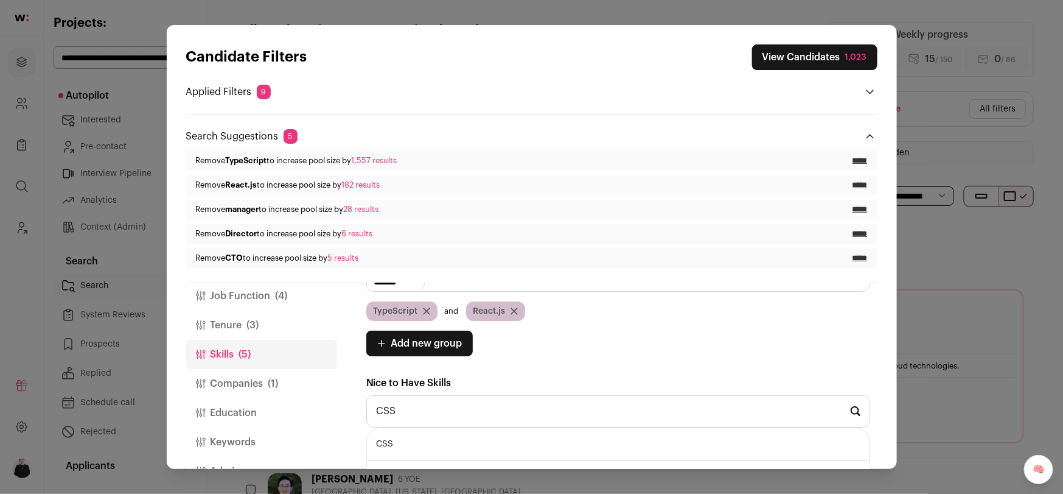
type input "CSS"
click at [390, 438] on li "CSS" at bounding box center [618, 444] width 503 height 32
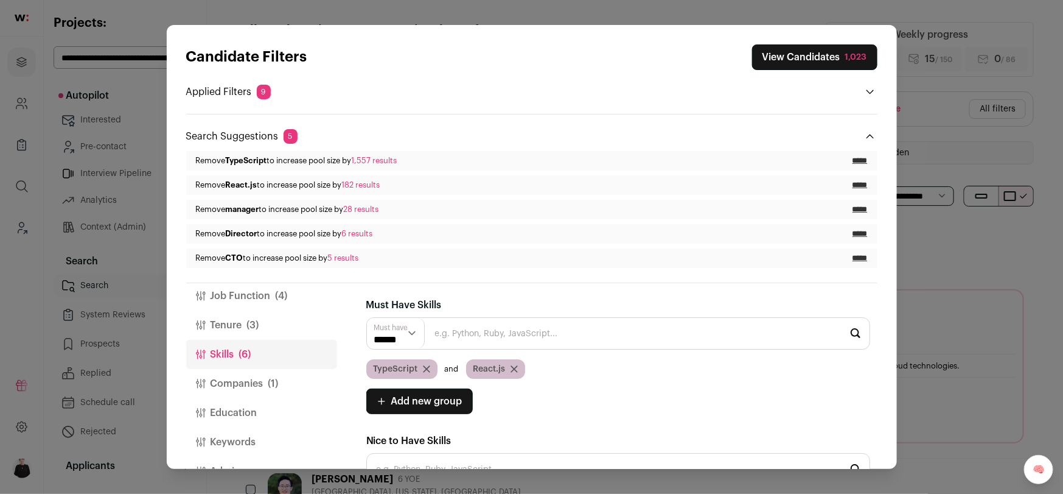
click at [785, 55] on button "View Candidates 1,023" at bounding box center [814, 57] width 125 height 26
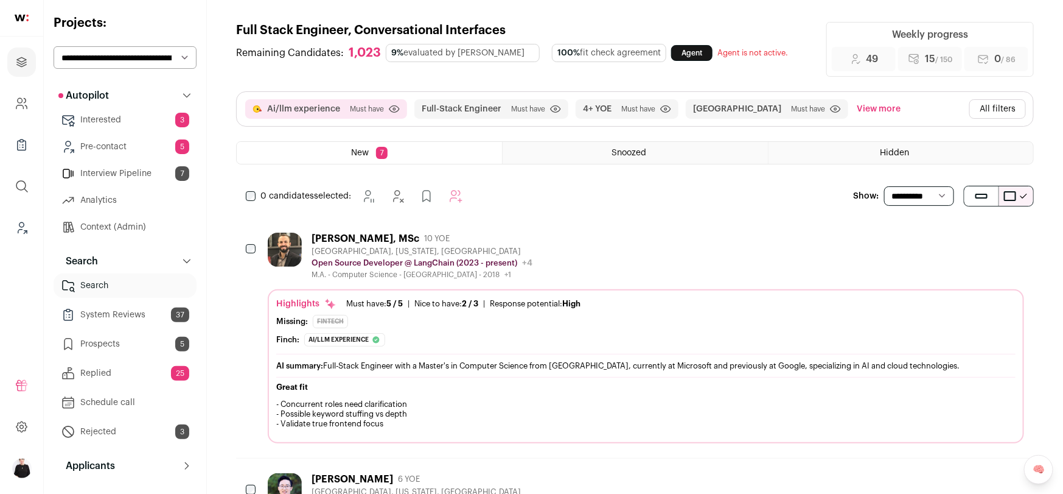
click at [394, 240] on div "Thiago Hriuchi, MSc" at bounding box center [366, 238] width 108 height 12
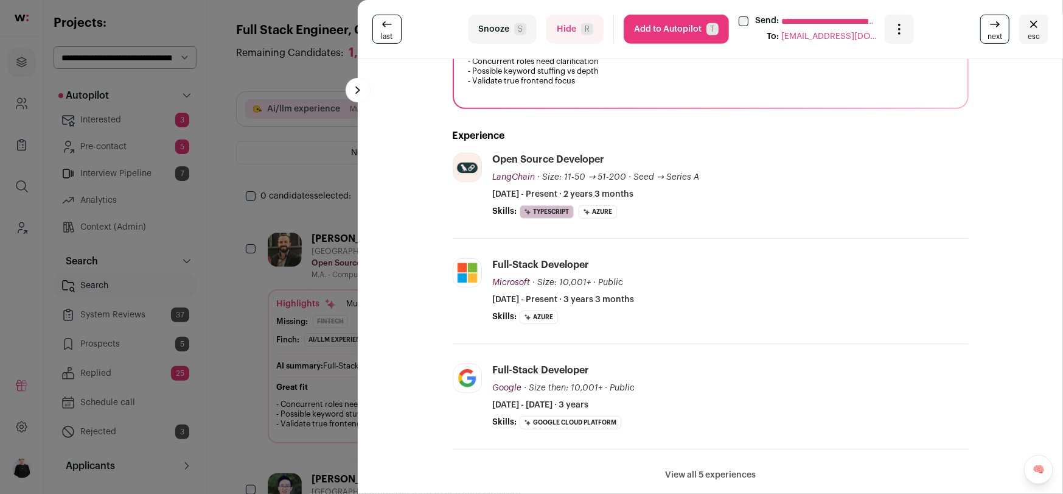
scroll to position [0, 0]
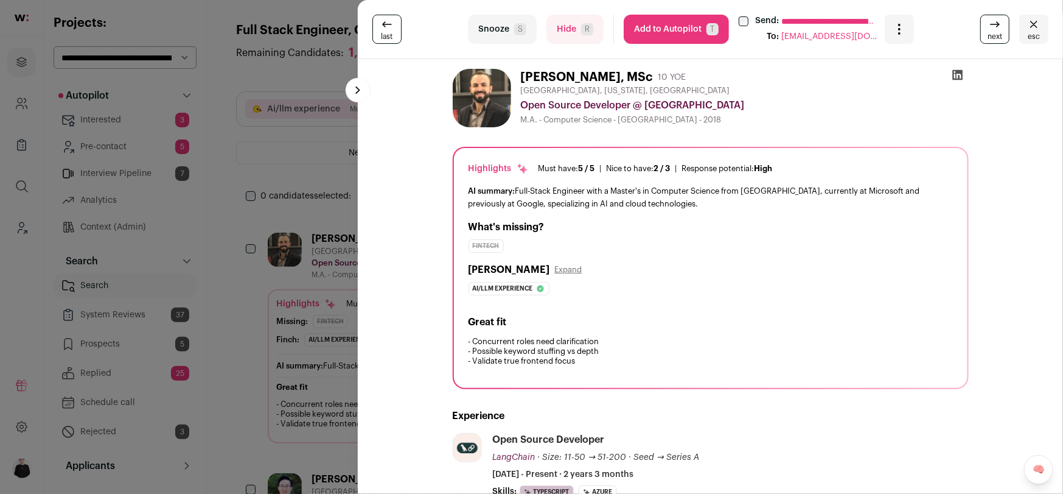
click at [1036, 30] on icon "Close" at bounding box center [1034, 24] width 15 height 15
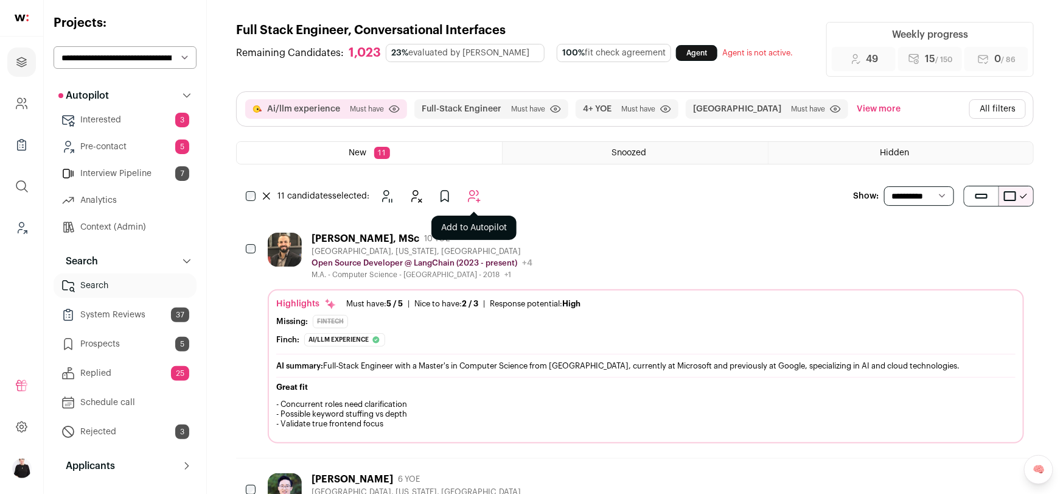
click at [477, 203] on button "Add to Autopilot" at bounding box center [474, 196] width 24 height 24
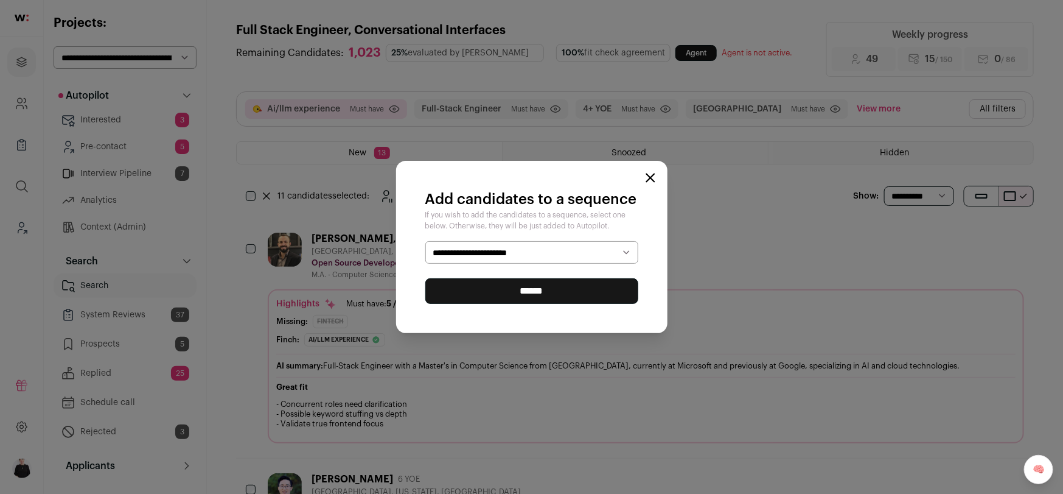
select select "*****"
click at [529, 293] on input "******" at bounding box center [531, 291] width 213 height 26
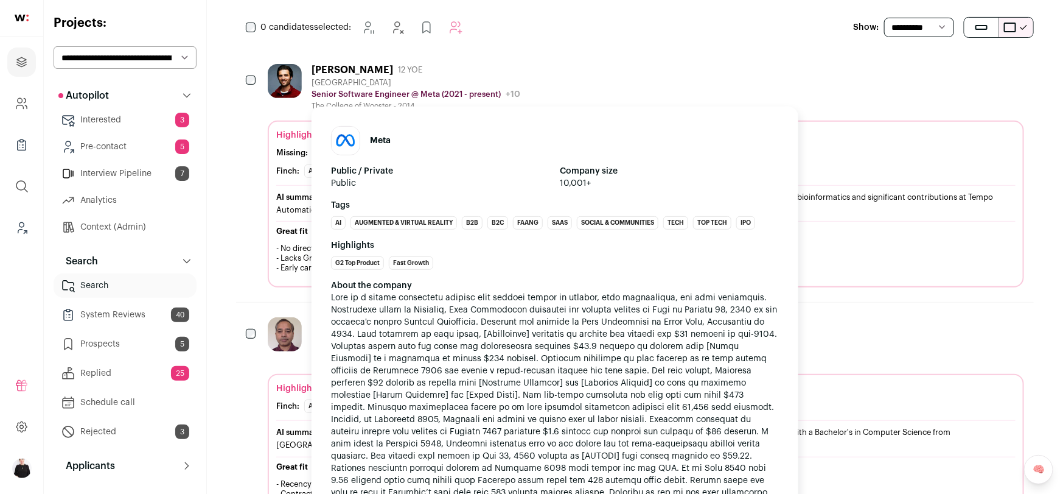
scroll to position [187, 0]
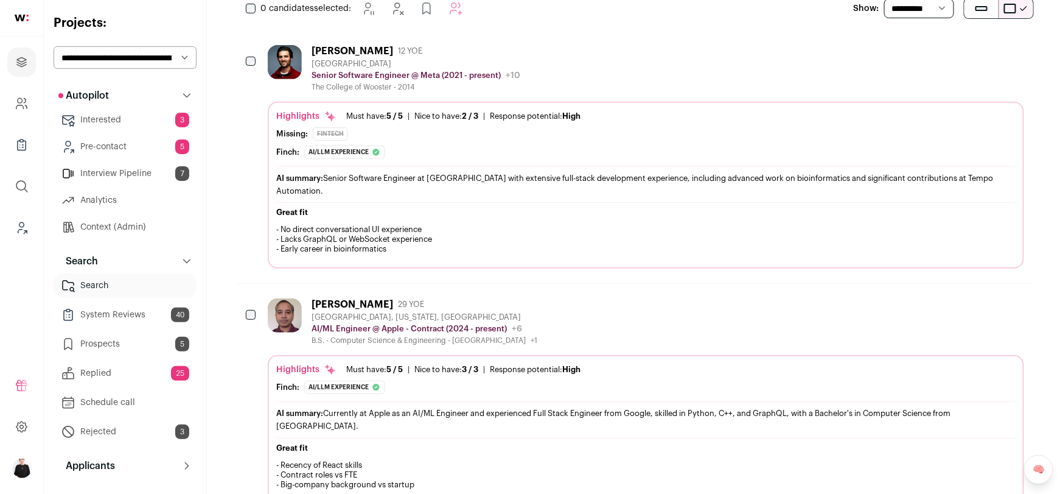
click at [330, 298] on div "Akhilesh Kumar 29 YOE San Ramon, California, United States AI/ML Engineer @ App…" at bounding box center [425, 321] width 226 height 47
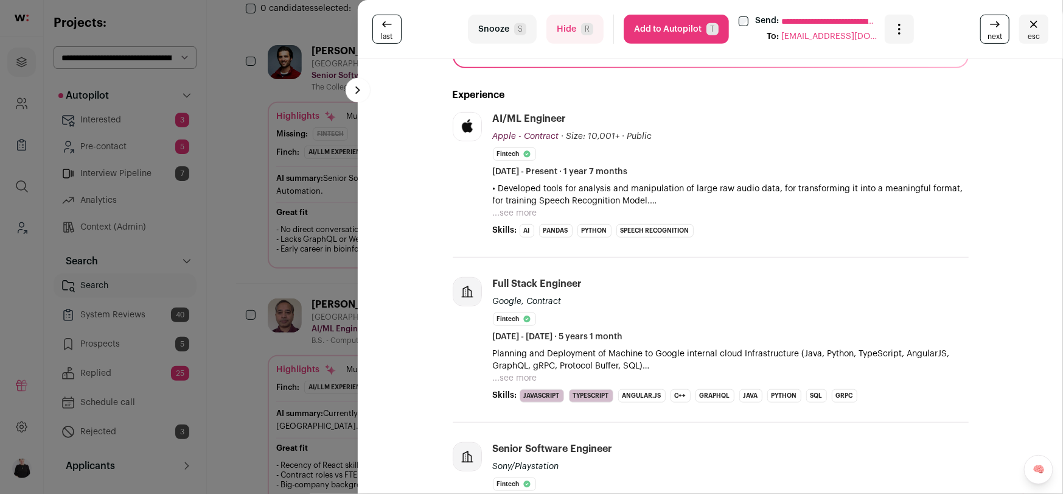
scroll to position [278, 0]
click at [1036, 34] on span "esc" at bounding box center [1034, 37] width 12 height 10
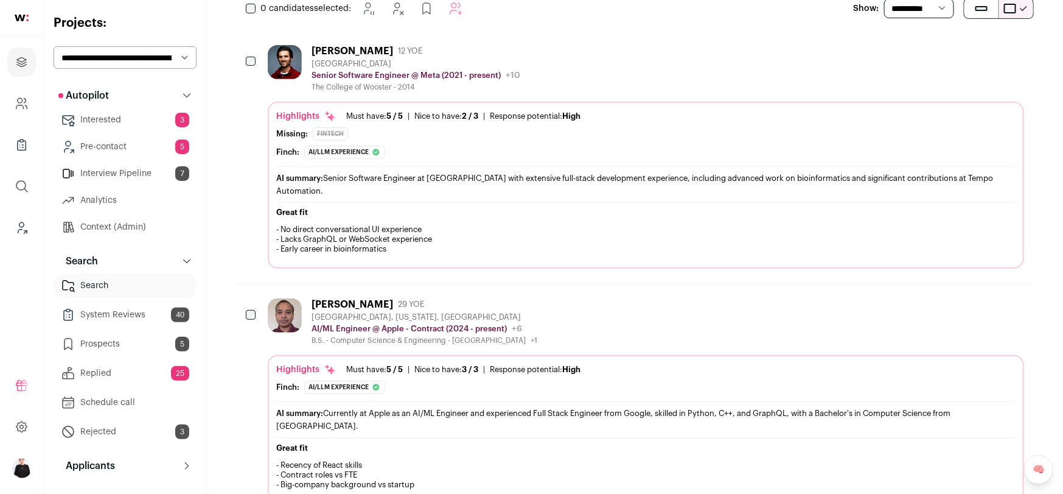
scroll to position [0, 0]
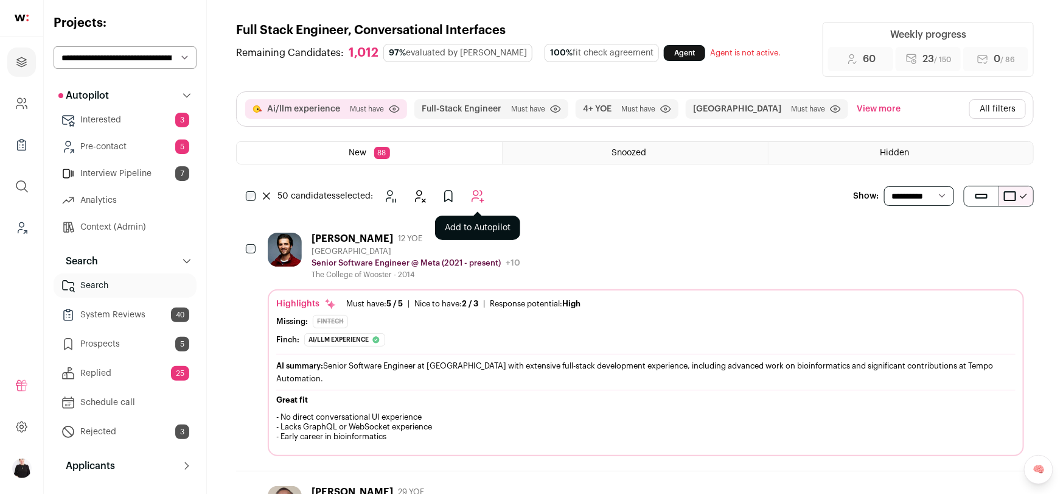
click at [480, 195] on icon "Add to Autopilot" at bounding box center [477, 196] width 15 height 15
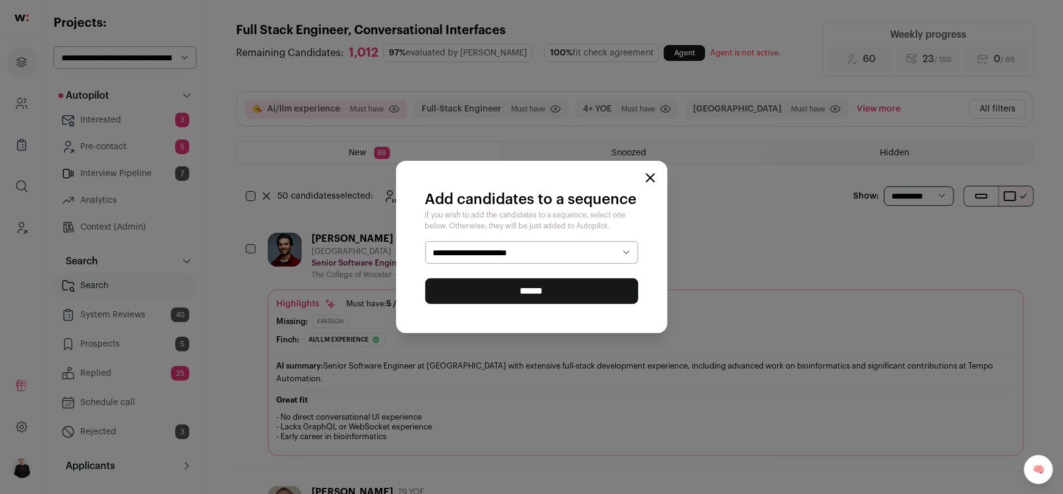
select select "*****"
click at [535, 294] on input "******" at bounding box center [531, 291] width 213 height 26
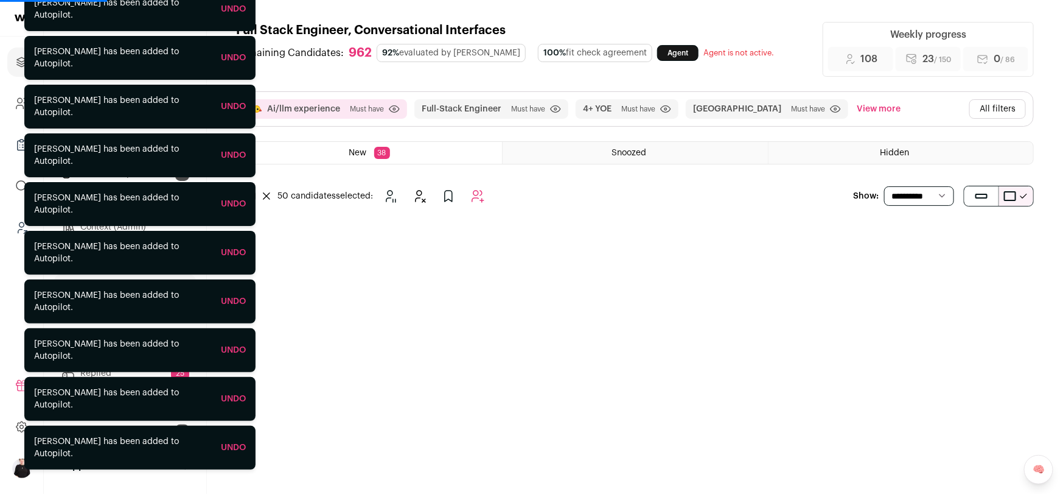
click at [316, 178] on div "Ai/llm experience Must have Click to disable/enable criteria Full-Stack Enginee…" at bounding box center [635, 137] width 798 height 93
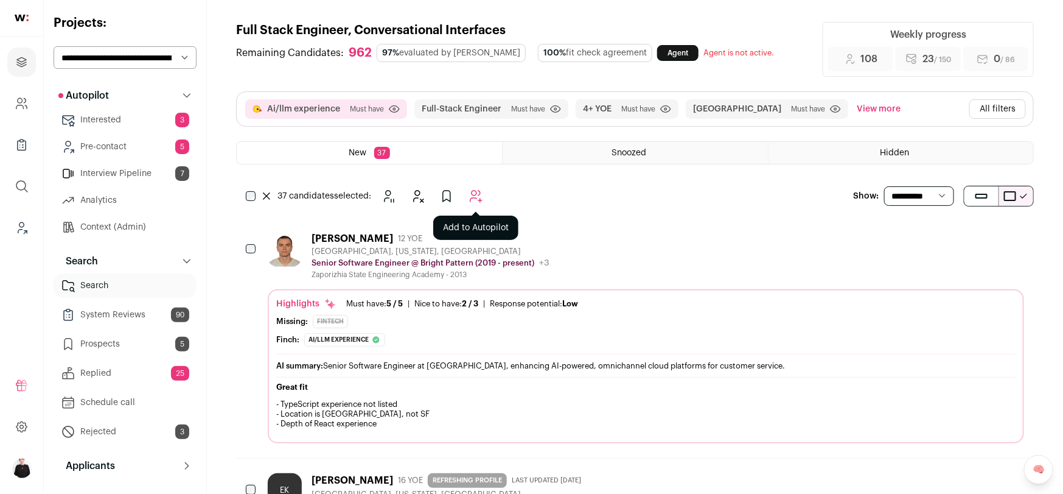
click at [481, 197] on icon "Add to Autopilot" at bounding box center [476, 196] width 15 height 15
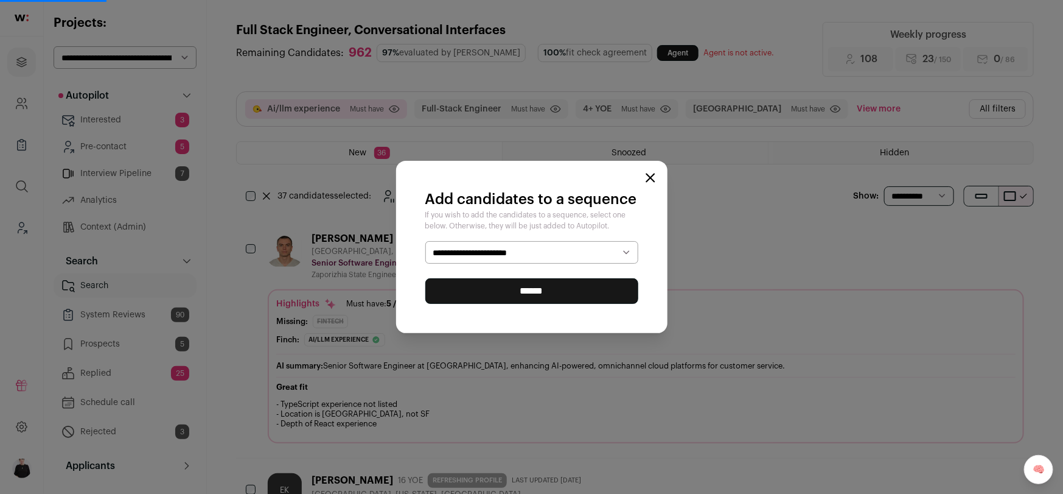
select select "*****"
click at [539, 292] on input "******" at bounding box center [531, 291] width 213 height 26
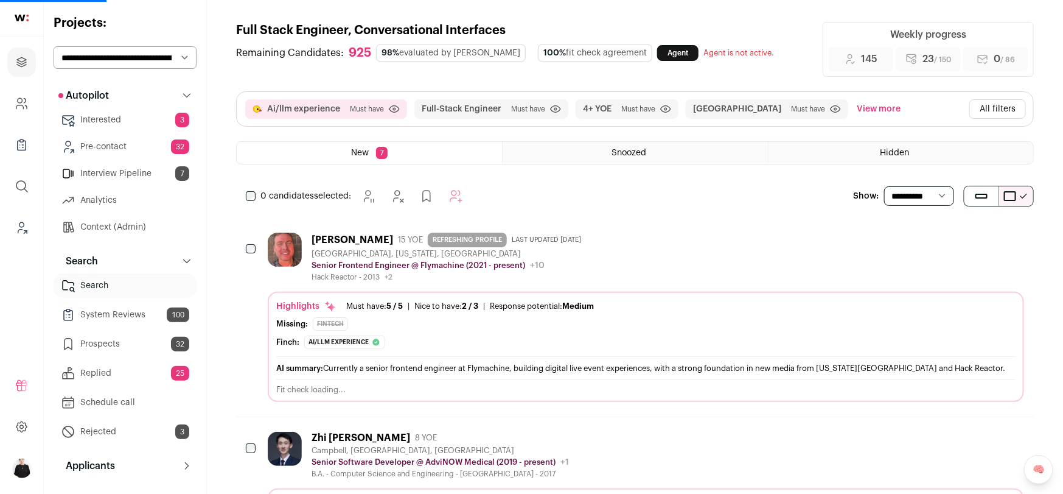
select select "**"
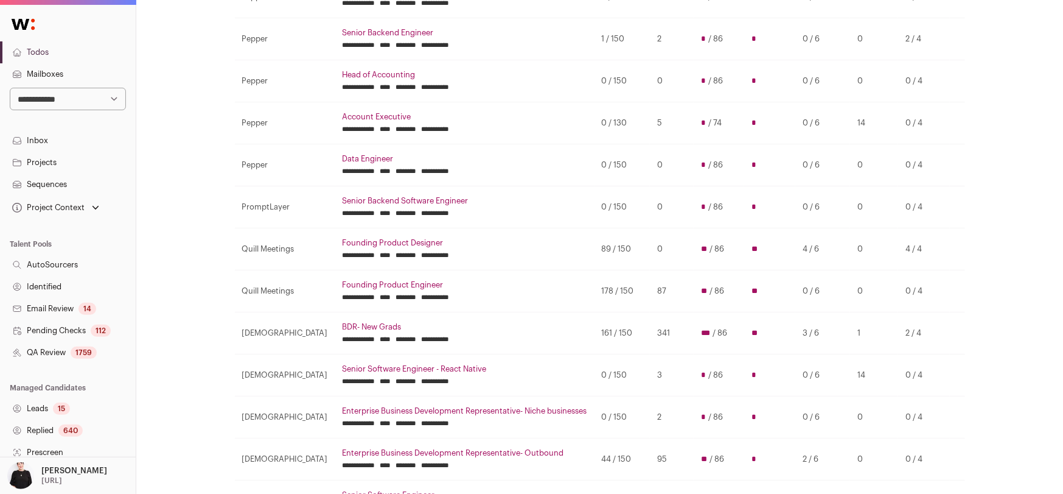
scroll to position [393, 0]
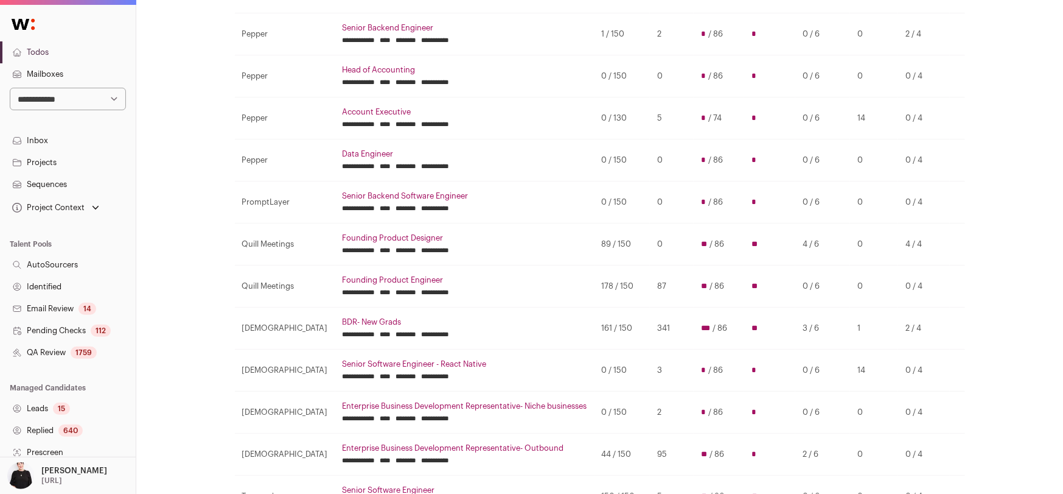
click at [116, 103] on select "**********" at bounding box center [68, 99] width 116 height 23
click at [108, 100] on select "**********" at bounding box center [68, 99] width 116 height 23
select select "****"
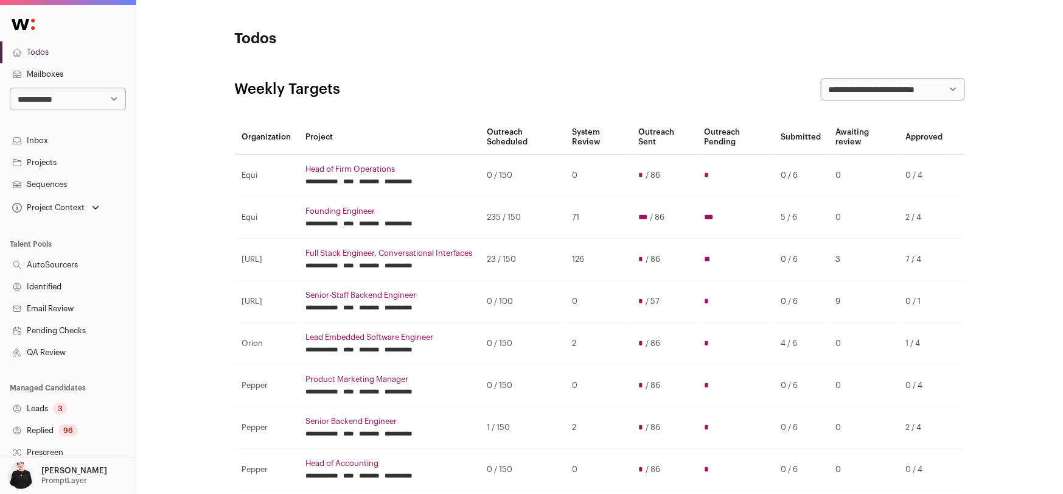
click at [43, 161] on link "Projects" at bounding box center [68, 163] width 136 height 22
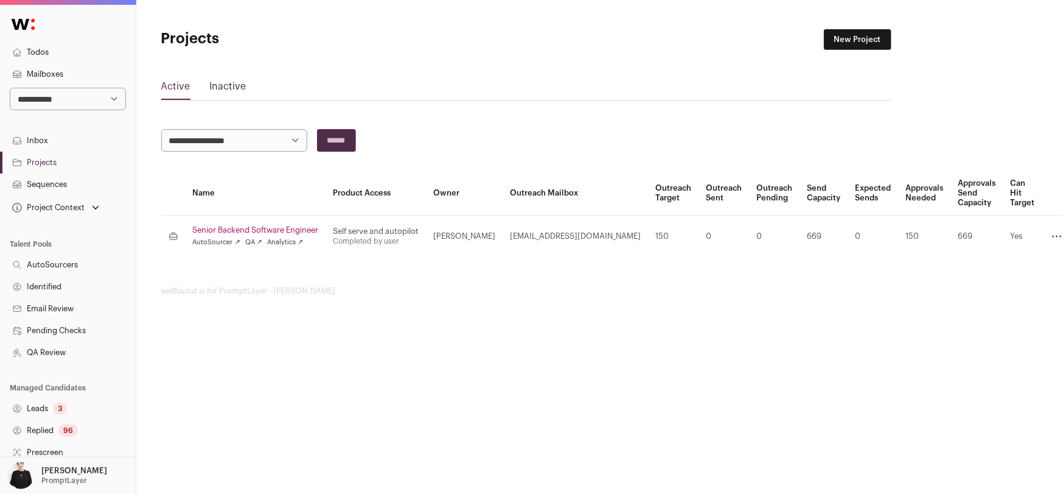
scroll to position [0, 86]
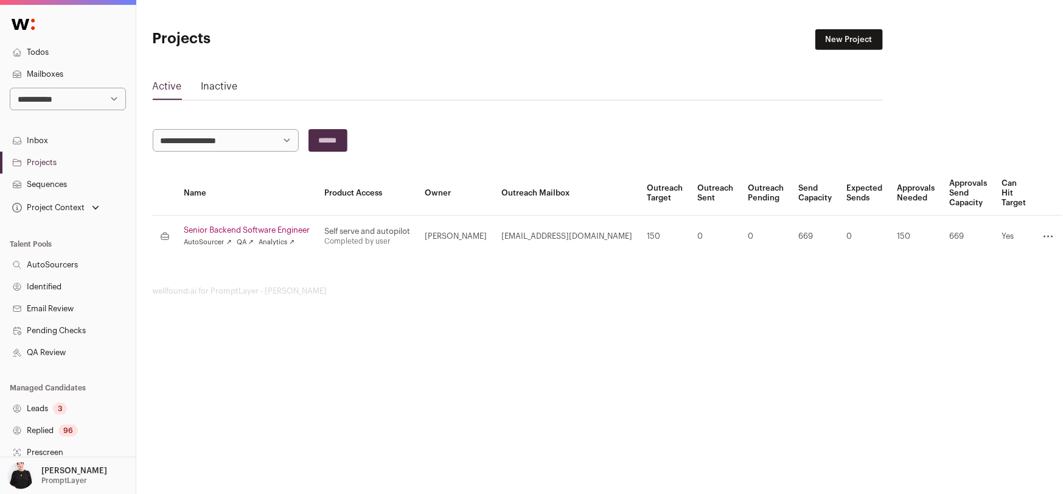
click at [1047, 234] on icon at bounding box center [1048, 236] width 15 height 15
click at [982, 290] on link "Archive" at bounding box center [998, 295] width 116 height 24
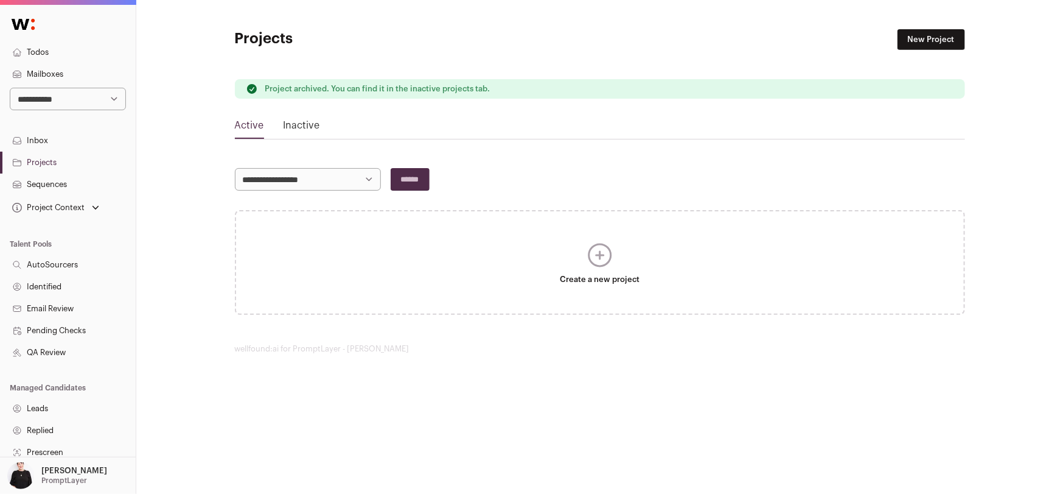
scroll to position [0, 0]
click at [33, 51] on link "Todos" at bounding box center [68, 52] width 136 height 22
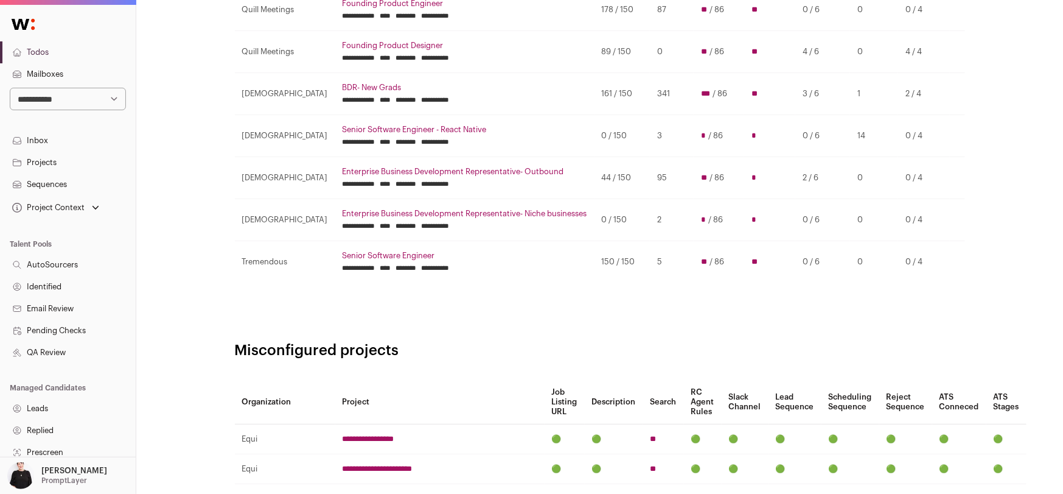
scroll to position [590, 0]
